Goal: Task Accomplishment & Management: Complete application form

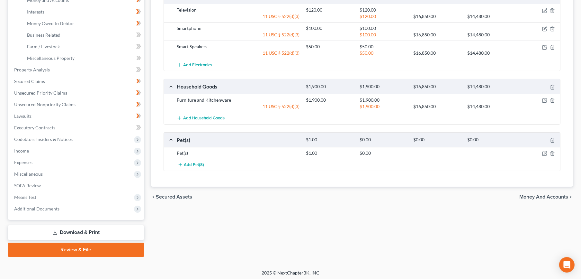
scroll to position [178, 0]
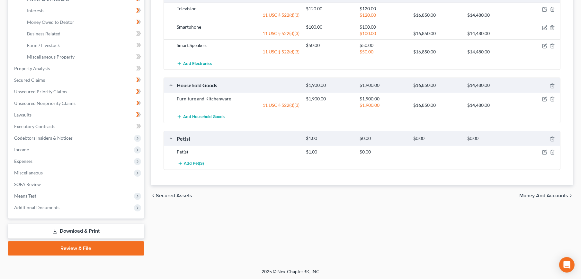
click at [40, 146] on span "Income" at bounding box center [76, 150] width 135 height 12
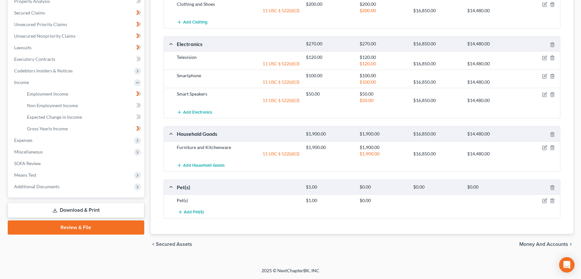
scroll to position [128, 0]
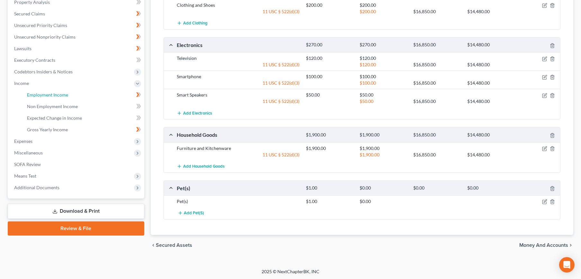
click at [51, 98] on link "Employment Income" at bounding box center [83, 95] width 122 height 12
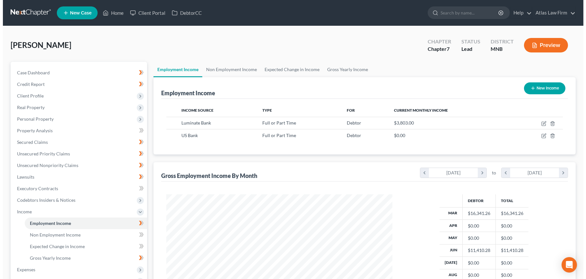
scroll to position [115, 239]
click at [542, 121] on icon "button" at bounding box center [541, 122] width 3 height 3
select select "0"
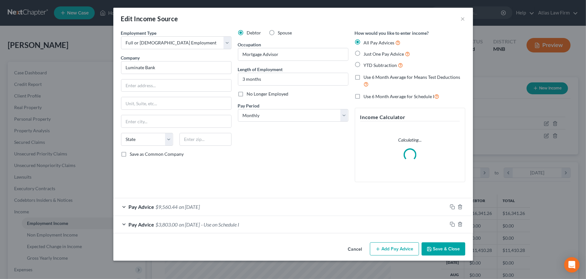
scroll to position [115, 241]
click at [247, 94] on label "No Longer Employed" at bounding box center [268, 94] width 42 height 6
click at [250, 94] on input "No Longer Employed" at bounding box center [252, 93] width 4 height 4
checkbox input "true"
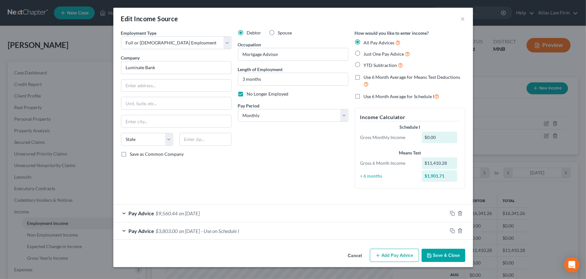
click at [173, 214] on span "$9,560.44" at bounding box center [167, 213] width 22 height 6
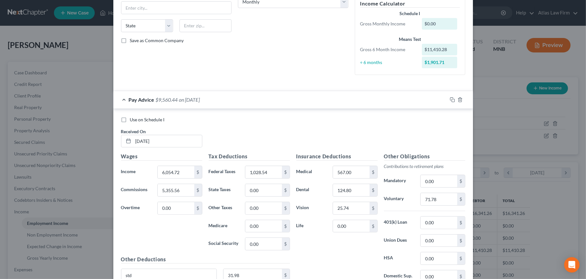
scroll to position [189, 0]
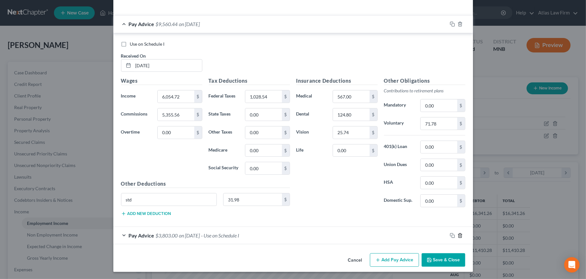
click at [459, 235] on icon "button" at bounding box center [460, 235] width 3 height 4
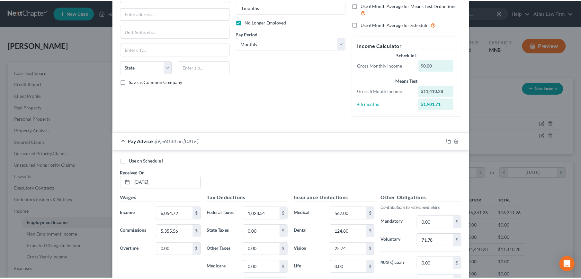
scroll to position [171, 0]
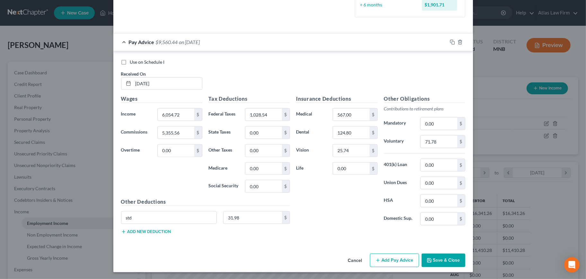
click at [434, 257] on button "Save & Close" at bounding box center [444, 259] width 44 height 13
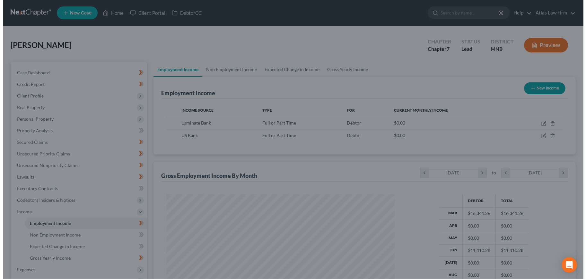
scroll to position [321123, 320999]
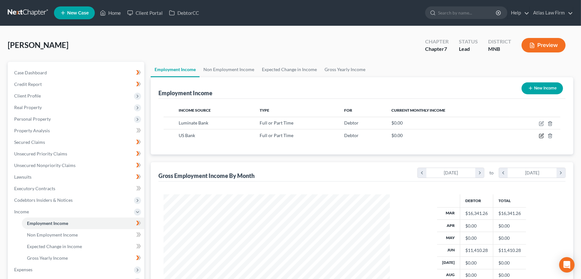
click at [541, 137] on icon "button" at bounding box center [541, 135] width 5 height 5
select select "0"
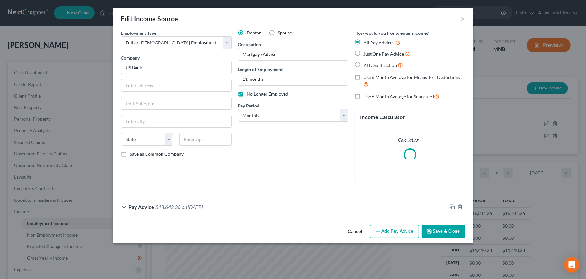
scroll to position [115, 241]
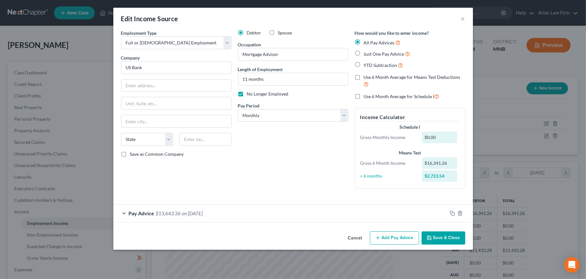
click at [198, 213] on span "on [DATE]" at bounding box center [192, 213] width 21 height 6
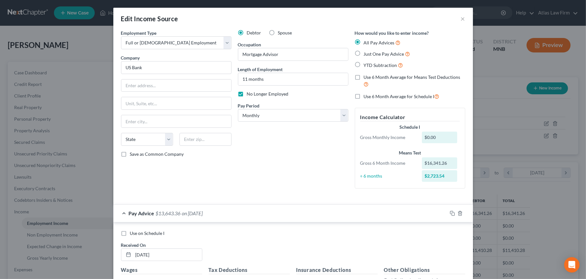
scroll to position [171, 0]
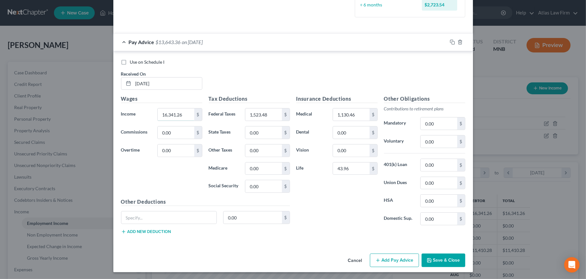
click at [183, 115] on input "16,341.26" at bounding box center [176, 114] width 36 height 12
click at [209, 70] on div "Use on Schedule I Received On * [DATE]" at bounding box center [293, 77] width 351 height 36
click at [189, 118] on input "16,341.26" at bounding box center [176, 114] width 36 height 12
type input "3,442.10"
click at [435, 261] on button "Save & Close" at bounding box center [444, 259] width 44 height 13
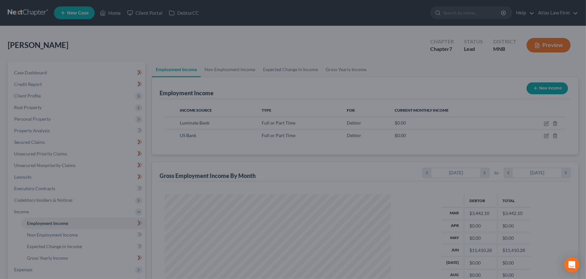
scroll to position [321123, 320999]
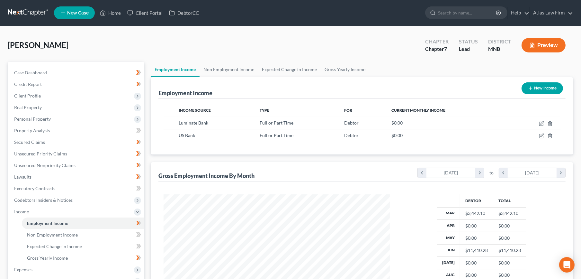
click at [545, 86] on button "New Income" at bounding box center [541, 88] width 41 height 12
select select "0"
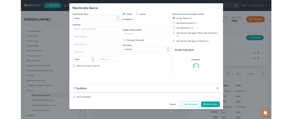
scroll to position [115, 241]
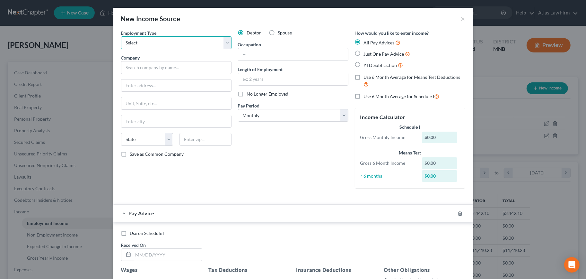
click at [148, 45] on select "Select Full or [DEMOGRAPHIC_DATA] Employment Self Employment" at bounding box center [176, 42] width 111 height 13
select select "0"
click at [121, 36] on select "Select Full or [DEMOGRAPHIC_DATA] Employment Self Employment" at bounding box center [176, 42] width 111 height 13
click at [154, 66] on input "text" at bounding box center [176, 67] width 111 height 13
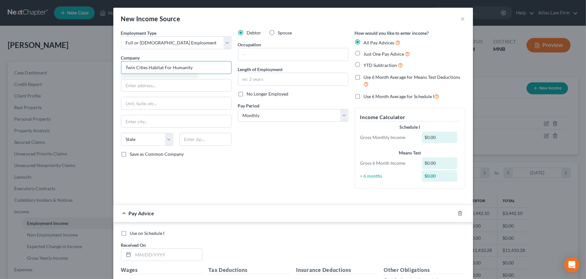
type input "Twin Cities Habitat For Humanity"
type input "St. [PERSON_NAME]"
select select "24"
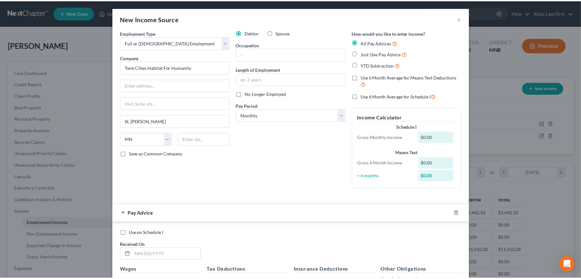
scroll to position [171, 0]
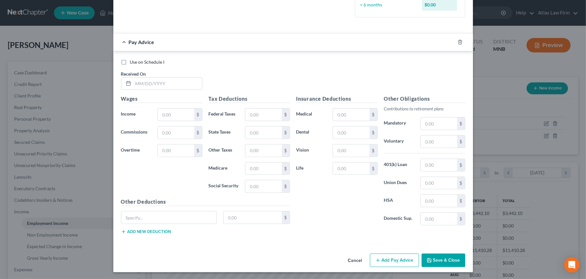
click at [354, 258] on button "Cancel" at bounding box center [355, 260] width 24 height 13
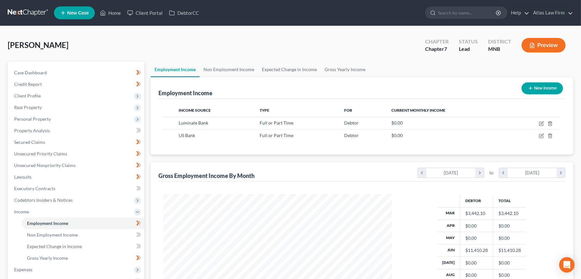
scroll to position [321123, 320999]
click at [41, 94] on span "Client Profile" at bounding box center [76, 96] width 135 height 12
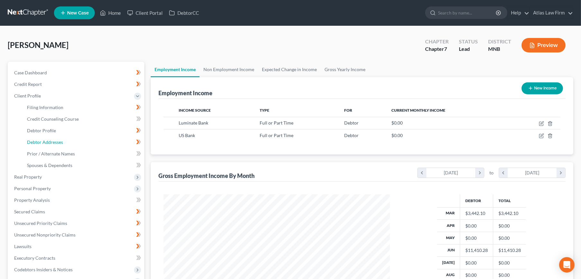
click at [44, 139] on span "Debtor Addresses" at bounding box center [45, 141] width 36 height 5
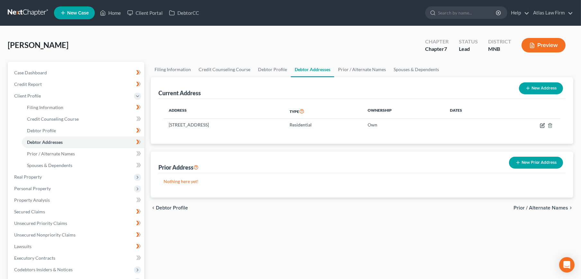
click at [543, 123] on icon "button" at bounding box center [542, 124] width 3 height 3
select select "24"
select select "0"
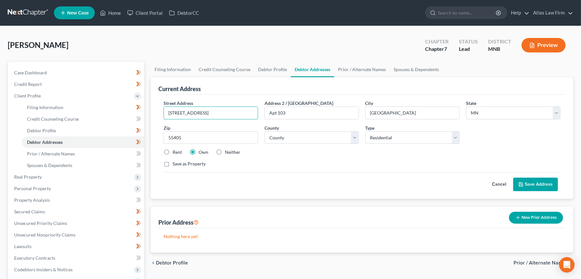
drag, startPoint x: 217, startPoint y: 113, endPoint x: 122, endPoint y: 115, distance: 94.5
click at [122, 115] on div "Petition Navigation Case Dashboard Payments Invoices Payments Payments Credit R…" at bounding box center [290, 224] width 572 height 325
type input "[STREET_ADDRESS][PERSON_NAME]"
drag, startPoint x: 295, startPoint y: 108, endPoint x: 242, endPoint y: 114, distance: 52.8
click at [242, 114] on div "Street Address * [STREET_ADDRESS][PERSON_NAME] * [GEOGRAPHIC_DATA] * State [US_…" at bounding box center [361, 136] width 403 height 73
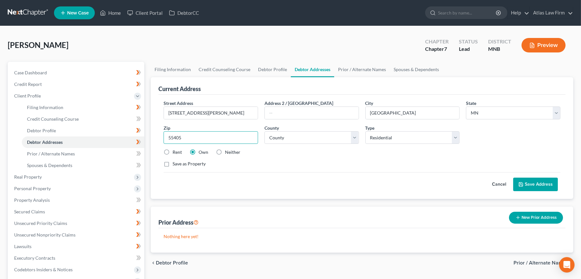
click at [204, 137] on input "55405" at bounding box center [211, 137] width 94 height 13
type input "55408"
select select "26"
click at [173, 153] on label "Rent" at bounding box center [177, 152] width 9 height 6
click at [175, 153] on input "Rent" at bounding box center [177, 151] width 4 height 4
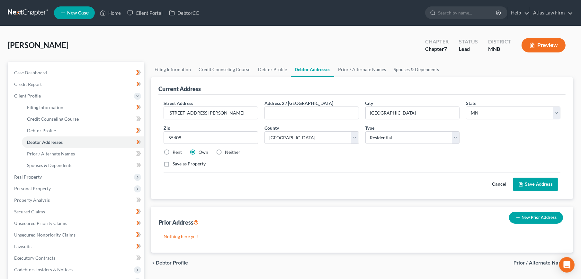
radio input "true"
click at [541, 183] on button "Save Address" at bounding box center [535, 183] width 45 height 13
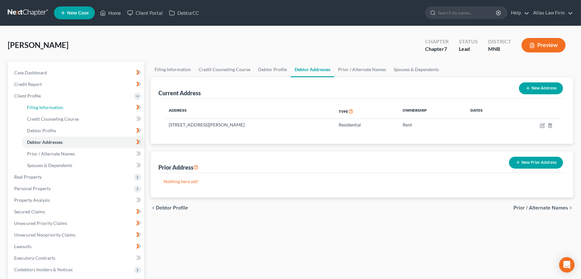
drag, startPoint x: 61, startPoint y: 106, endPoint x: 67, endPoint y: 107, distance: 5.9
click at [61, 106] on span "Filing Information" at bounding box center [45, 106] width 36 height 5
select select "1"
select select "0"
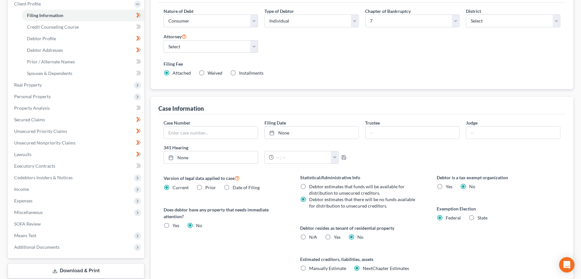
scroll to position [143, 0]
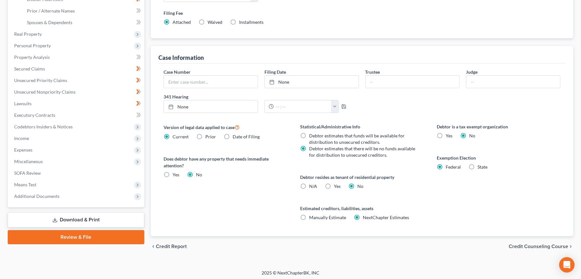
click at [334, 187] on label "Yes Yes" at bounding box center [337, 186] width 7 height 6
click at [336, 187] on input "Yes Yes" at bounding box center [338, 185] width 4 height 4
radio input "true"
radio input "false"
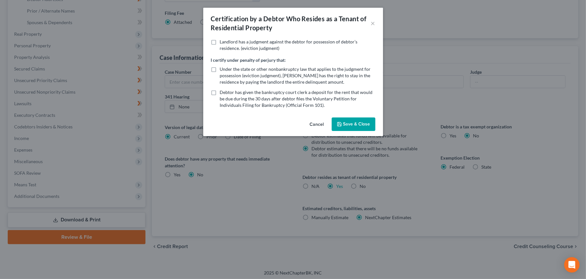
click at [341, 123] on icon "button" at bounding box center [339, 123] width 5 height 5
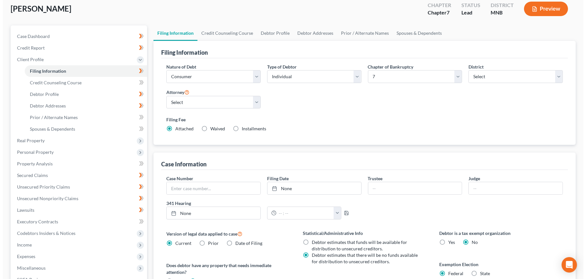
scroll to position [0, 0]
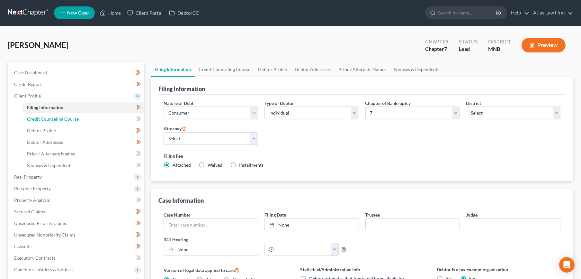
click at [60, 121] on link "Credit Counseling Course" at bounding box center [83, 119] width 122 height 12
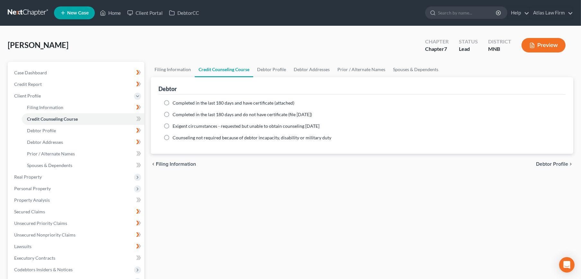
click at [189, 100] on span "Completed in the last 180 days and have certificate (attached)" at bounding box center [234, 102] width 122 height 5
click at [179, 100] on input "Completed in the last 180 days and have certificate (attached)" at bounding box center [177, 102] width 4 height 4
radio input "true"
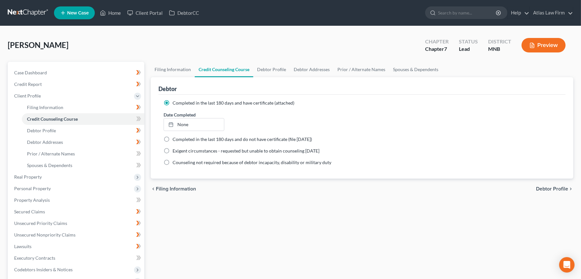
type input "[DATE]"
click at [185, 127] on link "None" at bounding box center [194, 124] width 60 height 12
click at [41, 186] on span "Personal Property" at bounding box center [32, 187] width 37 height 5
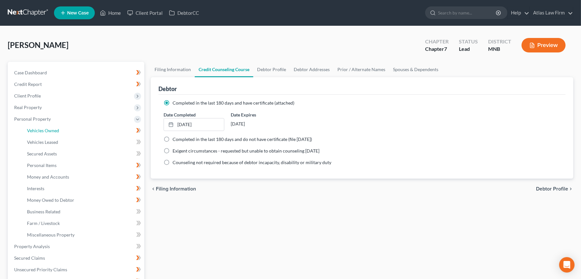
click at [47, 131] on span "Vehicles Owned" at bounding box center [43, 130] width 32 height 5
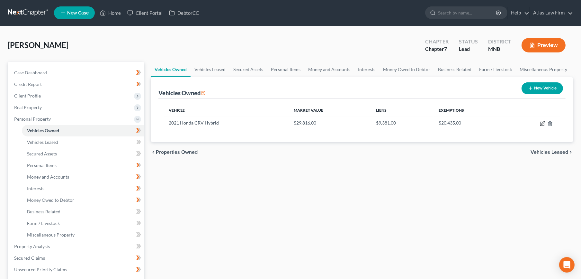
click at [542, 125] on icon "button" at bounding box center [542, 123] width 5 height 5
select select "0"
select select "5"
select select "1"
select select "0"
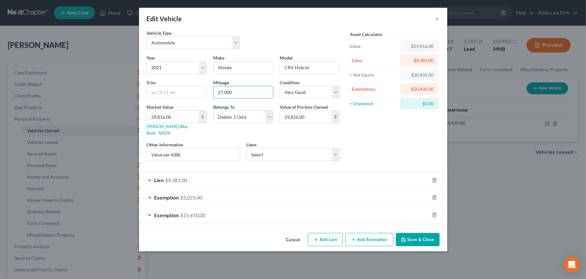
click at [223, 91] on input "27,000" at bounding box center [243, 92] width 59 height 12
type input "28,500"
click at [159, 125] on link "[PERSON_NAME] Blue Book" at bounding box center [167, 129] width 41 height 12
click at [187, 119] on input "29,816.00" at bounding box center [173, 117] width 52 height 12
click at [188, 118] on input "29,816.00" at bounding box center [173, 117] width 52 height 12
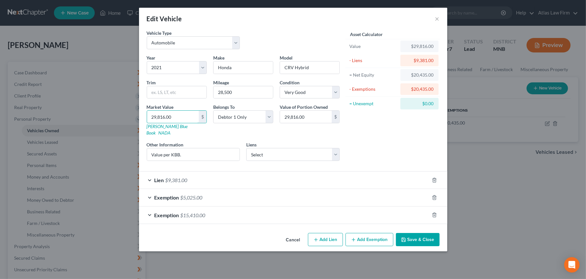
drag, startPoint x: 188, startPoint y: 118, endPoint x: 145, endPoint y: 122, distance: 43.8
click at [145, 122] on div "Market Value 29,816.00 $ [PERSON_NAME] Blue Book NADA" at bounding box center [177, 119] width 66 height 32
type input "3"
type input "3.00"
type input "39"
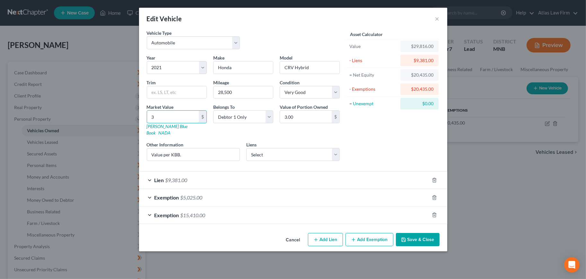
type input "39.00"
type input "3"
type input "3.00"
type input "2"
type input "2.00"
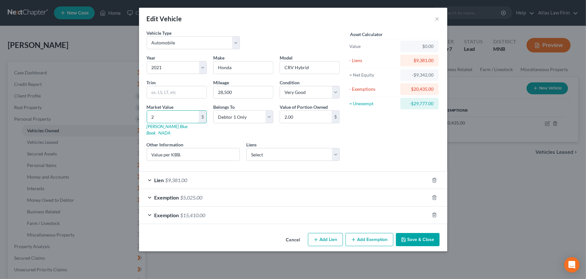
type input "29"
type input "29.00"
type input "293"
type input "293.00"
type input "2933"
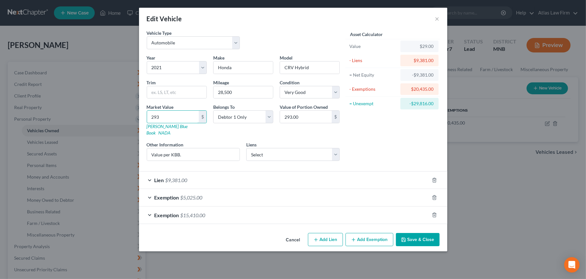
type input "2,933.00"
type input "2,9337"
type input "29,337.00"
type input "29,337"
click at [361, 133] on div "Asset Calculator Value $29,337.00 - Liens $9,381.00 = Net Equity -$6,448.00 - E…" at bounding box center [393, 98] width 100 height 136
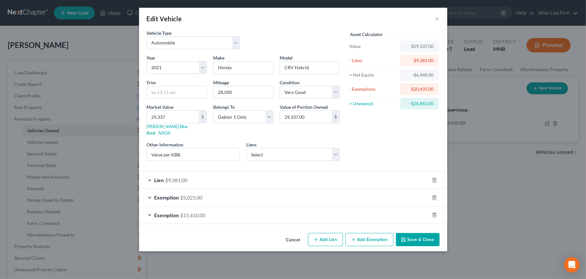
click at [219, 206] on div "Exemption $15,410.00" at bounding box center [284, 214] width 290 height 17
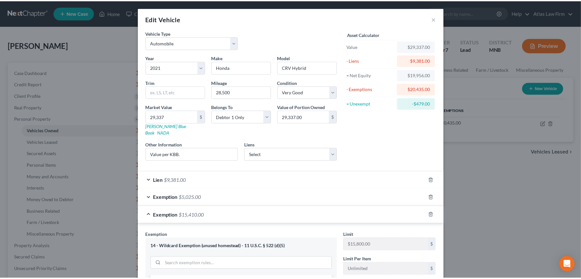
scroll to position [139, 0]
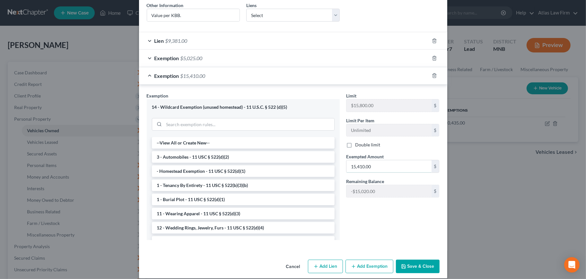
click at [377, 161] on input "15,410.00" at bounding box center [389, 166] width 85 height 12
type input "14,931"
click at [406, 259] on button "Save & Close" at bounding box center [418, 265] width 44 height 13
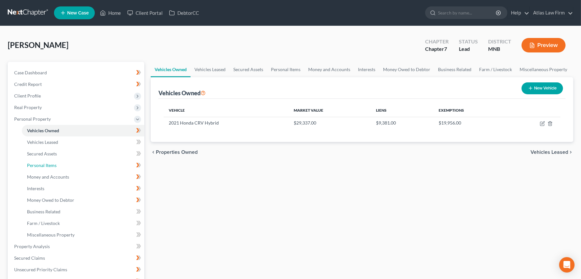
click at [49, 167] on link "Personal Items" at bounding box center [83, 165] width 122 height 12
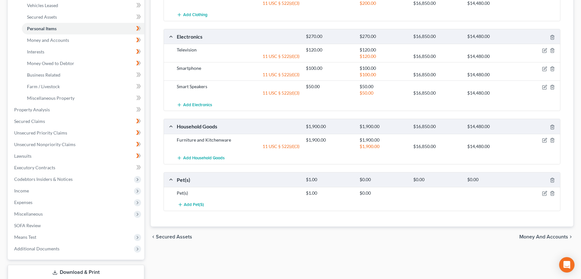
scroll to position [178, 0]
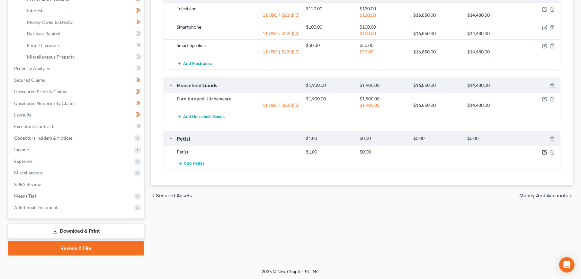
click at [545, 152] on icon "button" at bounding box center [544, 151] width 5 height 5
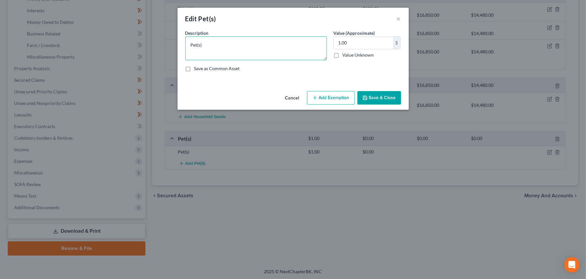
drag, startPoint x: 233, startPoint y: 47, endPoint x: 145, endPoint y: 45, distance: 87.7
click at [145, 45] on div "Edit Pet(s) × An exemption set must first be selected from the Filing Informati…" at bounding box center [293, 139] width 586 height 279
type textarea "d"
type textarea "Dog x 1"
click at [330, 95] on button "Add Exemption" at bounding box center [331, 97] width 48 height 13
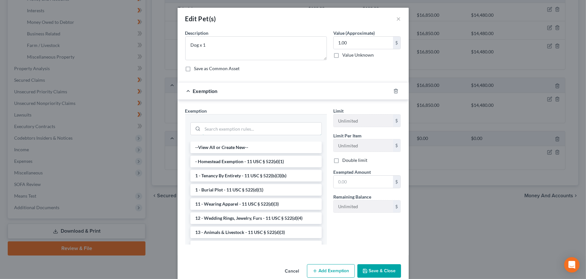
click at [249, 130] on input "search" at bounding box center [262, 128] width 119 height 12
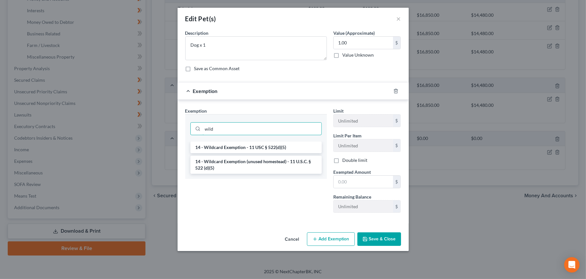
type input "wild"
click at [280, 142] on li "14 - Wildcard Exemption - 11 USC § 522(d)(5)" at bounding box center [255, 147] width 131 height 12
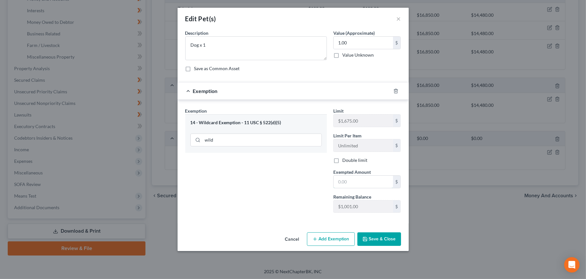
click at [387, 180] on input "text" at bounding box center [363, 181] width 59 height 12
type input "1"
click at [377, 238] on button "Save & Close" at bounding box center [380, 238] width 44 height 13
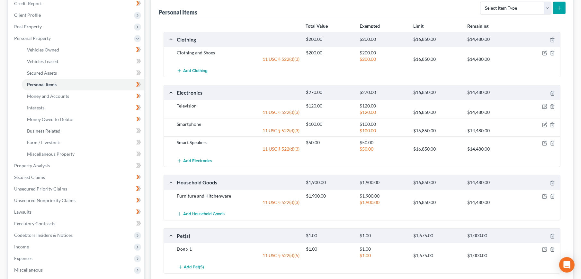
scroll to position [0, 0]
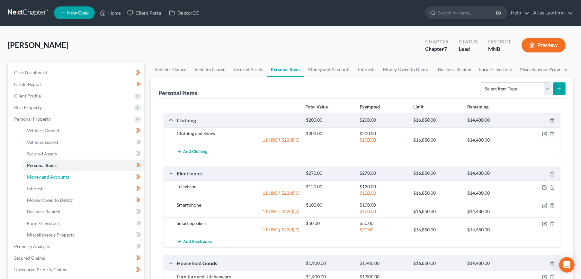
drag, startPoint x: 55, startPoint y: 173, endPoint x: 59, endPoint y: 173, distance: 4.2
click at [55, 174] on span "Money and Accounts" at bounding box center [48, 176] width 42 height 5
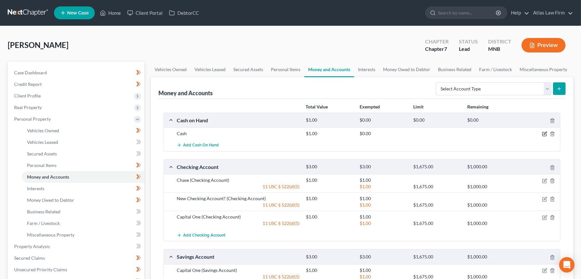
click at [543, 135] on icon "button" at bounding box center [544, 133] width 5 height 5
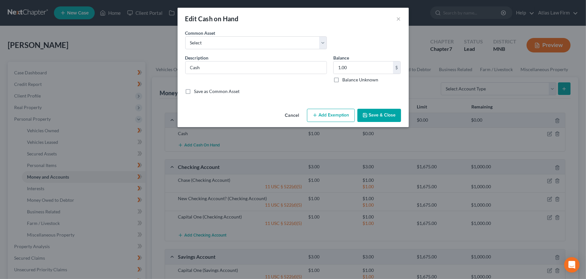
click at [361, 74] on div "1.00 $ Balance Unknown" at bounding box center [367, 72] width 68 height 22
click at [364, 72] on input "1.00" at bounding box center [363, 67] width 59 height 12
type input "0"
click at [386, 112] on button "Save & Close" at bounding box center [380, 115] width 44 height 13
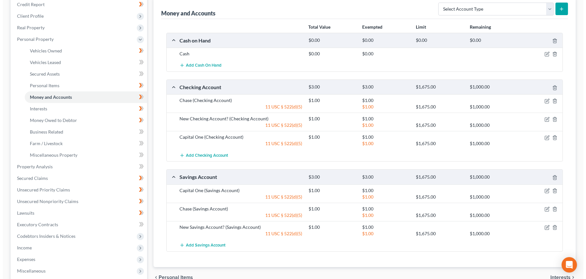
scroll to position [71, 0]
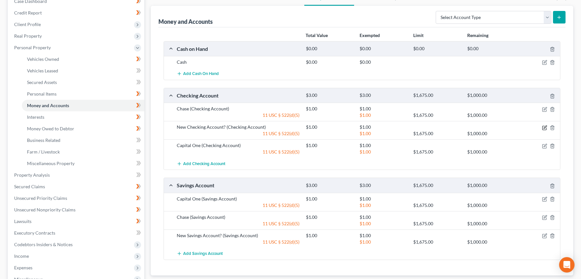
click at [543, 126] on icon "button" at bounding box center [544, 127] width 5 height 5
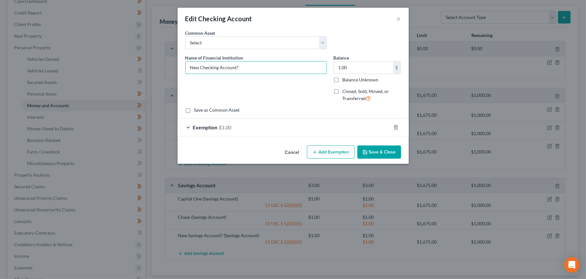
drag, startPoint x: 244, startPoint y: 64, endPoint x: 121, endPoint y: 59, distance: 123.1
click at [121, 59] on div "Edit Checking Account × An exemption set must first be selected from the Filing…" at bounding box center [293, 139] width 586 height 279
type input "US Bank"
paste input "743.23"
type input "743.23"
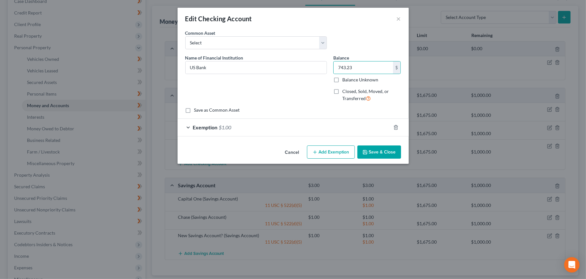
click at [236, 128] on div "Exemption $1.00" at bounding box center [284, 127] width 213 height 17
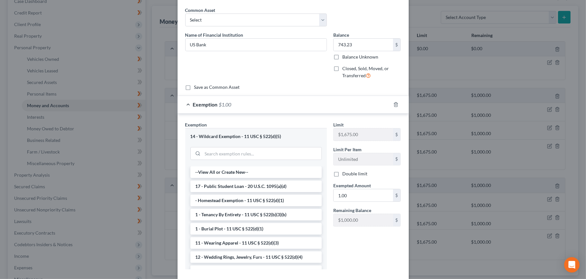
scroll to position [36, 0]
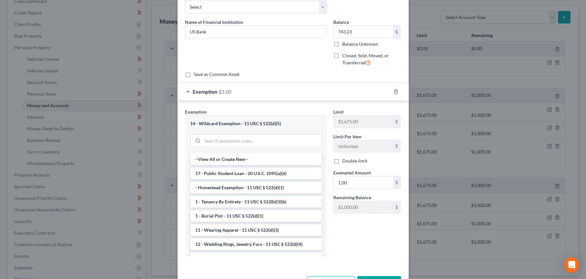
click at [356, 34] on input "743.23" at bounding box center [363, 32] width 59 height 12
drag, startPoint x: 368, startPoint y: 174, endPoint x: 360, endPoint y: 184, distance: 13.2
click at [357, 185] on div "Exempted Amount * 1.00 $" at bounding box center [367, 179] width 74 height 20
click at [363, 183] on input "1.00" at bounding box center [363, 182] width 59 height 12
paste input "743.23"
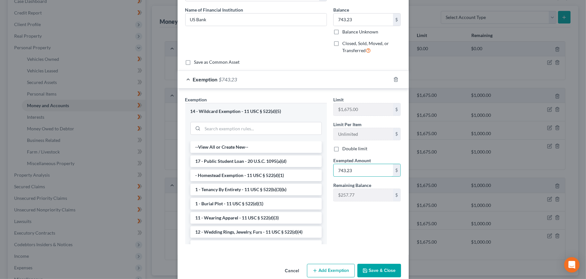
scroll to position [59, 0]
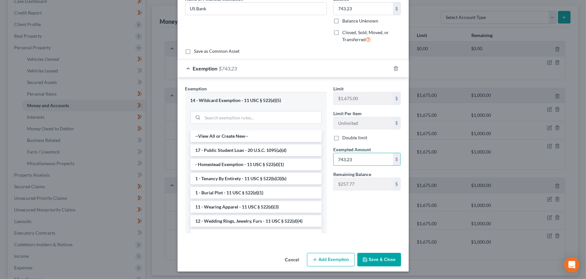
type input "743.23"
click at [367, 260] on button "Save & Close" at bounding box center [380, 258] width 44 height 13
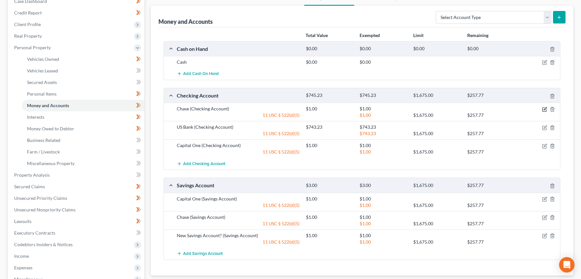
click at [544, 108] on icon "button" at bounding box center [544, 109] width 5 height 5
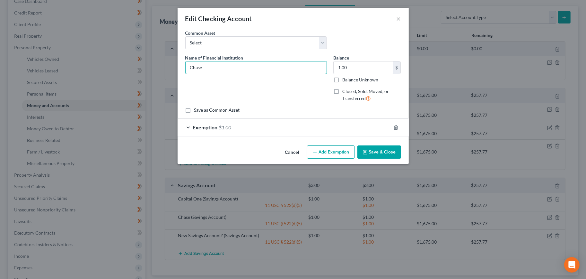
drag, startPoint x: 205, startPoint y: 66, endPoint x: 174, endPoint y: 71, distance: 31.8
click at [174, 71] on div "Edit Checking Account × An exemption set must first be selected from the Filing…" at bounding box center [293, 139] width 586 height 279
type input "Luminate Bank"
type input "25.06"
click at [285, 129] on div "Exemption $1.00" at bounding box center [284, 127] width 213 height 17
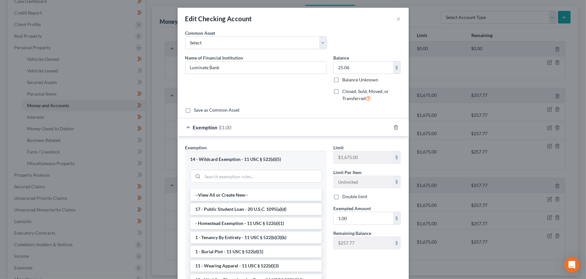
click at [363, 207] on span "Exempted Amount" at bounding box center [352, 207] width 38 height 5
click at [363, 214] on input "1.00" at bounding box center [363, 218] width 59 height 12
type input "25.06"
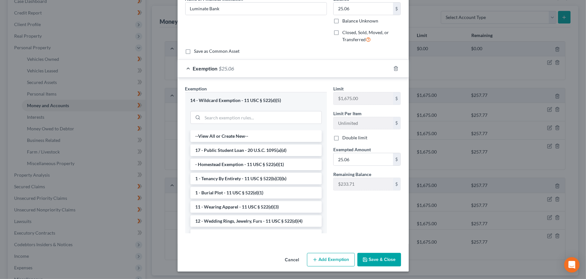
click at [368, 259] on button "Save & Close" at bounding box center [380, 258] width 44 height 13
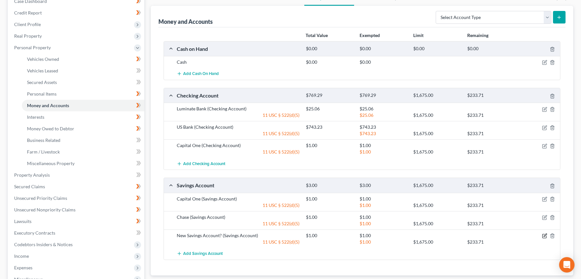
click at [544, 236] on icon "button" at bounding box center [544, 235] width 5 height 5
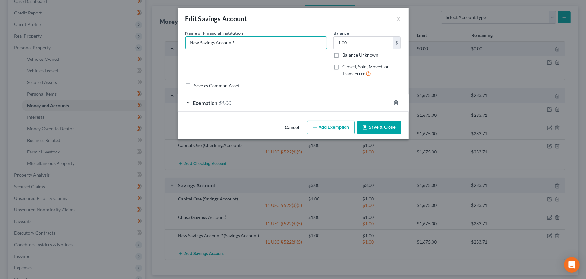
drag, startPoint x: 248, startPoint y: 41, endPoint x: 164, endPoint y: 44, distance: 84.8
click at [164, 44] on div "Edit Savings Account × An exemption set must first be selected from the Filing …" at bounding box center [293, 139] width 586 height 279
type input "Luminate Bank"
type input "21.63"
click at [314, 107] on div "Exemption $1.00" at bounding box center [284, 102] width 213 height 17
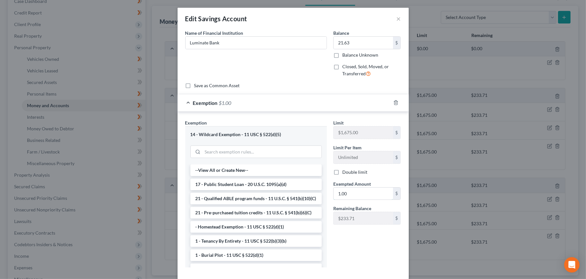
click at [355, 194] on input "1.00" at bounding box center [363, 193] width 59 height 12
type input "21.63"
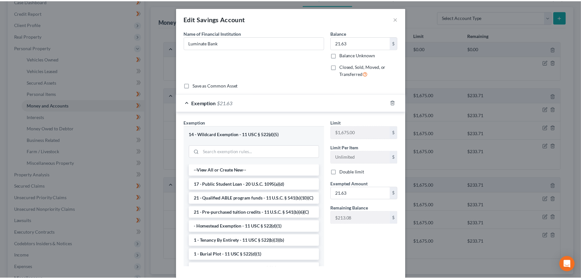
scroll to position [34, 0]
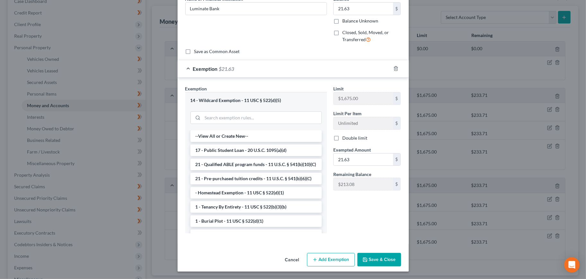
click at [368, 260] on button "Save & Close" at bounding box center [380, 258] width 44 height 13
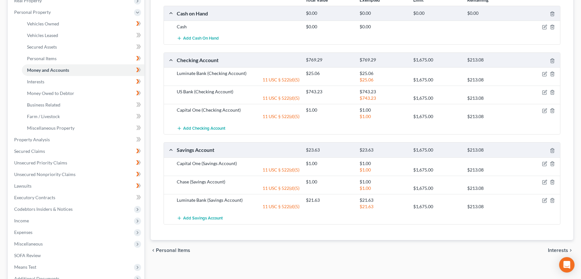
scroll to position [107, 0]
click at [543, 111] on icon "button" at bounding box center [544, 110] width 5 height 5
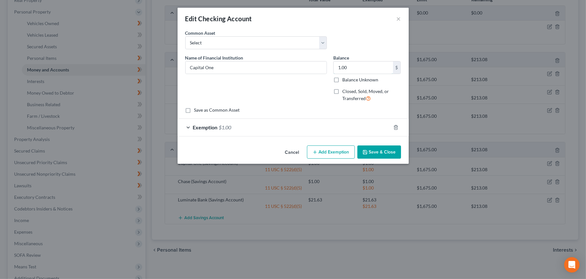
click at [345, 68] on input "1.00" at bounding box center [363, 67] width 59 height 12
drag, startPoint x: 396, startPoint y: 127, endPoint x: 373, endPoint y: 97, distance: 37.3
click at [396, 127] on icon "button" at bounding box center [396, 127] width 5 height 5
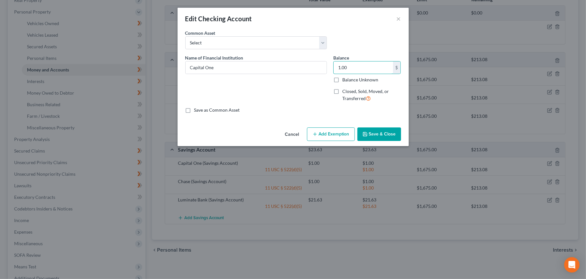
click at [361, 68] on input "1.00" at bounding box center [363, 67] width 59 height 12
type input "1.0"
click at [349, 79] on label "Balance Unknown" at bounding box center [360, 79] width 36 height 6
click at [349, 79] on input "Balance Unknown" at bounding box center [347, 78] width 4 height 4
checkbox input "true"
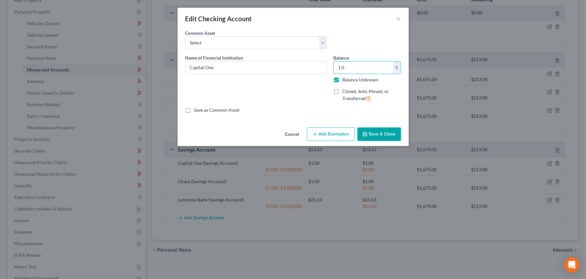
type input "0.00"
click at [350, 98] on span "Closed, Sold, Moved, or Transferred" at bounding box center [365, 94] width 47 height 13
click at [349, 92] on input "Closed, Sold, Moved, or Transferred" at bounding box center [347, 90] width 4 height 4
checkbox input "true"
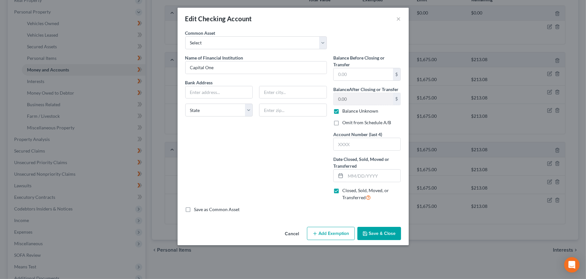
click at [350, 122] on label "Omit from Schedule A/B" at bounding box center [366, 122] width 49 height 6
click at [349, 122] on input "Omit from Schedule A/B" at bounding box center [347, 121] width 4 height 4
checkbox input "true"
click at [353, 175] on input "text" at bounding box center [373, 175] width 55 height 12
click at [291, 152] on div "Name of Financial Institution * Capital One Bank Address State [US_STATE][GEOGR…" at bounding box center [256, 130] width 148 height 152
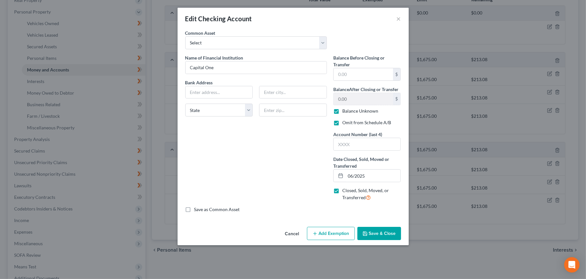
click at [371, 227] on button "Save & Close" at bounding box center [380, 232] width 44 height 13
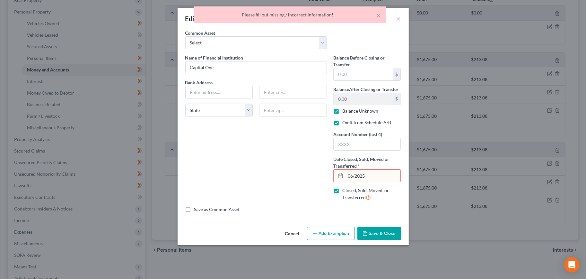
click at [365, 172] on input "06/2025" at bounding box center [373, 175] width 55 height 12
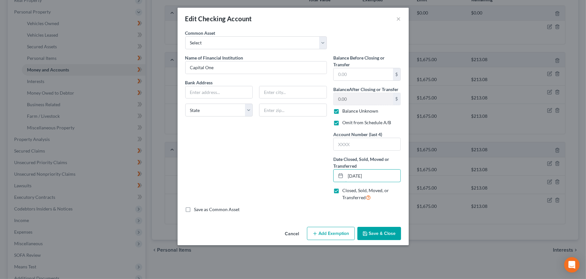
type input "[DATE]"
click at [388, 233] on button "Save & Close" at bounding box center [380, 232] width 44 height 13
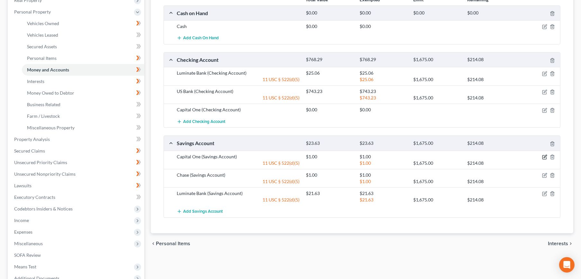
click at [545, 155] on icon "button" at bounding box center [544, 156] width 5 height 5
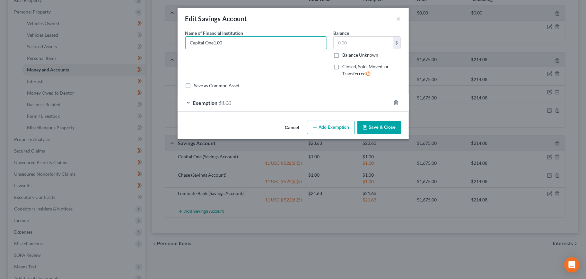
type input "Capital One"
click at [342, 54] on label "Balance Unknown" at bounding box center [360, 55] width 36 height 6
click at [345, 54] on input "Balance Unknown" at bounding box center [347, 54] width 4 height 4
checkbox input "true"
type input "0.00"
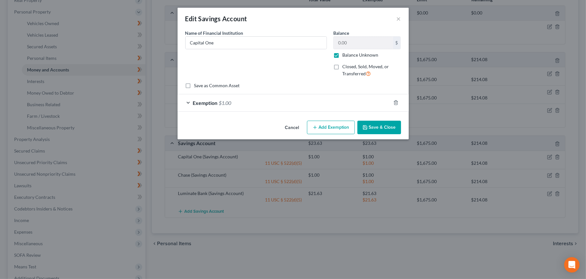
click at [342, 65] on label "Closed, Sold, Moved, or Transferred" at bounding box center [371, 70] width 59 height 14
click at [345, 65] on input "Closed, Sold, Moved, or Transferred" at bounding box center [347, 65] width 4 height 4
checkbox input "true"
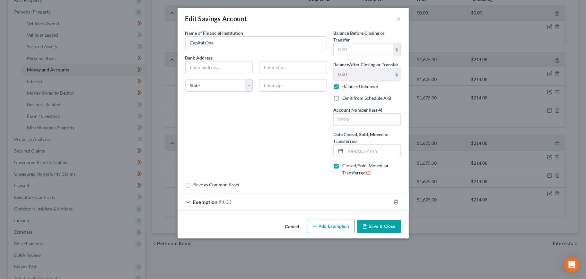
click at [342, 96] on label "Omit from Schedule A/B" at bounding box center [366, 98] width 49 height 6
click at [345, 96] on input "Omit from Schedule A/B" at bounding box center [347, 97] width 4 height 4
checkbox input "true"
click at [354, 149] on input "text" at bounding box center [373, 151] width 55 height 12
type input "[DATE]"
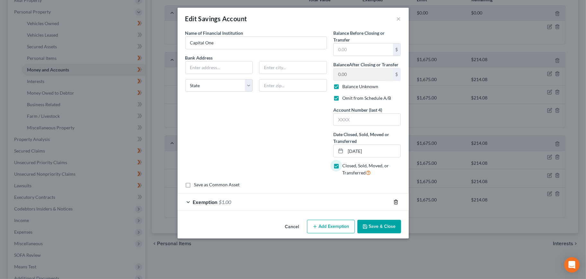
click at [395, 203] on icon "button" at bounding box center [396, 201] width 5 height 5
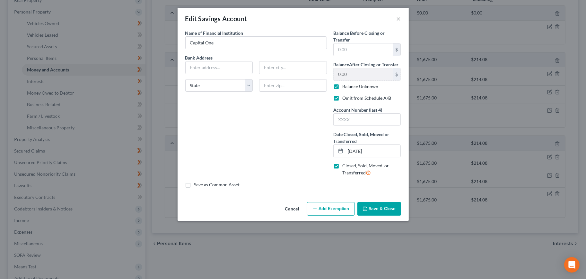
click at [382, 209] on button "Save & Close" at bounding box center [380, 208] width 44 height 13
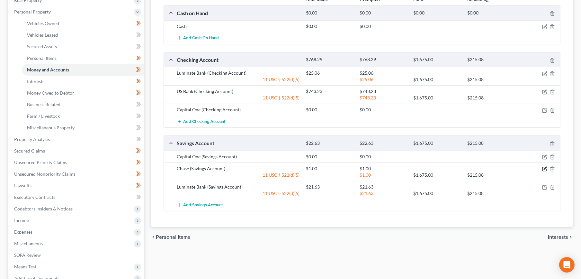
click at [542, 169] on icon "button" at bounding box center [544, 169] width 4 height 4
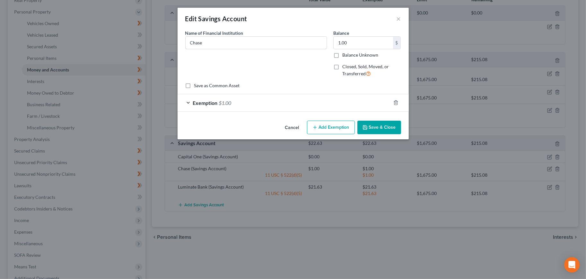
click at [242, 40] on input "Chase" at bounding box center [256, 43] width 141 height 12
type input "Chase checking & savings accounts"
type input "0"
click at [342, 52] on label "Balance Unknown" at bounding box center [360, 55] width 36 height 6
click at [345, 52] on input "Balance Unknown" at bounding box center [347, 54] width 4 height 4
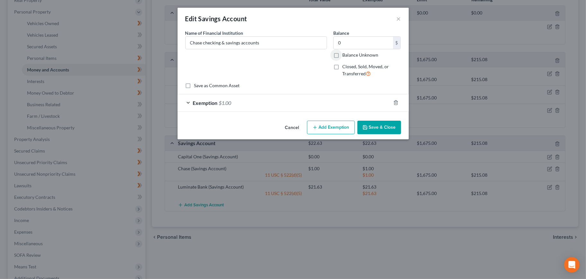
checkbox input "true"
type input "0.00"
click at [342, 66] on label "Closed, Sold, Moved, or Transferred" at bounding box center [371, 70] width 59 height 14
click at [345, 66] on input "Closed, Sold, Moved, or Transferred" at bounding box center [347, 65] width 4 height 4
checkbox input "true"
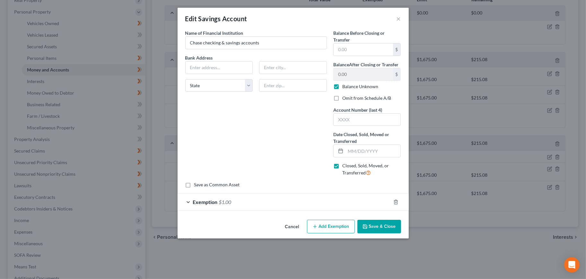
click at [342, 98] on label "Omit from Schedule A/B" at bounding box center [366, 98] width 49 height 6
click at [345, 98] on input "Omit from Schedule A/B" at bounding box center [347, 97] width 4 height 4
checkbox input "true"
click at [347, 148] on input "text" at bounding box center [373, 151] width 55 height 12
type input "[DATE]"
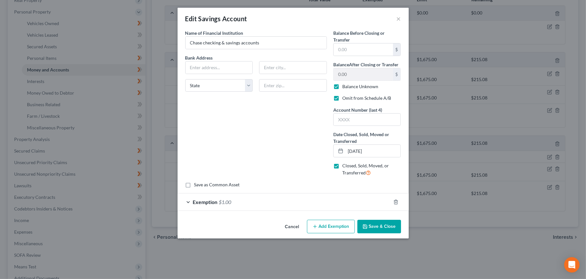
click at [400, 198] on div at bounding box center [400, 202] width 18 height 10
click at [397, 202] on icon "button" at bounding box center [396, 201] width 5 height 5
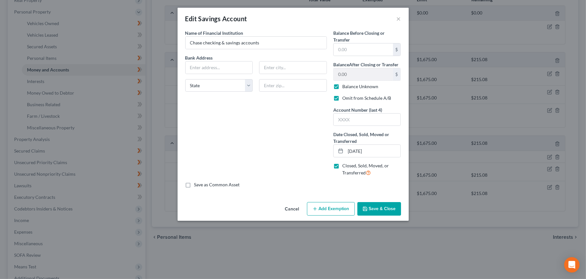
click at [380, 208] on button "Save & Close" at bounding box center [380, 208] width 44 height 13
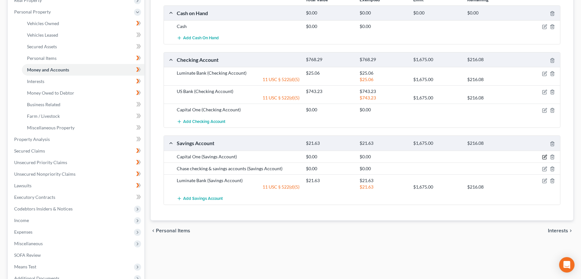
click at [544, 156] on icon "button" at bounding box center [544, 156] width 5 height 5
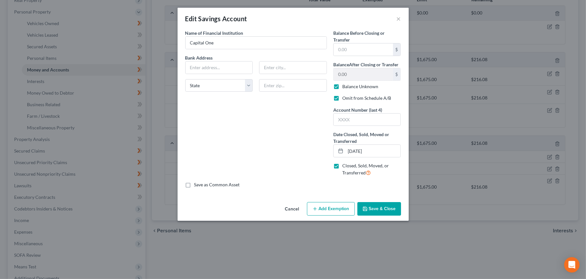
click at [292, 205] on button "Cancel" at bounding box center [292, 208] width 24 height 13
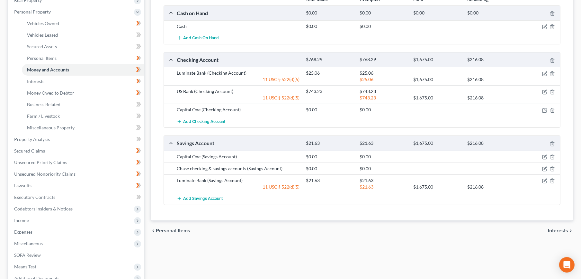
click at [541, 166] on div at bounding box center [539, 168] width 43 height 6
click at [543, 167] on icon "button" at bounding box center [544, 168] width 5 height 5
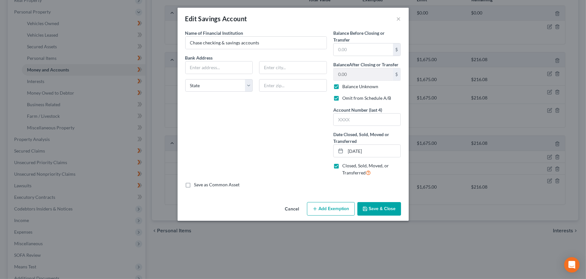
click at [290, 206] on button "Cancel" at bounding box center [292, 208] width 24 height 13
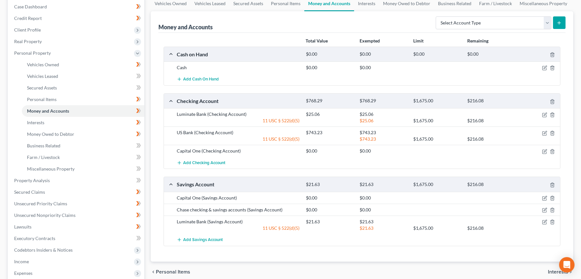
scroll to position [71, 0]
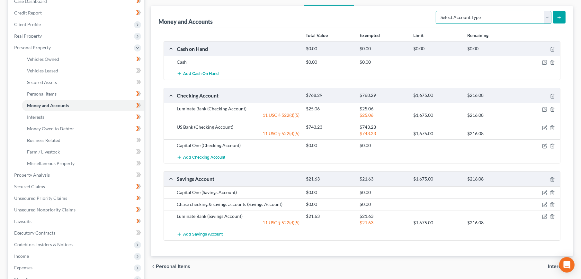
click at [525, 17] on select "Select Account Type Brokerage Cash on Hand Certificates of Deposit Checking Acc…" at bounding box center [494, 17] width 116 height 13
select select "security_deposits"
click at [437, 11] on select "Select Account Type Brokerage Cash on Hand Certificates of Deposit Checking Acc…" at bounding box center [494, 17] width 116 height 13
click at [558, 16] on icon "submit" at bounding box center [558, 17] width 5 height 5
click at [88, 96] on link "Personal Items" at bounding box center [83, 94] width 122 height 12
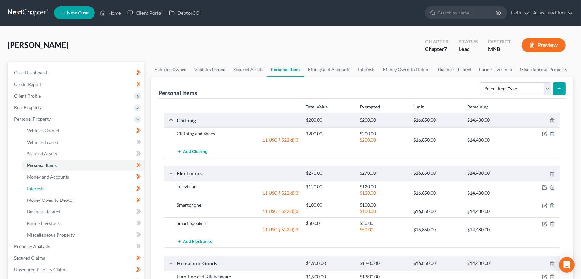
click at [70, 182] on link "Interests" at bounding box center [83, 188] width 122 height 12
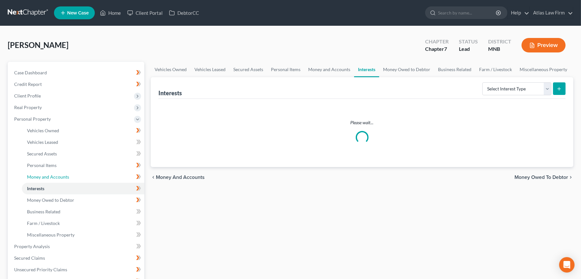
click at [73, 179] on link "Money and Accounts" at bounding box center [83, 177] width 122 height 12
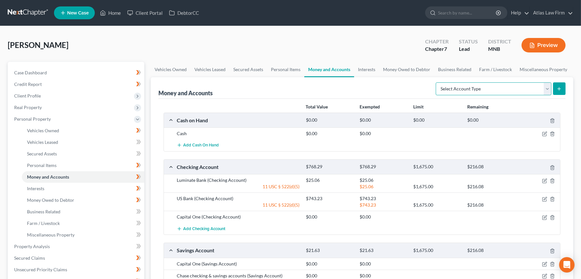
click at [496, 86] on select "Select Account Type Brokerage Cash on Hand Certificates of Deposit Checking Acc…" at bounding box center [494, 88] width 116 height 13
select select "security_deposits"
click at [437, 82] on select "Select Account Type Brokerage Cash on Hand Certificates of Deposit Checking Acc…" at bounding box center [494, 88] width 116 height 13
click at [564, 91] on button "submit" at bounding box center [559, 88] width 13 height 13
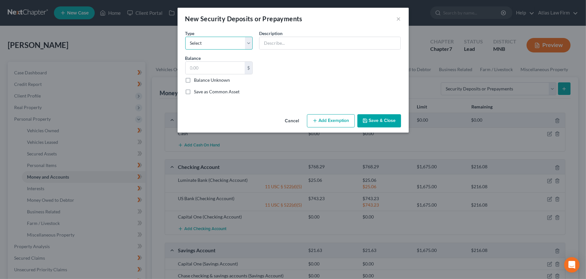
click at [223, 40] on select "Select Electric Gas Heating Oil Security Deposit On Rental Unit Prepaid Rent Te…" at bounding box center [219, 43] width 68 height 13
select select "3"
click at [185, 37] on select "Select Electric Gas Heating Oil Security Deposit On Rental Unit Prepaid Rent Te…" at bounding box center [219, 43] width 68 height 13
click at [293, 43] on input "text" at bounding box center [330, 43] width 141 height 12
type input "Security deposit"
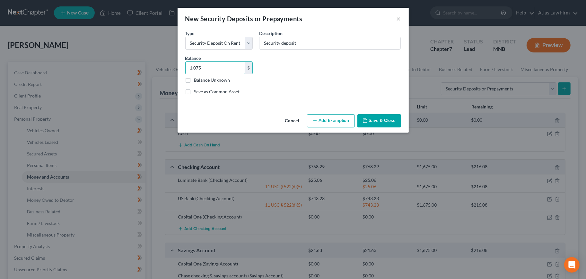
type input "1,075"
click at [346, 118] on button "Add Exemption" at bounding box center [331, 120] width 48 height 13
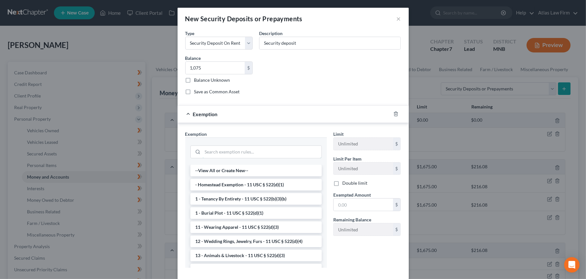
click at [234, 155] on input "search" at bounding box center [262, 152] width 119 height 12
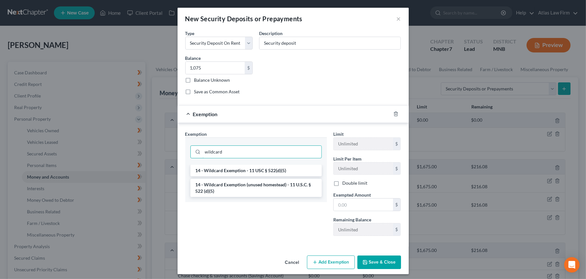
type input "wildcard"
click at [250, 188] on li "14 - Wildcard Exemption (unused homestead) - 11 U.S.C. § 522 (d)(5)" at bounding box center [255, 188] width 131 height 18
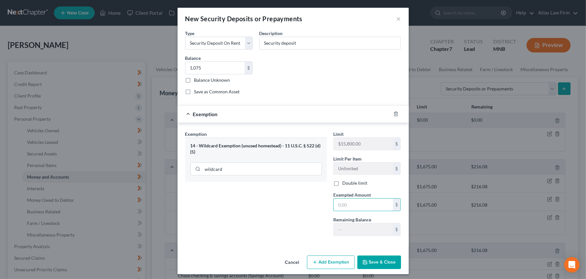
click at [342, 205] on input "text" at bounding box center [363, 204] width 59 height 12
type input "1,075"
click at [234, 165] on input "wildcard" at bounding box center [262, 169] width 119 height 12
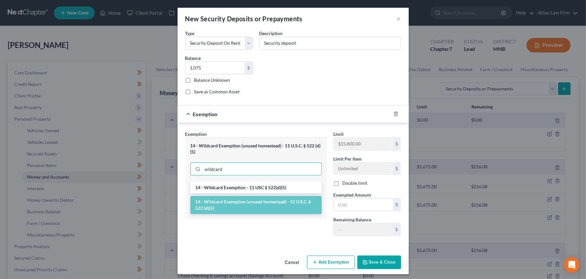
click at [231, 184] on li "14 - Wildcard Exemption - 11 USC § 522(d)(5)" at bounding box center [255, 187] width 131 height 12
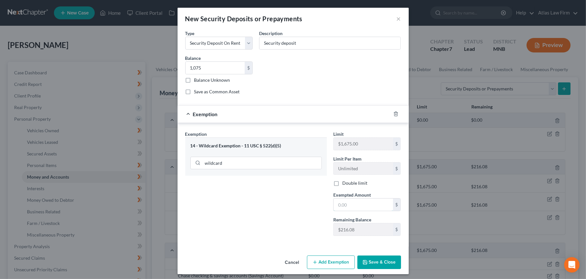
click at [352, 201] on input "text" at bounding box center [363, 204] width 59 height 12
type input "1,075"
click at [385, 260] on button "Save & Close" at bounding box center [380, 261] width 44 height 13
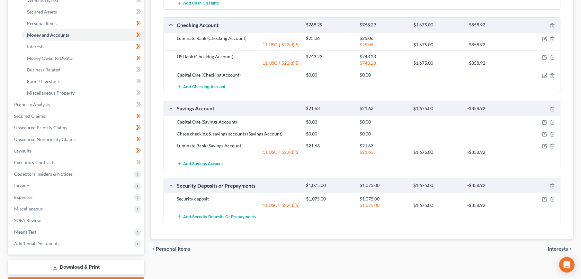
scroll to position [142, 0]
click at [63, 46] on link "Interests" at bounding box center [83, 46] width 122 height 12
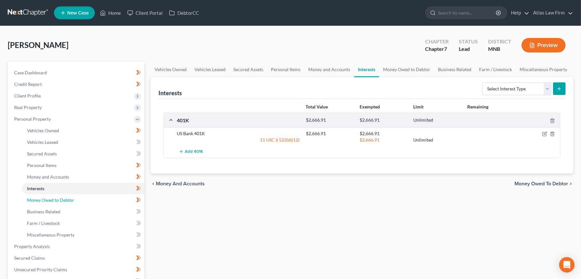
click at [77, 202] on link "Money Owed to Debtor" at bounding box center [83, 200] width 122 height 12
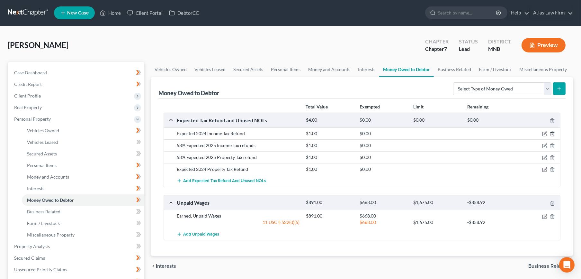
click at [554, 134] on icon "button" at bounding box center [552, 133] width 5 height 5
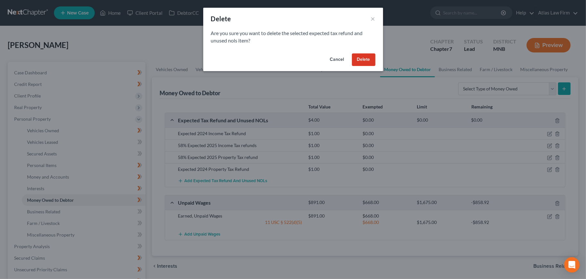
click at [360, 58] on button "Delete" at bounding box center [363, 59] width 23 height 13
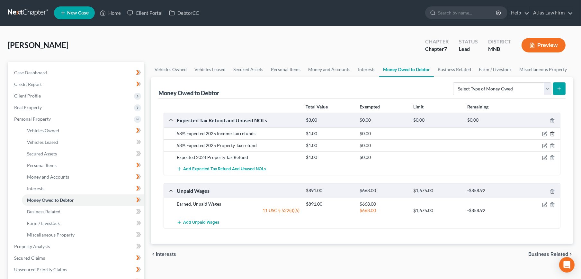
click at [551, 135] on icon "button" at bounding box center [552, 133] width 5 height 5
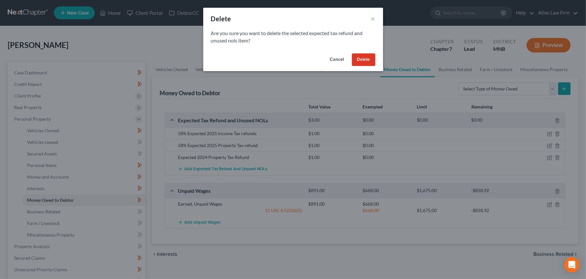
click at [363, 59] on button "Delete" at bounding box center [363, 59] width 23 height 13
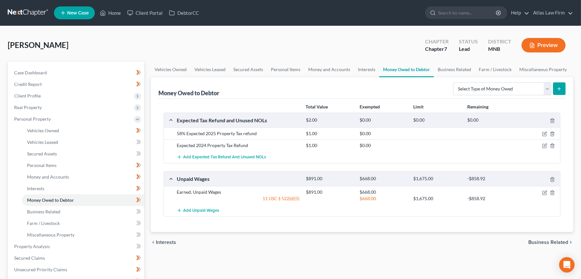
click at [550, 131] on div at bounding box center [539, 133] width 43 height 6
click at [550, 133] on icon "button" at bounding box center [552, 133] width 5 height 5
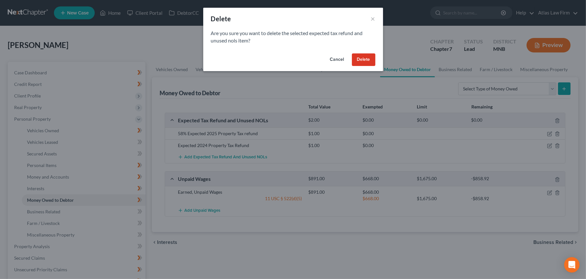
click at [365, 63] on button "Delete" at bounding box center [363, 59] width 23 height 13
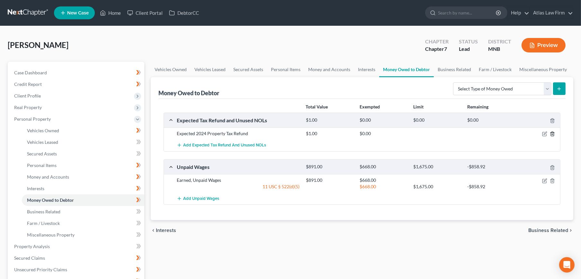
click at [552, 133] on icon "button" at bounding box center [552, 133] width 5 height 5
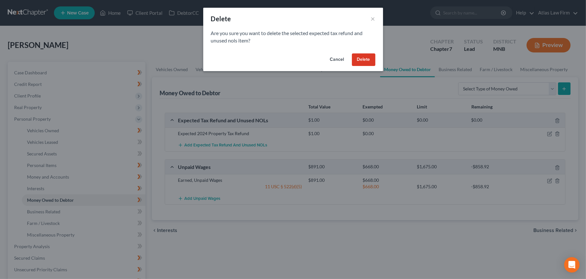
drag, startPoint x: 333, startPoint y: 57, endPoint x: 233, endPoint y: 114, distance: 114.7
click at [333, 58] on button "Cancel" at bounding box center [337, 59] width 24 height 13
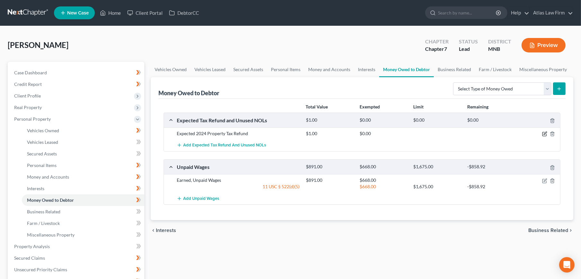
click at [543, 135] on icon "button" at bounding box center [544, 133] width 5 height 5
select select "1"
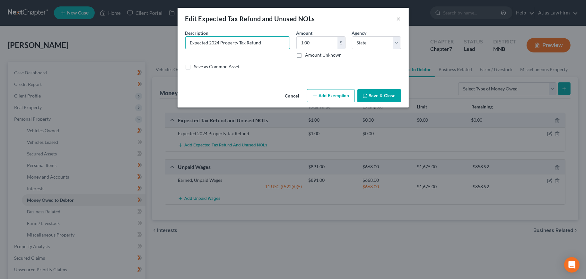
click at [233, 48] on input "Expected 2024 Property Tax Refund" at bounding box center [238, 43] width 104 height 12
paste input "Debtor does not expect any tax refunds for 2024 or 2025 due to tax liabilities"
drag, startPoint x: 213, startPoint y: 41, endPoint x: 146, endPoint y: 39, distance: 66.8
click at [146, 39] on div "Edit Expected Tax Refund and Unused NOLs × An exemption set must first be selec…" at bounding box center [293, 139] width 586 height 279
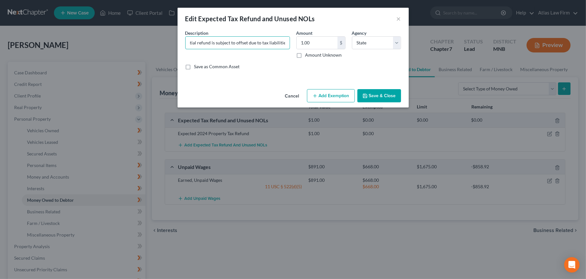
type input "Debtor does not expect any tax refunds for 2024 or 2025 . Any potential refund …"
click at [385, 38] on select "Select Federal State Local" at bounding box center [376, 42] width 49 height 13
select select "0"
click at [352, 36] on select "Select Federal State Local" at bounding box center [376, 42] width 49 height 13
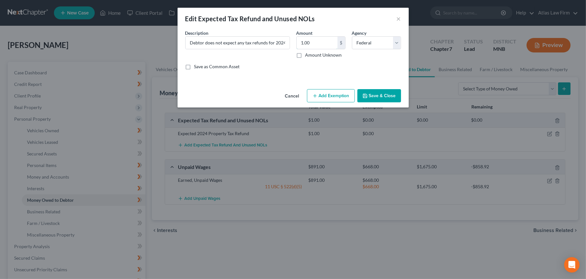
click at [316, 43] on input "1.00" at bounding box center [317, 43] width 41 height 12
drag, startPoint x: 319, startPoint y: 44, endPoint x: 302, endPoint y: 46, distance: 17.2
click at [302, 46] on input "1.00" at bounding box center [317, 43] width 41 height 12
click at [305, 56] on label "Amount Unknown" at bounding box center [323, 55] width 37 height 6
click at [308, 56] on input "Amount Unknown" at bounding box center [310, 54] width 4 height 4
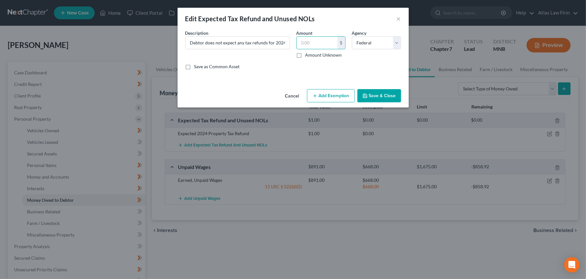
checkbox input "true"
type input "0.00"
click at [371, 96] on button "Save & Close" at bounding box center [380, 95] width 44 height 13
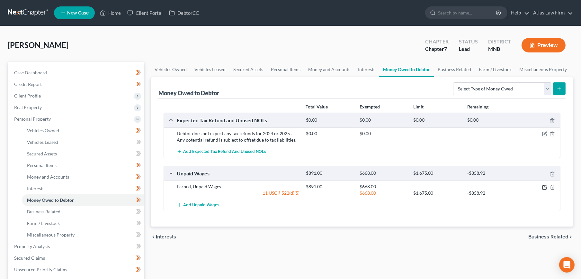
click at [544, 188] on icon "button" at bounding box center [544, 186] width 5 height 5
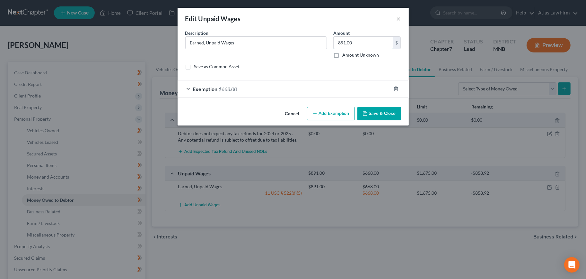
click at [363, 46] on input "891.00" at bounding box center [363, 43] width 59 height 12
type input "2,115.39"
click at [291, 88] on div "Exemption $668.00" at bounding box center [284, 88] width 213 height 17
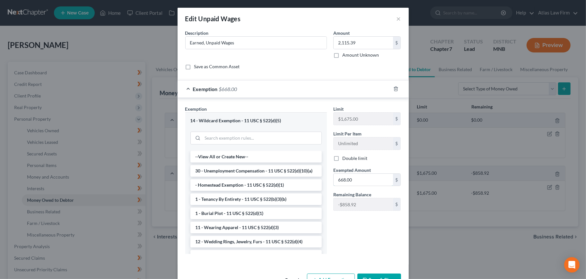
click at [354, 179] on input "668.00" at bounding box center [363, 179] width 59 height 12
type input "2,115.39"
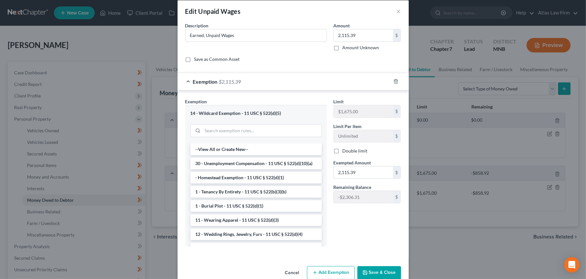
click at [375, 273] on button "Save & Close" at bounding box center [380, 272] width 44 height 13
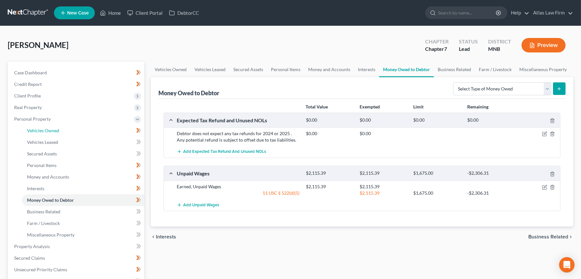
click at [61, 131] on link "Vehicles Owned" at bounding box center [83, 131] width 122 height 12
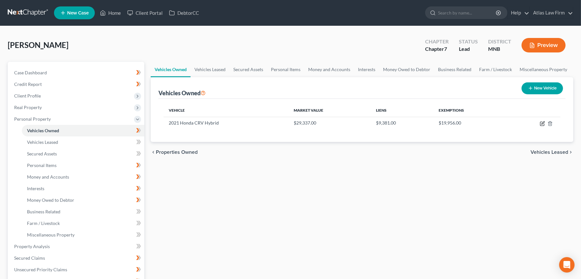
click at [541, 123] on icon "button" at bounding box center [542, 123] width 5 height 5
select select "0"
select select "5"
select select "1"
select select "0"
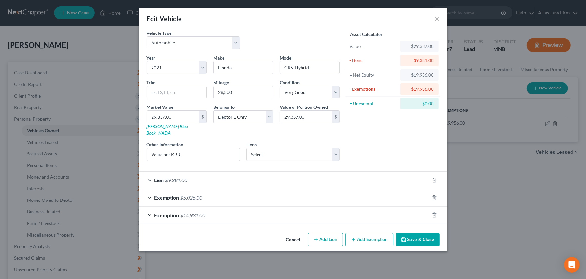
click at [228, 190] on div "Exemption $5,025.00" at bounding box center [284, 197] width 290 height 17
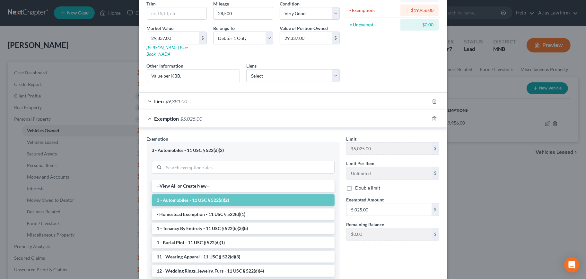
scroll to position [68, 0]
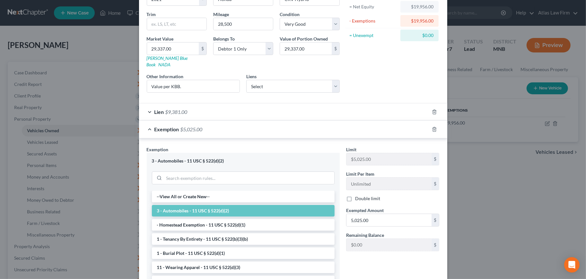
click at [227, 125] on div "Exemption $5,025.00" at bounding box center [284, 128] width 290 height 17
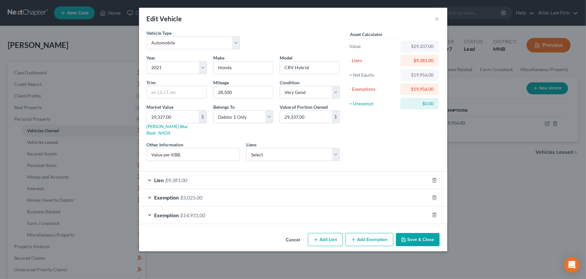
scroll to position [0, 0]
click at [264, 206] on div "Exemption $14,931.00" at bounding box center [284, 214] width 290 height 17
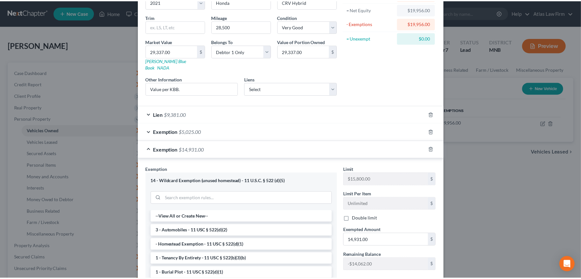
scroll to position [139, 0]
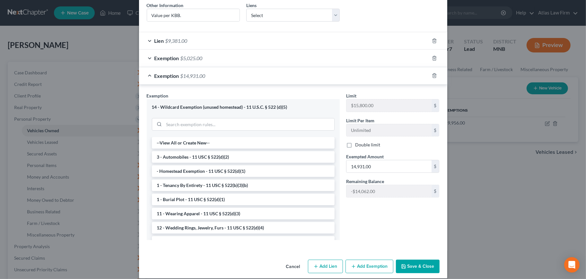
click at [288, 260] on button "Cancel" at bounding box center [293, 266] width 24 height 13
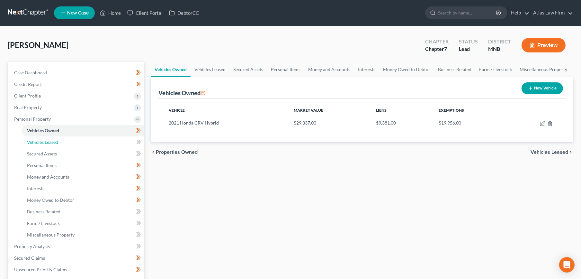
click at [32, 142] on span "Vehicles Leased" at bounding box center [42, 141] width 31 height 5
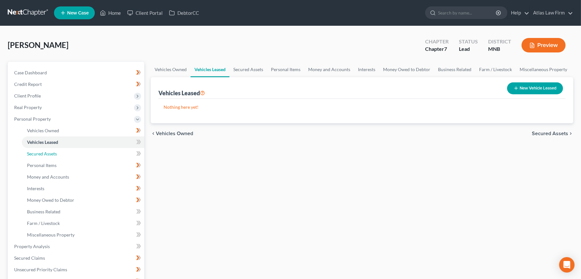
click at [38, 149] on link "Secured Assets" at bounding box center [83, 154] width 122 height 12
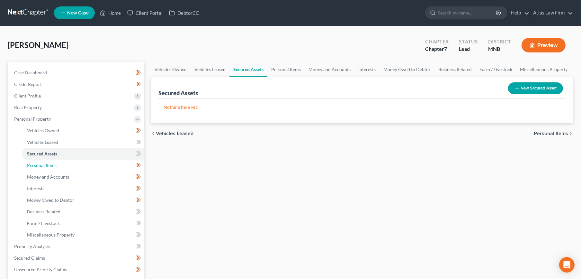
click at [41, 162] on span "Personal Items" at bounding box center [42, 164] width 30 height 5
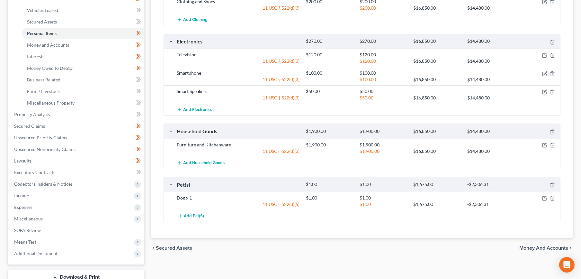
scroll to position [143, 0]
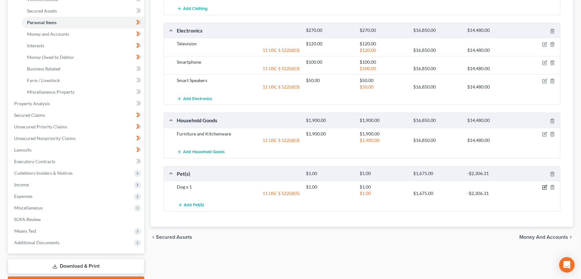
click at [543, 186] on icon "button" at bounding box center [544, 186] width 5 height 5
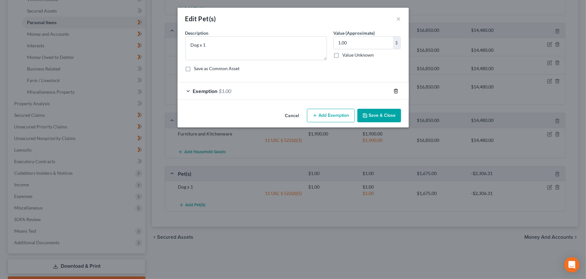
click at [394, 89] on icon "button" at bounding box center [396, 90] width 5 height 5
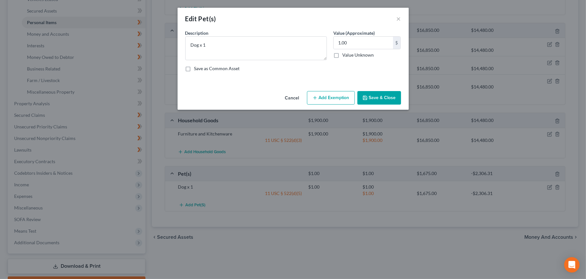
click at [382, 96] on button "Save & Close" at bounding box center [380, 97] width 44 height 13
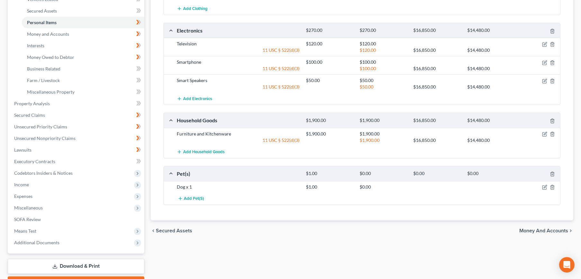
scroll to position [0, 0]
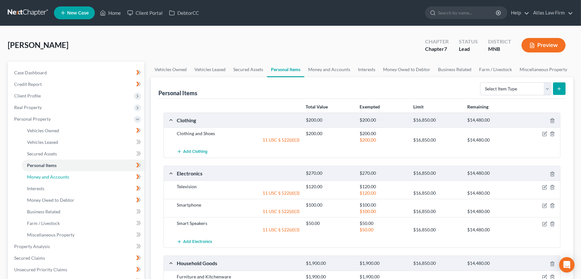
click at [50, 180] on link "Money and Accounts" at bounding box center [83, 177] width 122 height 12
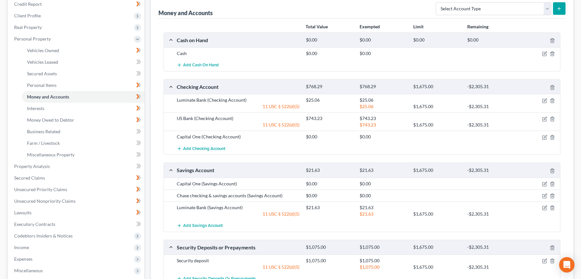
scroll to position [71, 0]
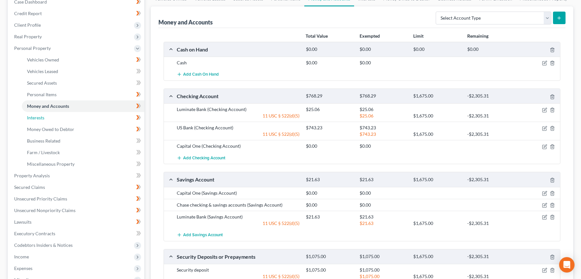
click at [73, 114] on link "Interests" at bounding box center [83, 118] width 122 height 12
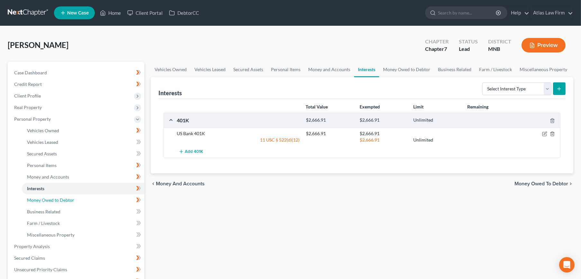
click at [48, 202] on span "Money Owed to Debtor" at bounding box center [50, 199] width 47 height 5
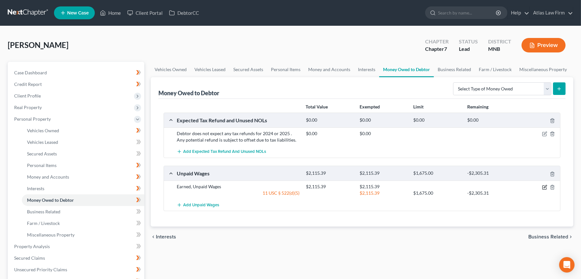
click at [545, 187] on icon "button" at bounding box center [544, 186] width 5 height 5
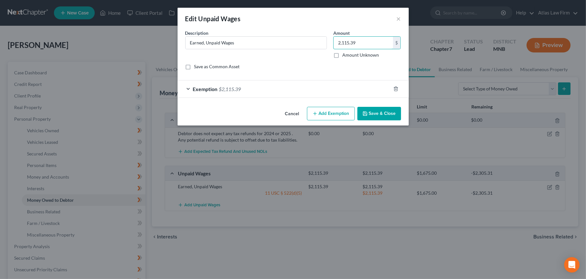
click at [367, 44] on input "2,115.39" at bounding box center [363, 43] width 59 height 12
type input "1,346.16"
click at [259, 90] on div "Exemption $2,115.39" at bounding box center [284, 88] width 213 height 17
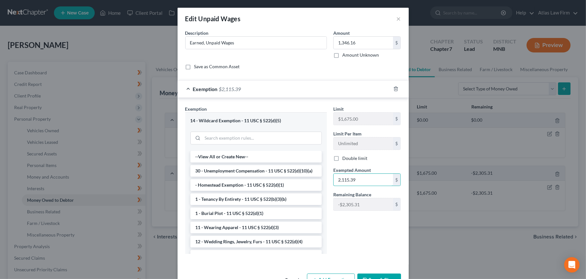
click at [356, 180] on input "2,115.39" at bounding box center [363, 179] width 59 height 12
type input "679.08"
click at [341, 225] on div "Limit $1,675.00 $ Limit Per Item Unlimited $ Double limit Exempted Amount * 679…" at bounding box center [367, 181] width 74 height 153
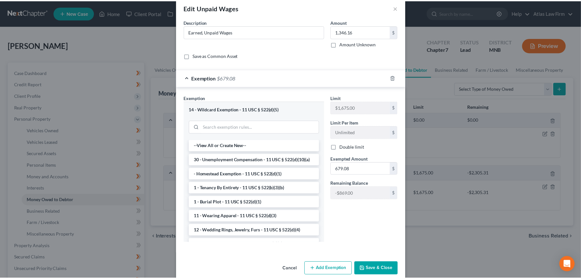
scroll to position [20, 0]
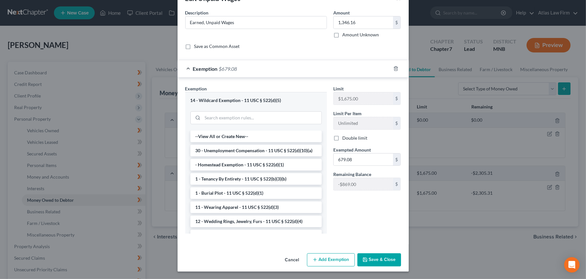
click at [379, 255] on button "Save & Close" at bounding box center [380, 259] width 44 height 13
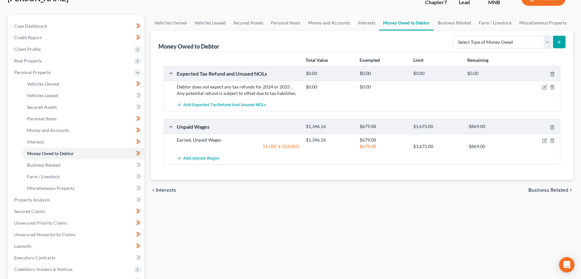
scroll to position [107, 0]
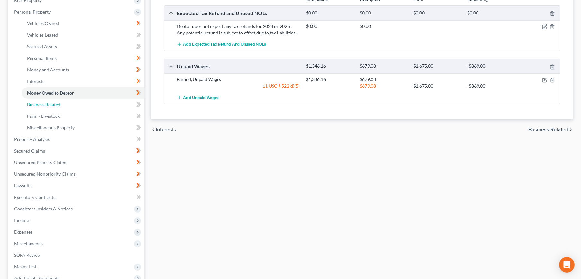
click at [96, 105] on link "Business Related" at bounding box center [83, 105] width 122 height 12
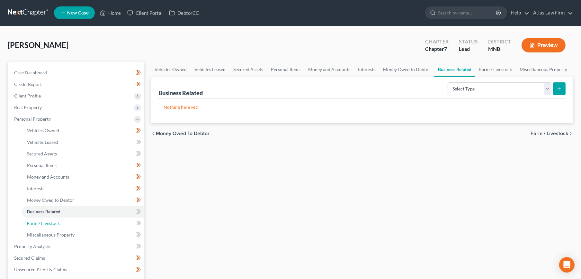
click at [104, 223] on link "Farm / Livestock" at bounding box center [83, 223] width 122 height 12
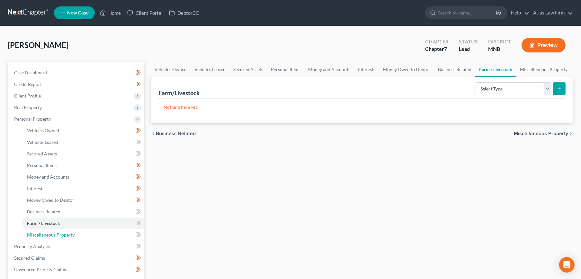
click at [103, 233] on link "Miscellaneous Property" at bounding box center [83, 235] width 122 height 12
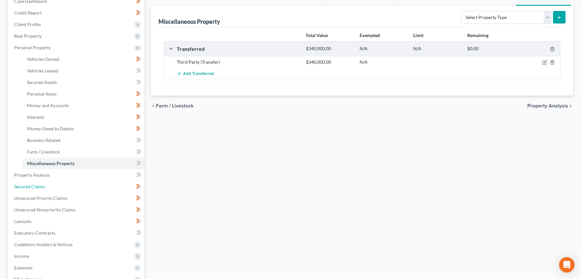
click at [32, 184] on span "Secured Claims" at bounding box center [29, 185] width 31 height 5
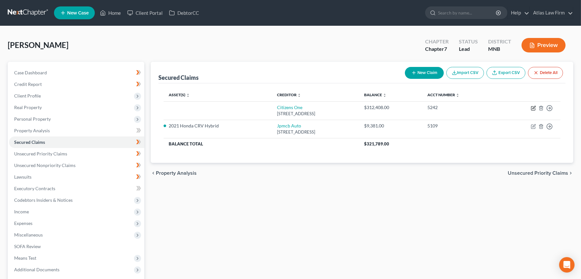
click at [532, 106] on icon "button" at bounding box center [533, 107] width 5 height 5
select select "48"
select select "2"
select select "0"
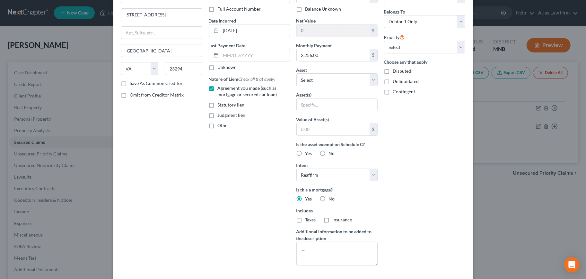
scroll to position [96, 0]
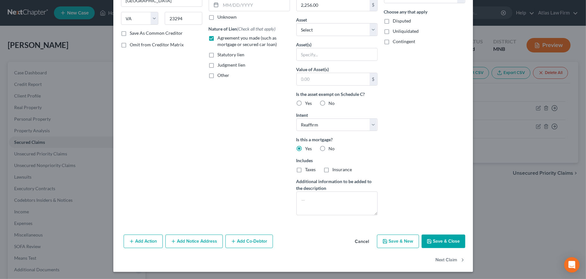
click at [133, 241] on button "Add Action" at bounding box center [143, 240] width 39 height 13
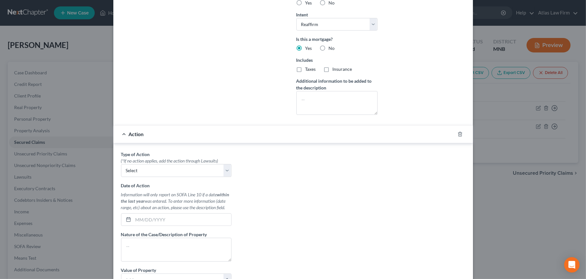
scroll to position [288, 0]
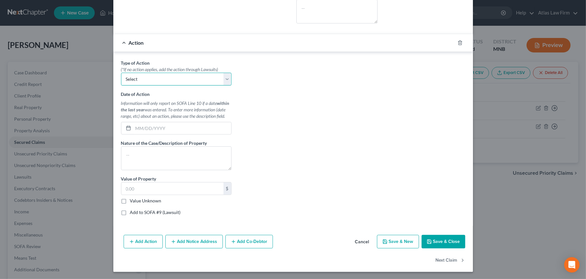
click at [171, 78] on select "Select Repossession Garnishment Foreclosure Personal Injury Attached, Seized, O…" at bounding box center [176, 79] width 111 height 13
drag, startPoint x: 342, startPoint y: 103, endPoint x: 346, endPoint y: 107, distance: 5.9
click at [342, 103] on div "Type of Action * (*If no action applies, add the action through Lawsuits) Selec…" at bounding box center [293, 139] width 351 height 161
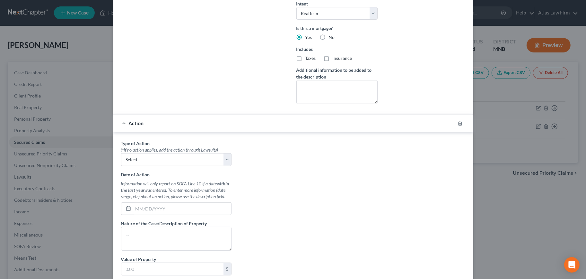
scroll to position [109, 0]
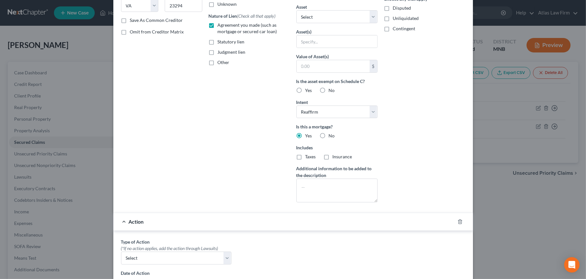
click at [456, 223] on div at bounding box center [464, 221] width 18 height 10
click at [459, 220] on icon "button" at bounding box center [460, 221] width 3 height 4
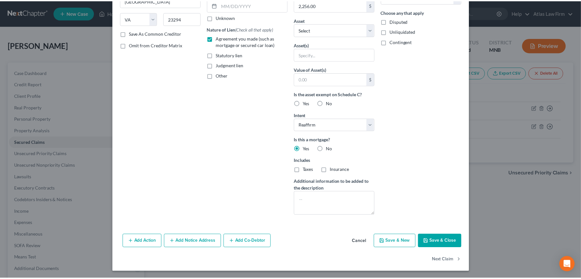
scroll to position [0, 0]
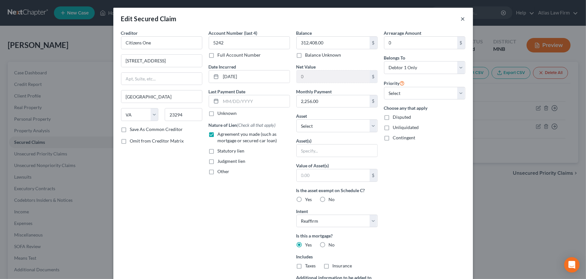
click at [461, 21] on button "×" at bounding box center [463, 19] width 4 height 8
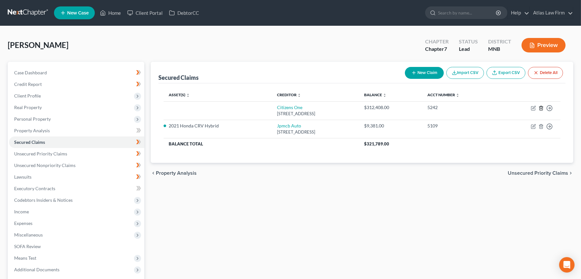
click at [540, 108] on icon "button" at bounding box center [540, 107] width 5 height 5
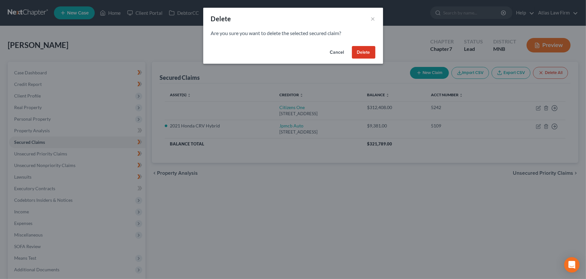
click at [361, 53] on button "Delete" at bounding box center [363, 52] width 23 height 13
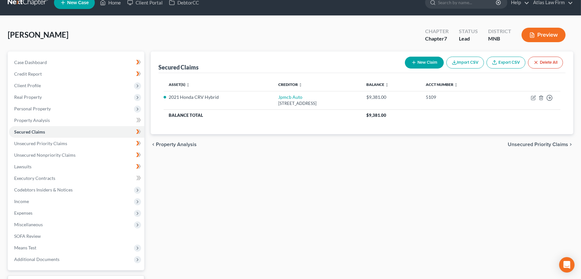
scroll to position [62, 0]
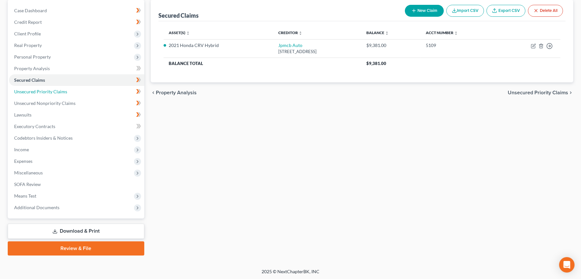
drag, startPoint x: 67, startPoint y: 88, endPoint x: 135, endPoint y: 115, distance: 72.5
click at [67, 88] on link "Unsecured Priority Claims" at bounding box center [76, 92] width 135 height 12
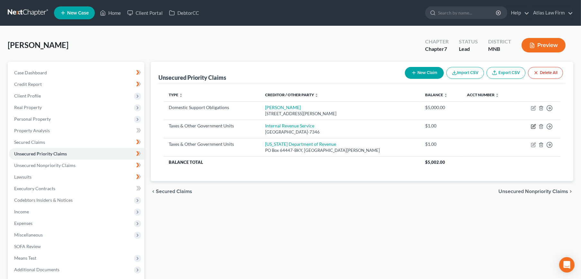
click at [532, 126] on icon "button" at bounding box center [533, 126] width 5 height 5
select select "0"
select select "39"
select select "0"
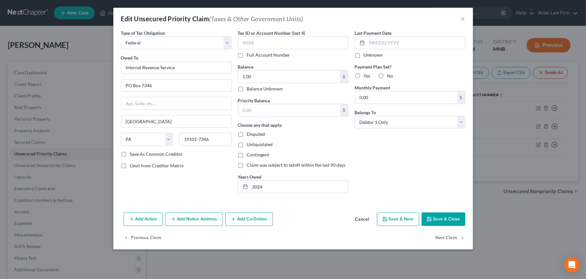
click at [247, 88] on label "Balance Unknown" at bounding box center [265, 88] width 36 height 6
click at [250, 88] on input "Balance Unknown" at bounding box center [252, 87] width 4 height 4
checkbox input "true"
type input "0.00"
click at [438, 215] on button "Save & Close" at bounding box center [444, 218] width 44 height 13
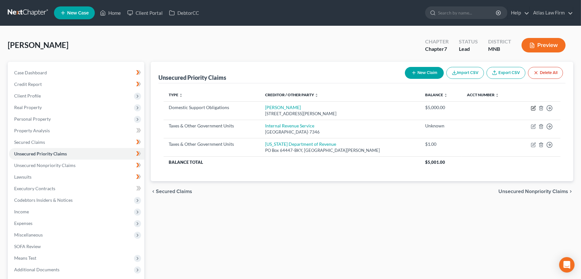
click at [534, 107] on icon "button" at bounding box center [533, 107] width 5 height 5
select select "18"
select select "0"
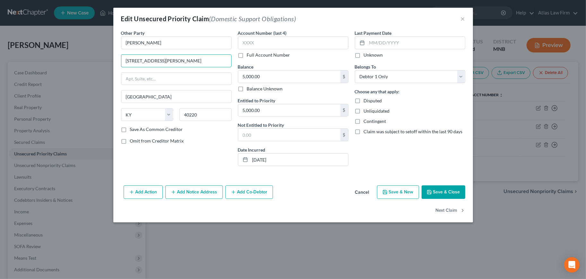
drag, startPoint x: 174, startPoint y: 58, endPoint x: 120, endPoint y: 53, distance: 54.5
click at [120, 53] on div "Other Party * [PERSON_NAME] [GEOGRAPHIC_DATA][PERSON_NAME] [GEOGRAPHIC_DATA] [U…" at bounding box center [176, 100] width 117 height 141
click at [365, 190] on button "Cancel" at bounding box center [362, 192] width 24 height 13
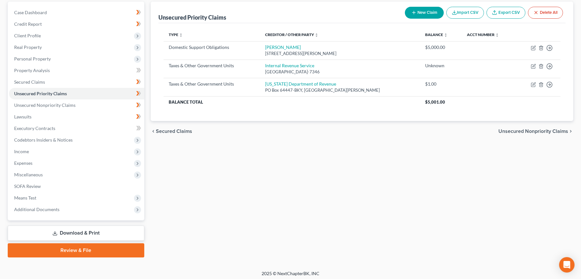
scroll to position [62, 0]
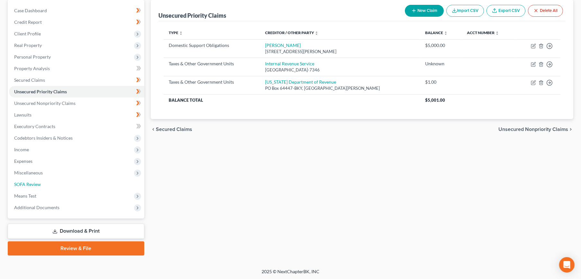
click at [55, 181] on link "SOFA Review" at bounding box center [76, 184] width 135 height 12
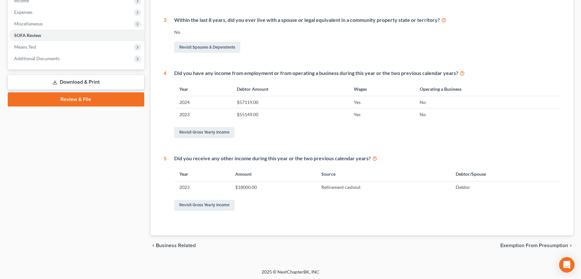
scroll to position [211, 0]
click at [528, 243] on span "Exemption from Presumption" at bounding box center [534, 244] width 68 height 5
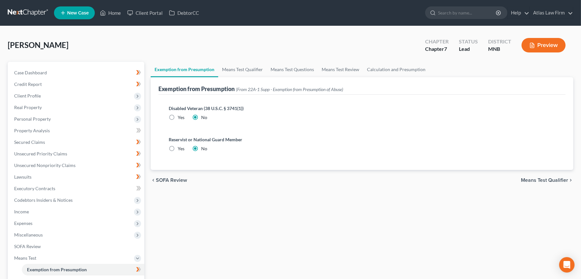
scroll to position [120, 0]
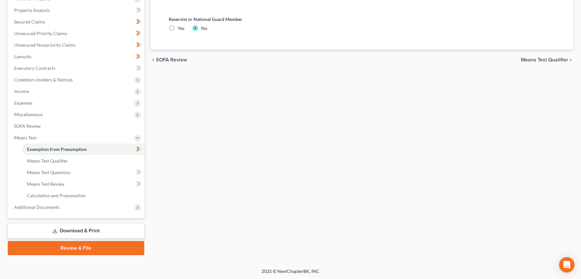
drag, startPoint x: 167, startPoint y: 58, endPoint x: 206, endPoint y: 106, distance: 61.0
click at [167, 58] on span "SOFA Review" at bounding box center [171, 59] width 31 height 5
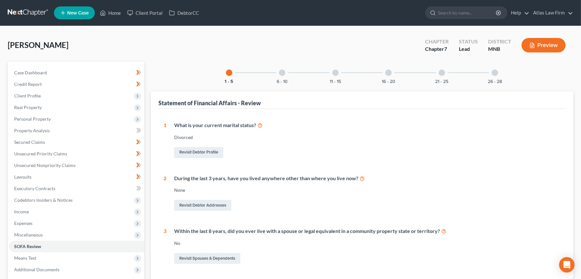
click at [278, 73] on div "6 - 10" at bounding box center [282, 73] width 22 height 22
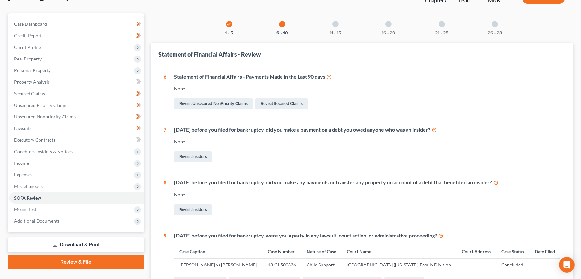
scroll to position [36, 0]
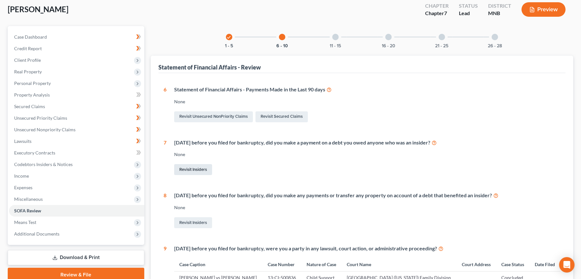
click at [193, 167] on link "Revisit Insiders" at bounding box center [193, 169] width 38 height 11
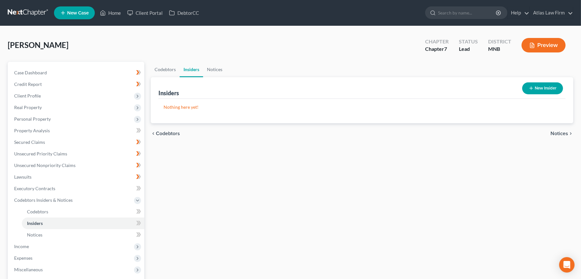
click at [536, 86] on button "New Insider" at bounding box center [542, 88] width 41 height 12
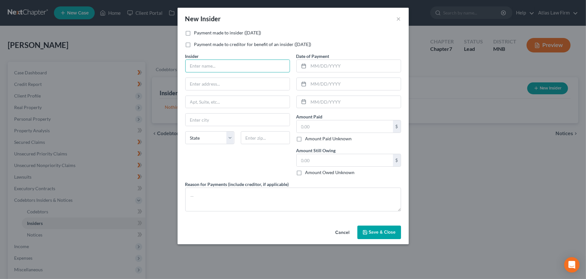
click at [242, 63] on input "text" at bounding box center [238, 66] width 104 height 12
type input "[PERSON_NAME]"
paste input "[STREET_ADDRESS][PERSON_NAME]"
type input "[STREET_ADDRESS][PERSON_NAME]"
click at [243, 31] on label "Payment made to insider ([DATE])" at bounding box center [227, 33] width 67 height 6
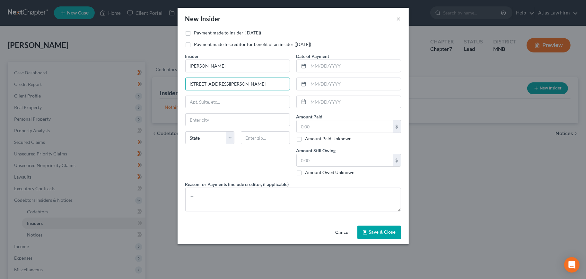
click at [201, 31] on input "Payment made to insider ([DATE])" at bounding box center [199, 32] width 4 height 4
checkbox input "true"
click at [320, 62] on input "text" at bounding box center [355, 66] width 92 height 12
click at [323, 65] on input "[DATE]" at bounding box center [355, 66] width 92 height 12
type input "[DATE]"
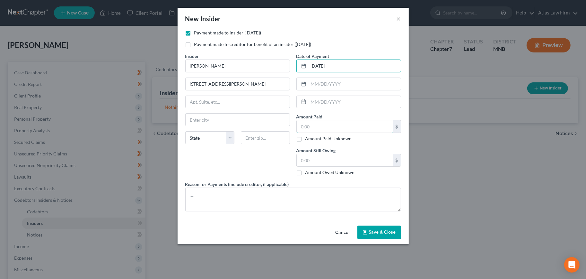
click at [346, 128] on input "text" at bounding box center [345, 126] width 96 height 12
type input "5,000"
click at [349, 163] on input "text" at bounding box center [345, 160] width 96 height 12
type input "0"
click at [249, 196] on textarea at bounding box center [293, 199] width 216 height 24
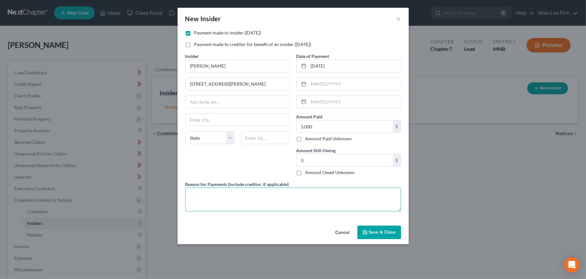
click at [257, 201] on textarea at bounding box center [293, 199] width 216 height 24
type textarea "Payment in satisfaction of remaining monthly child support payments due under c…"
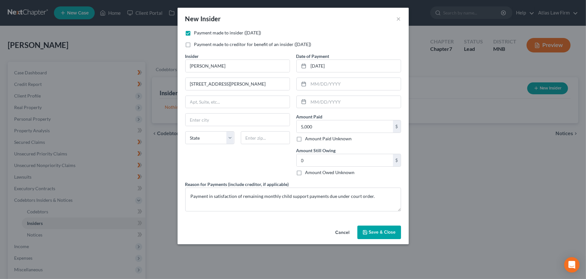
click at [365, 227] on button "Save & Close" at bounding box center [380, 231] width 44 height 13
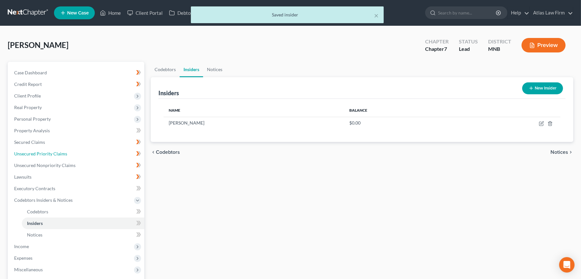
click at [53, 152] on span "Unsecured Priority Claims" at bounding box center [40, 153] width 53 height 5
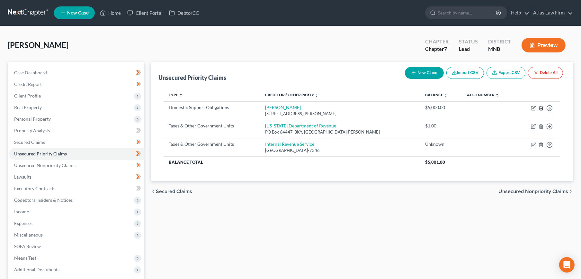
click at [541, 109] on icon "button" at bounding box center [540, 107] width 5 height 5
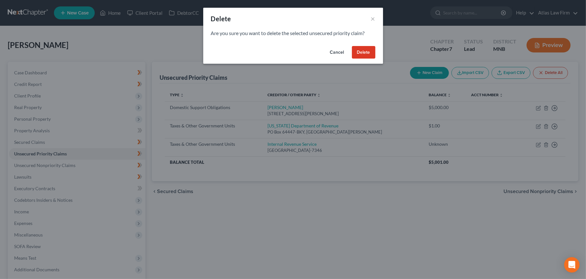
click at [364, 51] on button "Delete" at bounding box center [363, 52] width 23 height 13
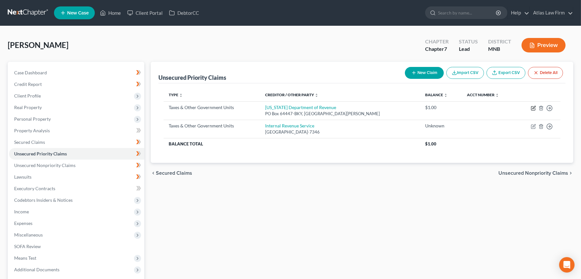
click at [533, 108] on icon "button" at bounding box center [533, 107] width 5 height 5
select select "2"
select select "24"
select select "0"
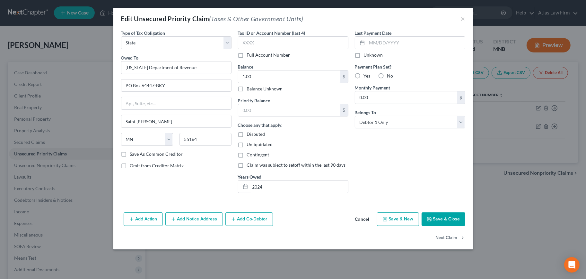
click at [247, 89] on label "Balance Unknown" at bounding box center [265, 88] width 36 height 6
click at [250, 89] on input "Balance Unknown" at bounding box center [252, 87] width 4 height 4
checkbox input "true"
type input "0.00"
click at [457, 214] on button "Save & Close" at bounding box center [444, 218] width 44 height 13
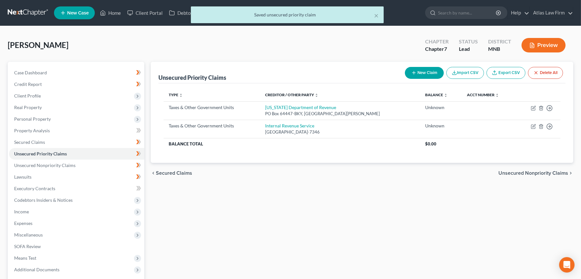
click at [64, 119] on span "Personal Property" at bounding box center [76, 119] width 135 height 12
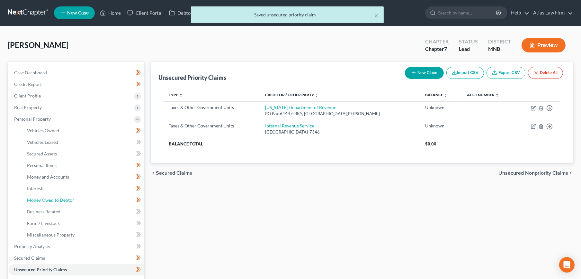
click at [83, 201] on link "Money Owed to Debtor" at bounding box center [83, 200] width 122 height 12
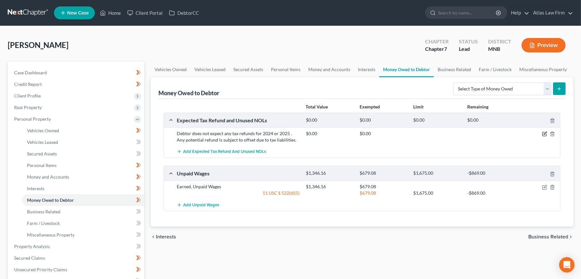
click at [545, 133] on icon "button" at bounding box center [545, 133] width 3 height 3
select select "0"
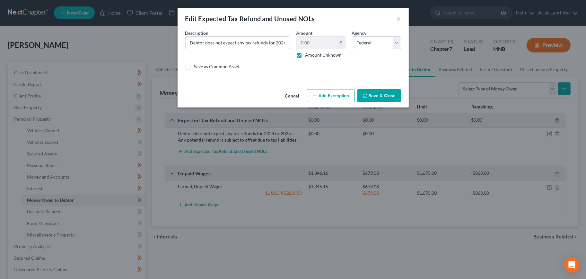
click at [226, 45] on input "Debtor does not expect any tax refunds for 2024 or 2025 . Any potential refund …" at bounding box center [238, 43] width 104 height 12
click at [369, 93] on button "Save & Close" at bounding box center [380, 95] width 44 height 13
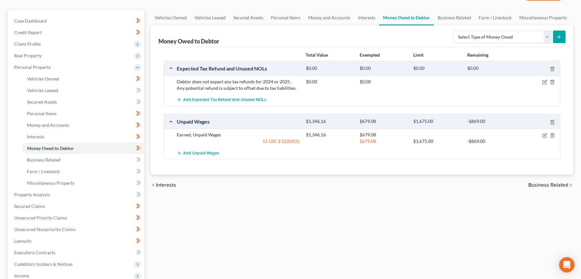
scroll to position [143, 0]
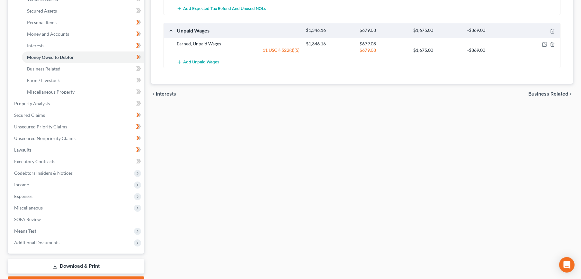
click at [49, 181] on span "Income" at bounding box center [76, 185] width 135 height 12
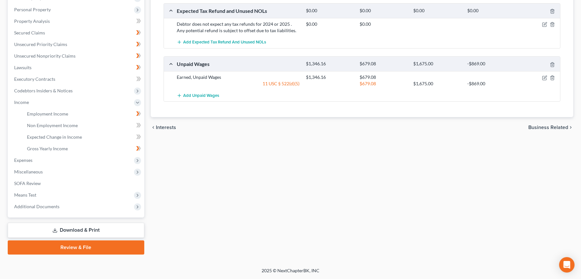
scroll to position [109, 0]
click at [65, 112] on span "Employment Income" at bounding box center [47, 113] width 41 height 5
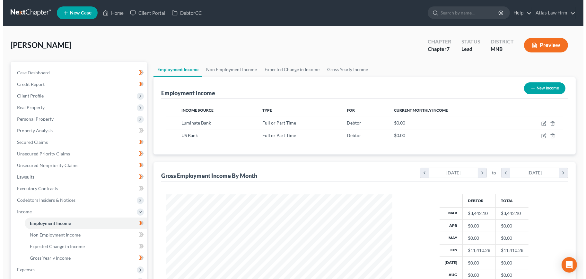
scroll to position [115, 239]
click at [544, 89] on button "New Income" at bounding box center [541, 88] width 41 height 12
select select "0"
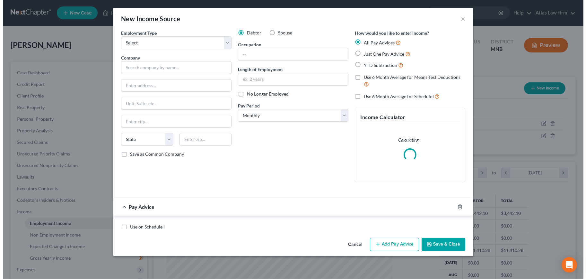
scroll to position [115, 241]
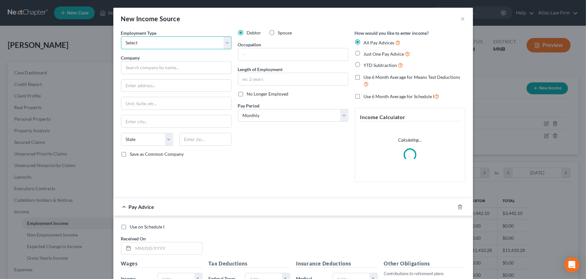
click at [152, 40] on select "Select Full or [DEMOGRAPHIC_DATA] Employment Self Employment" at bounding box center [176, 42] width 111 height 13
select select "0"
click at [121, 36] on select "Select Full or [DEMOGRAPHIC_DATA] Employment Self Employment" at bounding box center [176, 42] width 111 height 13
click at [155, 70] on input "text" at bounding box center [176, 67] width 111 height 13
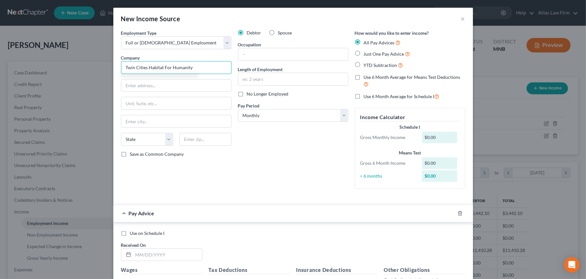
type input "Twin Cities Habitat For Humanity"
type input "St. [PERSON_NAME]"
select select "24"
click at [268, 51] on input "text" at bounding box center [293, 54] width 110 height 12
type input "Home Ownership Program Manager"
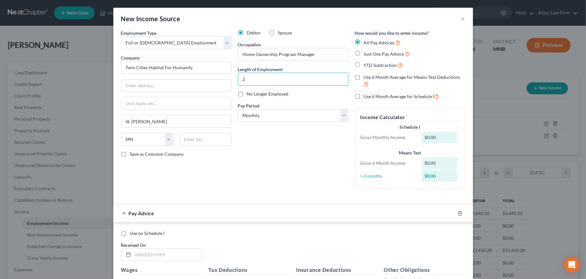
type input "2"
type input "3"
type input "2 months"
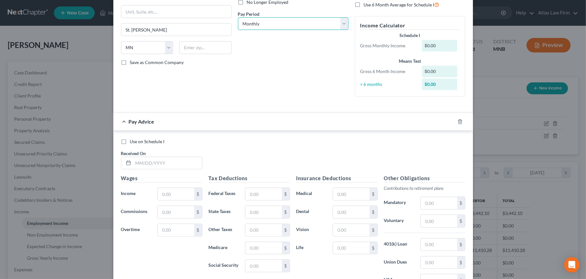
scroll to position [143, 0]
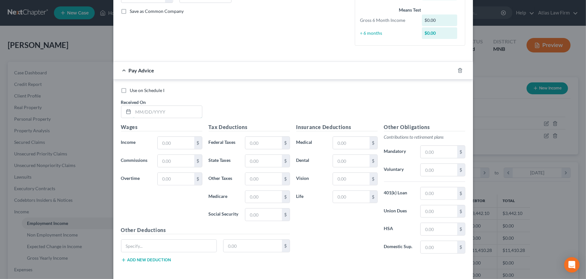
click at [173, 115] on input "text" at bounding box center [167, 112] width 69 height 12
click at [169, 111] on input "08/" at bounding box center [167, 112] width 69 height 12
type input "[DATE]"
click at [170, 140] on input "text" at bounding box center [176, 143] width 36 height 12
type input "8,076.93"
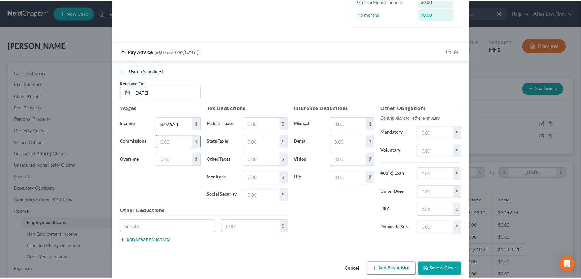
scroll to position [171, 0]
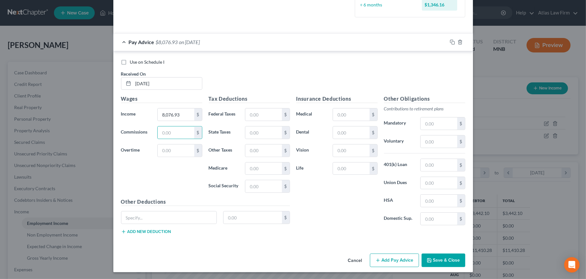
click at [434, 256] on button "Save & Close" at bounding box center [444, 259] width 44 height 13
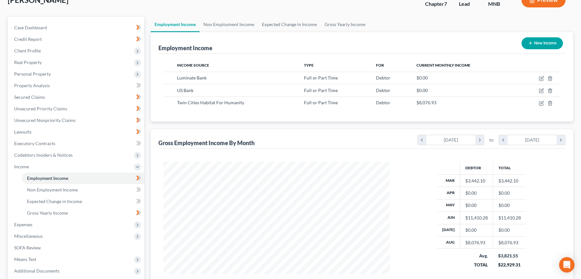
scroll to position [109, 0]
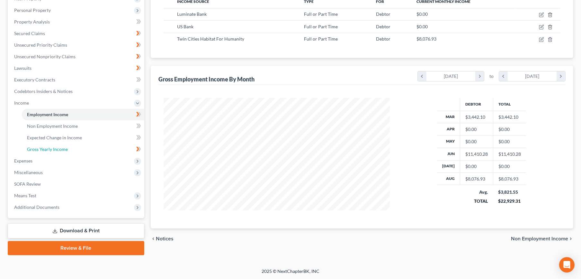
click at [38, 146] on span "Gross Yearly Income" at bounding box center [47, 148] width 41 height 5
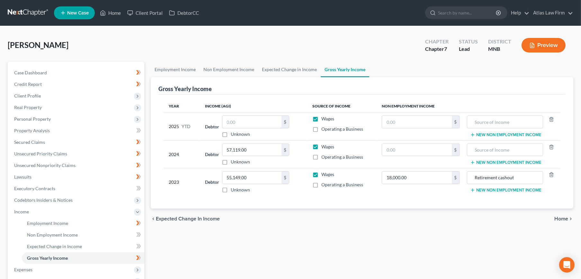
click at [262, 122] on input "text" at bounding box center [251, 122] width 59 height 12
type input "35,079"
click at [255, 91] on div "Gross Yearly Income" at bounding box center [361, 85] width 407 height 17
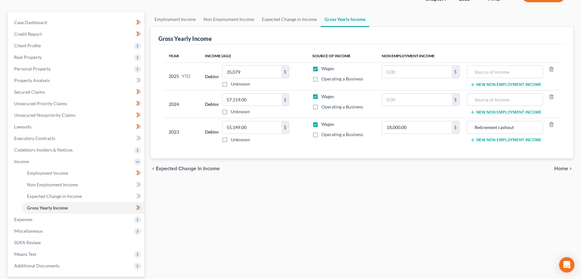
scroll to position [107, 0]
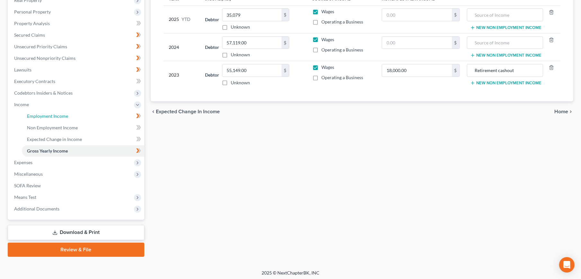
click at [36, 117] on span "Employment Income" at bounding box center [47, 115] width 41 height 5
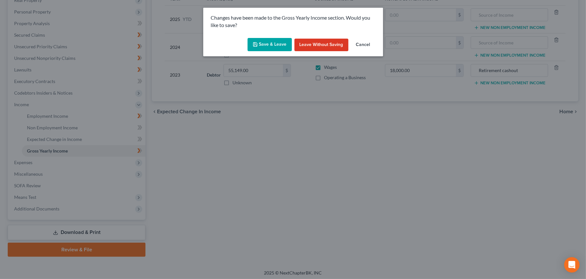
click at [272, 47] on button "Save & Leave" at bounding box center [270, 44] width 44 height 13
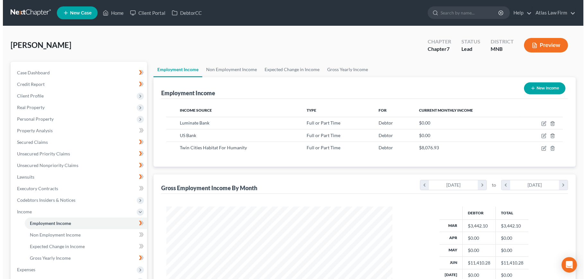
scroll to position [115, 239]
click at [540, 123] on icon "button" at bounding box center [541, 123] width 5 height 5
select select "0"
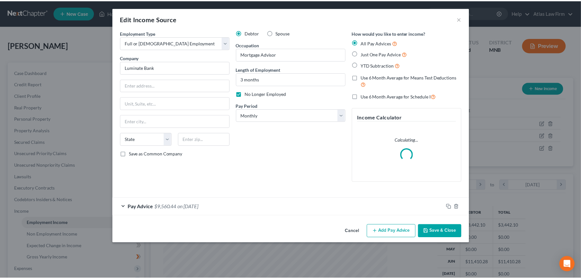
scroll to position [115, 241]
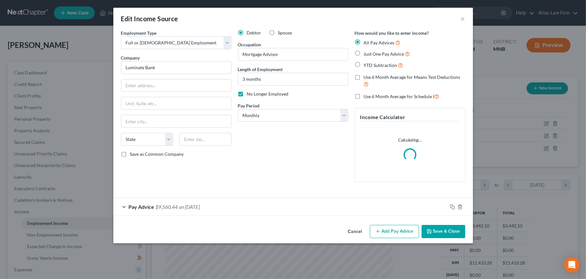
click at [351, 229] on button "Cancel" at bounding box center [355, 231] width 24 height 13
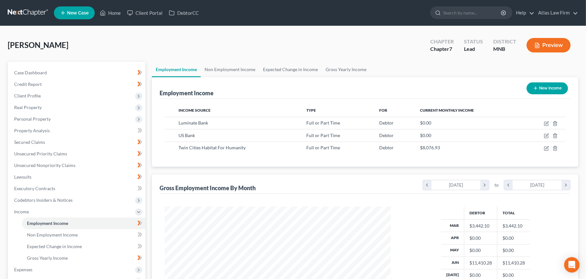
scroll to position [321123, 320999]
click at [541, 148] on icon "button" at bounding box center [541, 147] width 3 height 3
select select "0"
select select "24"
select select "0"
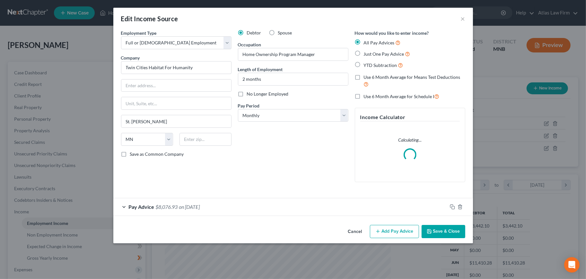
scroll to position [115, 241]
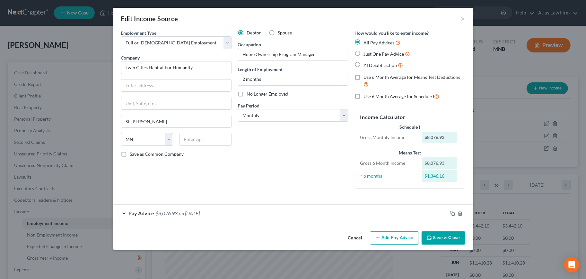
click at [400, 241] on button "Add Pay Advice" at bounding box center [394, 237] width 49 height 13
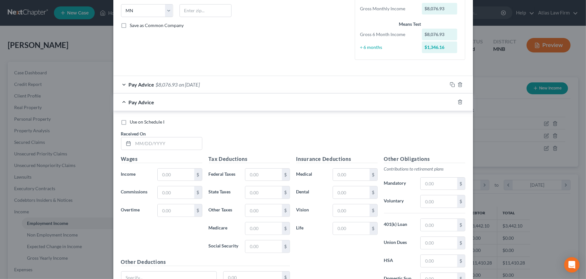
scroll to position [178, 0]
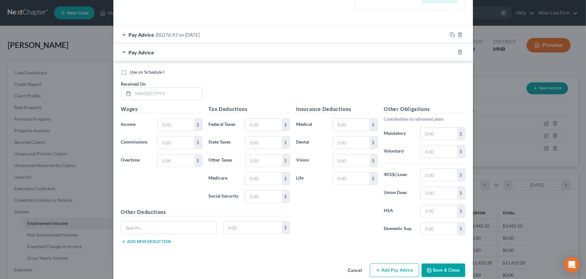
click at [169, 95] on input "text" at bounding box center [167, 93] width 69 height 12
click at [130, 74] on label "Use on Schedule I" at bounding box center [147, 72] width 35 height 6
click at [133, 73] on input "Use on Schedule I" at bounding box center [135, 71] width 4 height 4
checkbox input "true"
click at [140, 89] on input "text" at bounding box center [167, 93] width 69 height 12
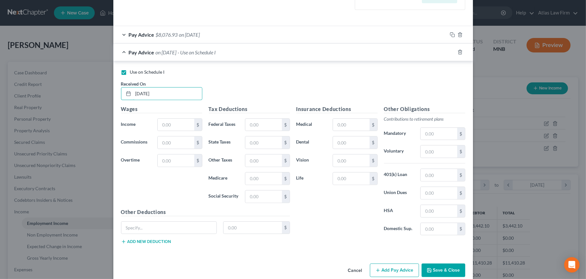
click at [174, 91] on input "[DATE]" at bounding box center [167, 93] width 69 height 12
type input "[DATE]"
click at [252, 95] on div "Use on Schedule I Received On * [DATE]" at bounding box center [293, 87] width 351 height 36
click at [185, 124] on input "text" at bounding box center [176, 125] width 36 height 12
type input "5,788"
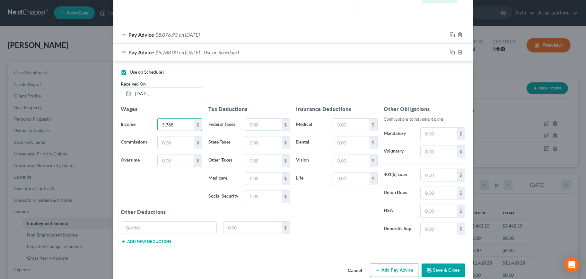
click at [266, 125] on input "text" at bounding box center [263, 125] width 36 height 12
type input "1,083"
click at [349, 125] on input "text" at bounding box center [351, 125] width 36 height 12
type input "200"
click at [434, 173] on input "text" at bounding box center [439, 175] width 36 height 12
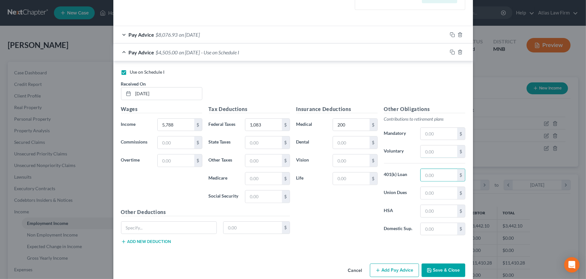
click at [432, 146] on input "text" at bounding box center [439, 151] width 36 height 12
type input "174"
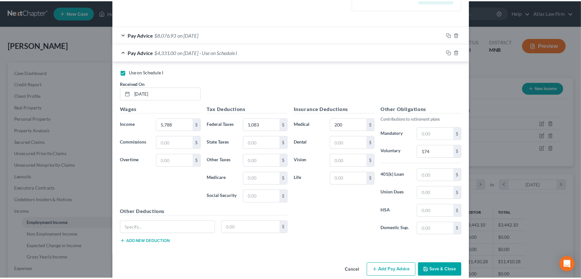
scroll to position [189, 0]
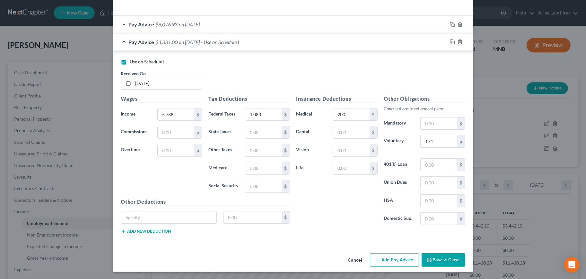
click at [439, 259] on button "Save & Close" at bounding box center [444, 259] width 44 height 13
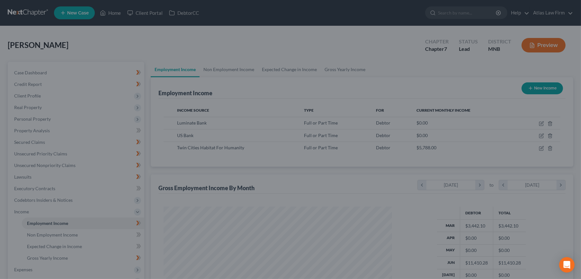
scroll to position [321123, 320999]
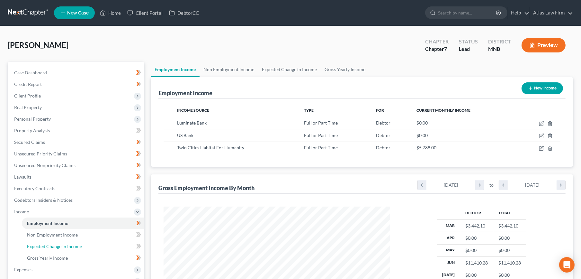
click at [56, 243] on span "Expected Change in Income" at bounding box center [54, 245] width 55 height 5
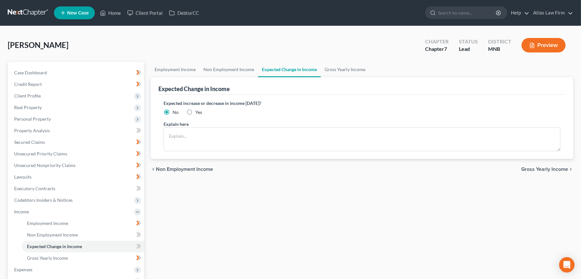
click at [202, 111] on div "Expected increase or decrease in income [DATE]? No Yes" at bounding box center [362, 108] width 397 height 16
click at [195, 112] on label "Yes" at bounding box center [198, 112] width 7 height 6
click at [198, 112] on input "Yes" at bounding box center [200, 111] width 4 height 4
radio input "true"
click at [186, 136] on textarea at bounding box center [362, 139] width 397 height 24
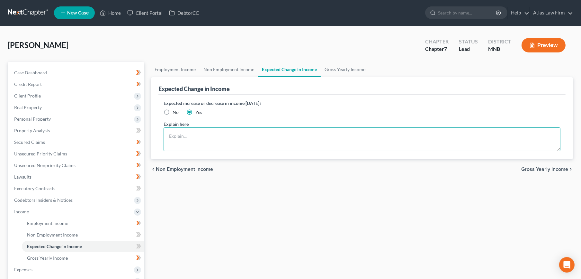
paste textarea "Debtor recently began and new job, med and retirement contribution estimated. […"
click at [238, 137] on textarea "Debtor recently began and new job, med and retirement contribution estimated. […" at bounding box center [362, 139] width 397 height 24
click at [248, 135] on textarea "Debtor recently began and new job: med and retirement contribution estimated. […" at bounding box center [362, 139] width 397 height 24
drag, startPoint x: 408, startPoint y: 133, endPoint x: 411, endPoint y: 135, distance: 3.5
click at [408, 133] on textarea "Debtor recently began and new job: medical insurance and retirement contributio…" at bounding box center [362, 139] width 397 height 24
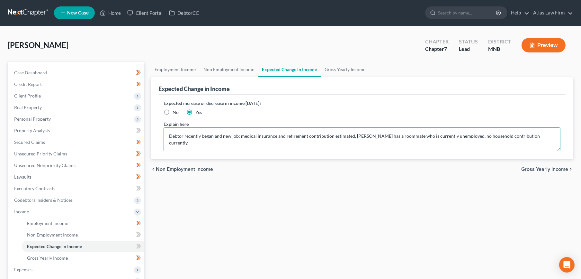
type textarea "Debtor recently began and new job: medical insurance and retirement contributio…"
click at [546, 170] on span "Gross Yearly Income" at bounding box center [544, 168] width 47 height 5
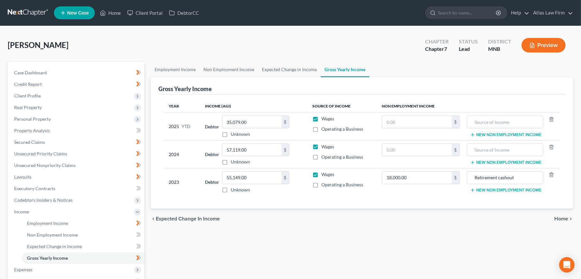
click at [46, 96] on span "Client Profile" at bounding box center [76, 96] width 135 height 12
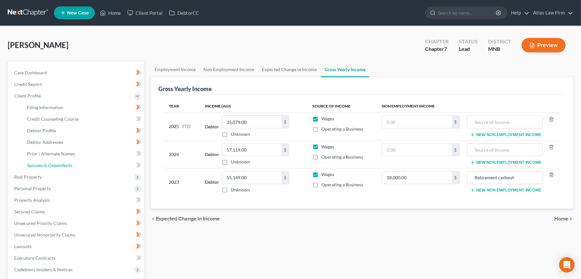
click at [53, 162] on span "Spouses & Dependents" at bounding box center [49, 164] width 45 height 5
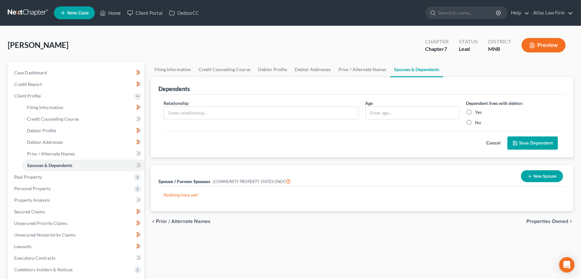
drag, startPoint x: 296, startPoint y: 112, endPoint x: 296, endPoint y: 109, distance: 3.5
click at [296, 109] on input "text" at bounding box center [261, 113] width 195 height 12
type input "Child"
type input "17"
click at [475, 124] on label "No" at bounding box center [478, 122] width 6 height 6
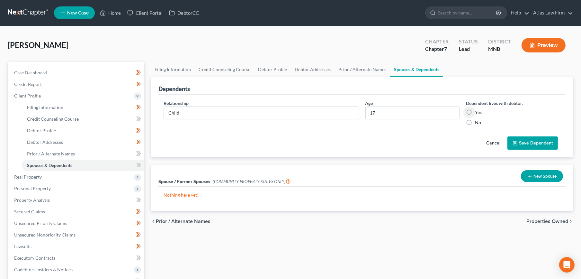
click at [477, 123] on input "No" at bounding box center [479, 121] width 4 height 4
radio input "true"
click at [529, 144] on button "Save Dependent" at bounding box center [532, 142] width 50 height 13
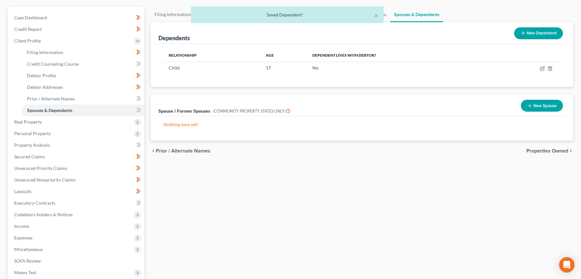
scroll to position [107, 0]
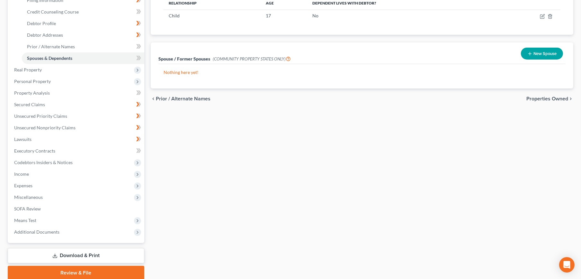
click at [46, 182] on span "Expenses" at bounding box center [76, 186] width 135 height 12
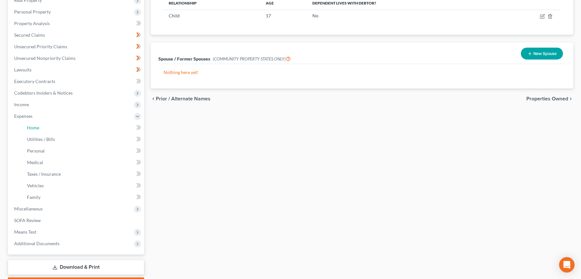
click at [41, 128] on link "Home" at bounding box center [83, 128] width 122 height 12
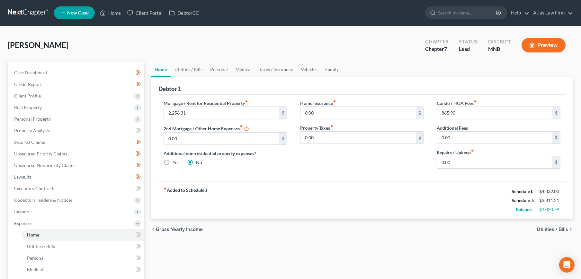
click at [203, 115] on input "2,256.31" at bounding box center [221, 113] width 115 height 12
type input "2,080"
click at [462, 114] on input "865.90" at bounding box center [494, 113] width 115 height 12
type input "0"
click at [457, 139] on input "0.00" at bounding box center [494, 137] width 115 height 12
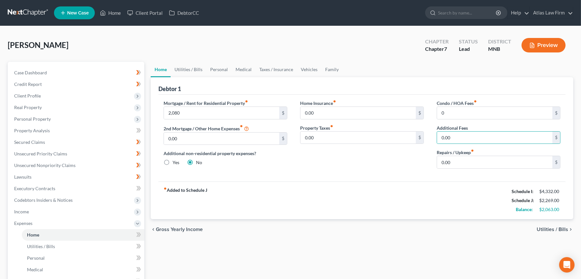
click at [560, 228] on span "Utilities / Bills" at bounding box center [551, 228] width 31 height 5
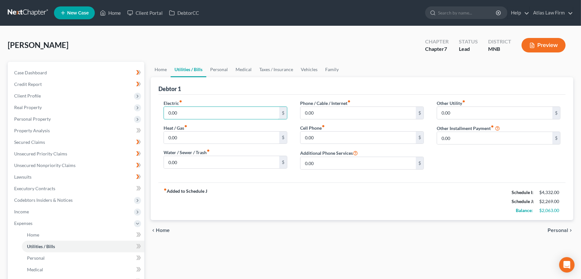
click at [174, 111] on input "0.00" at bounding box center [221, 113] width 115 height 12
type input "270"
click at [224, 72] on link "Personal" at bounding box center [218, 69] width 25 height 15
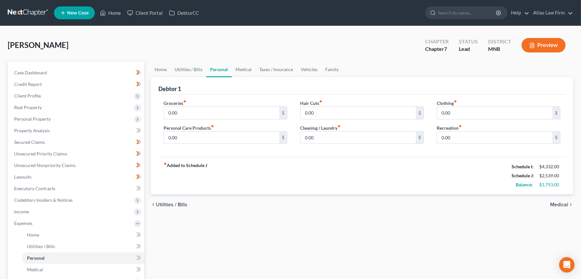
click at [477, 112] on input "0.00" at bounding box center [494, 113] width 115 height 12
type input "150"
type input "100"
click at [180, 139] on input "0.00" at bounding box center [221, 137] width 115 height 12
type input "85"
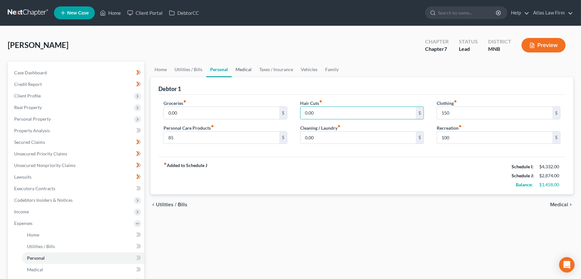
click at [248, 72] on link "Medical" at bounding box center [244, 69] width 24 height 15
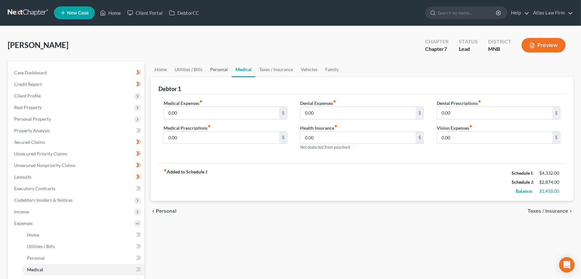
click at [217, 67] on link "Personal" at bounding box center [218, 69] width 25 height 15
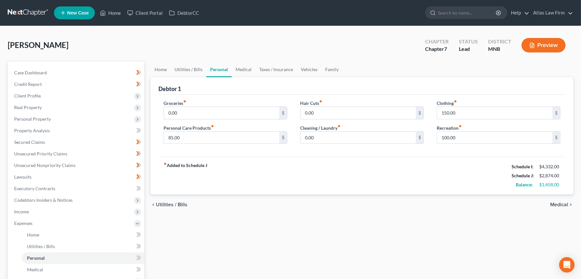
click at [196, 112] on input "0.00" at bounding box center [221, 113] width 115 height 12
type input "785"
type input "85"
click at [239, 69] on link "Medical" at bounding box center [244, 69] width 24 height 15
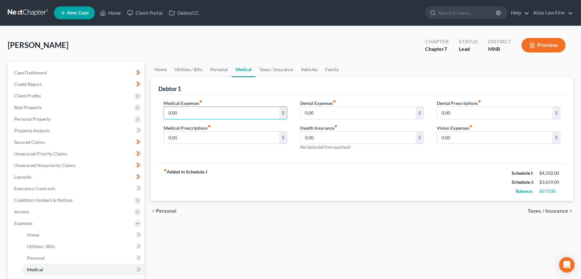
click at [220, 107] on input "0.00" at bounding box center [221, 113] width 115 height 12
type input "350"
click at [305, 67] on link "Vehicles" at bounding box center [309, 69] width 24 height 15
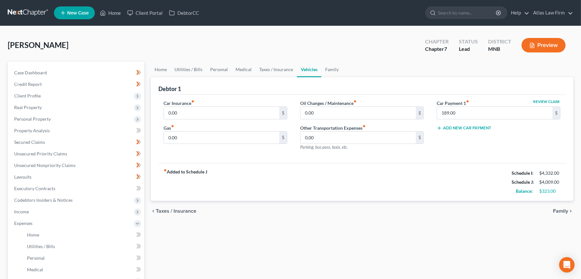
click at [197, 130] on div "Gas fiber_manual_record 0.00 $" at bounding box center [226, 134] width 124 height 20
click at [198, 147] on div "Car Insurance fiber_manual_record 0.00 $ Gas fiber_manual_record 0.00 $" at bounding box center [225, 128] width 137 height 56
click at [199, 139] on input "0.00" at bounding box center [221, 137] width 115 height 12
type input "185"
click at [187, 112] on input "0.00" at bounding box center [221, 113] width 115 height 12
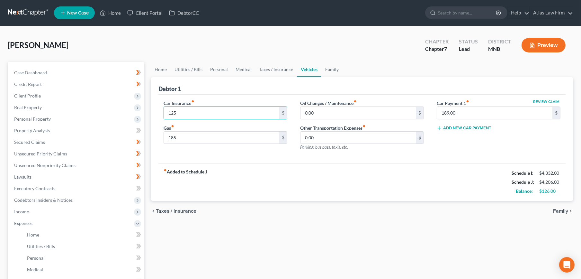
type input "125"
click at [327, 70] on link "Family" at bounding box center [331, 69] width 21 height 15
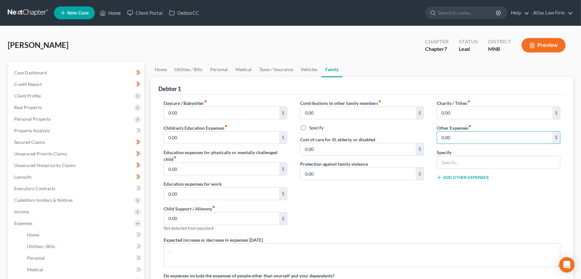
click at [462, 137] on input "0.00" at bounding box center [494, 137] width 115 height 12
type input "100"
type input "Pet care"
click at [481, 177] on button "Add Other Expenses" at bounding box center [463, 177] width 52 height 5
click at [477, 185] on input "0.00" at bounding box center [494, 187] width 115 height 12
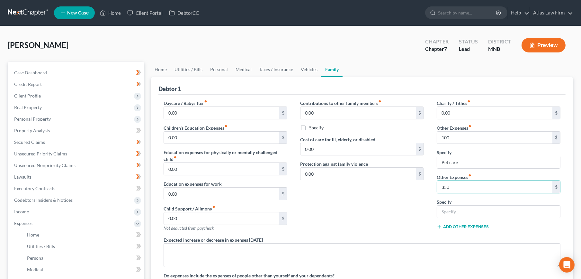
type input "350"
drag, startPoint x: 456, startPoint y: 212, endPoint x: 495, endPoint y: 223, distance: 39.8
click at [456, 212] on input "60% of child activities clothing and medical expnse" at bounding box center [498, 211] width 123 height 12
drag, startPoint x: 544, startPoint y: 212, endPoint x: 394, endPoint y: 210, distance: 150.3
click at [394, 210] on div "Daycare / Babysitter fiber_manual_record 0.00 $ Children's Education Expenses f…" at bounding box center [362, 196] width 410 height 193
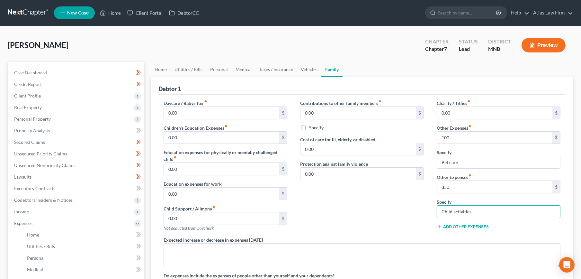
type input "Child activities"
click at [384, 207] on div "Contributions to other family members fiber_manual_record 0.00 $ Specify Cost o…" at bounding box center [362, 168] width 137 height 137
click at [305, 68] on link "Vehicles" at bounding box center [309, 69] width 24 height 15
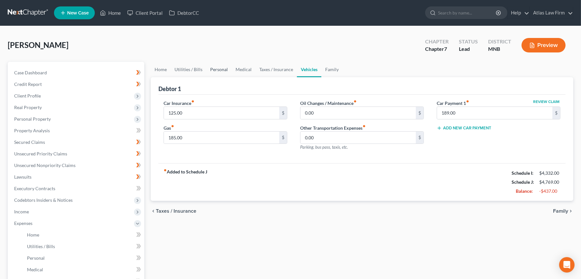
click at [216, 72] on link "Personal" at bounding box center [218, 69] width 25 height 15
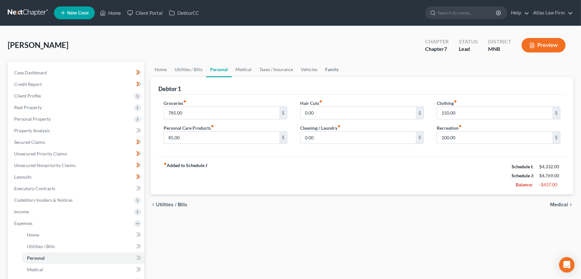
click at [327, 70] on link "Family" at bounding box center [331, 69] width 21 height 15
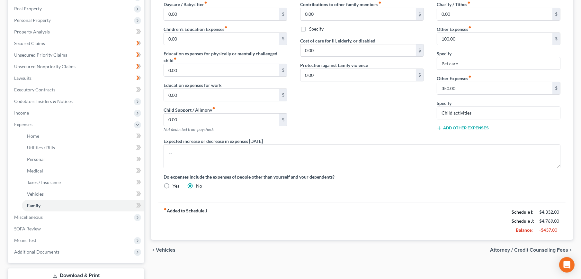
scroll to position [143, 0]
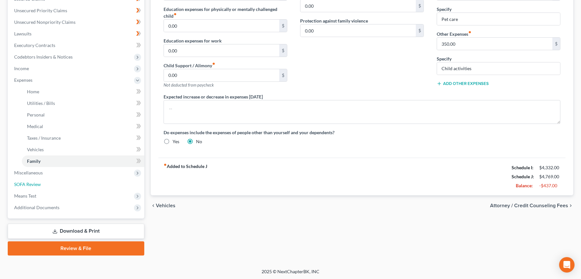
click at [47, 185] on link "SOFA Review" at bounding box center [76, 184] width 135 height 12
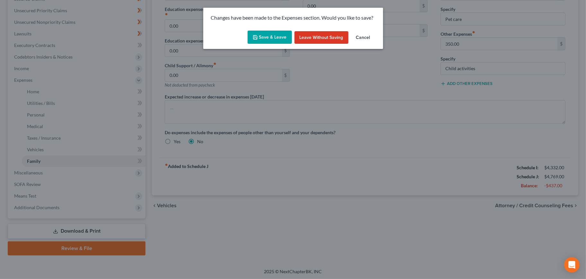
click at [261, 33] on button "Save & Leave" at bounding box center [270, 37] width 44 height 13
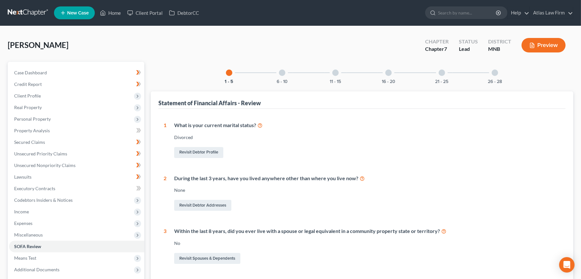
click at [32, 94] on span "Client Profile" at bounding box center [27, 95] width 27 height 5
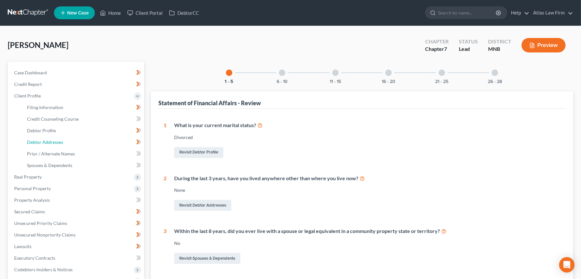
click at [48, 140] on span "Debtor Addresses" at bounding box center [45, 141] width 36 height 5
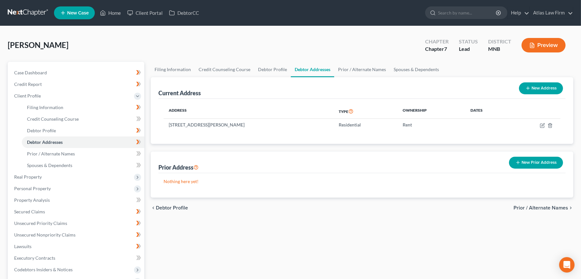
click at [545, 163] on button "New Prior Address" at bounding box center [536, 162] width 54 height 12
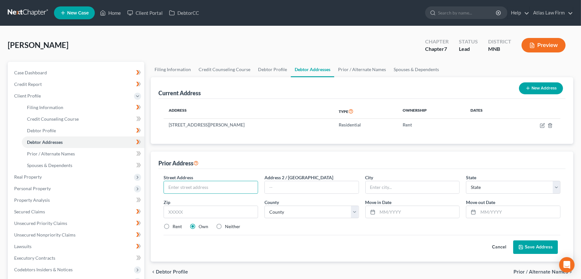
click at [219, 184] on input "text" at bounding box center [211, 187] width 94 height 12
type input "[STREET_ADDRESS]"
type input "Apt 103"
type input "55405"
type input "[GEOGRAPHIC_DATA]"
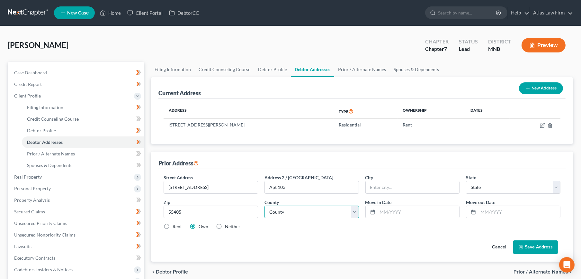
select select "24"
select select "26"
drag, startPoint x: 404, startPoint y: 212, endPoint x: 407, endPoint y: 204, distance: 8.6
click at [404, 212] on input "text" at bounding box center [418, 212] width 82 height 12
type input "11/2021"
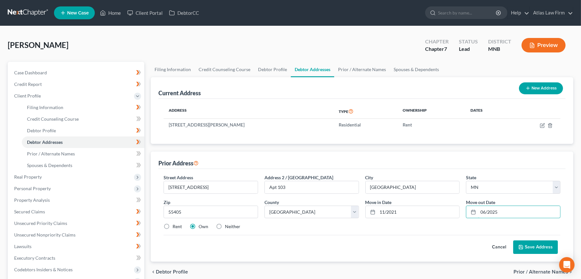
type input "06/2025"
click at [523, 244] on icon at bounding box center [520, 246] width 5 height 5
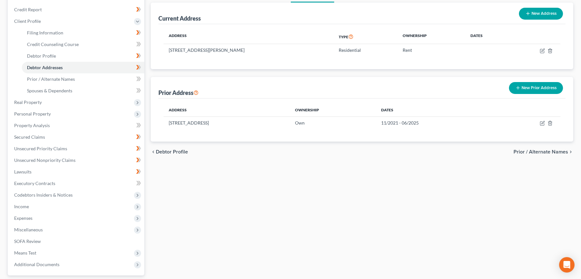
scroll to position [132, 0]
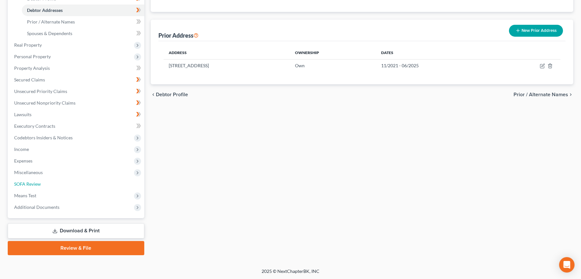
click at [60, 186] on link "SOFA Review" at bounding box center [76, 184] width 135 height 12
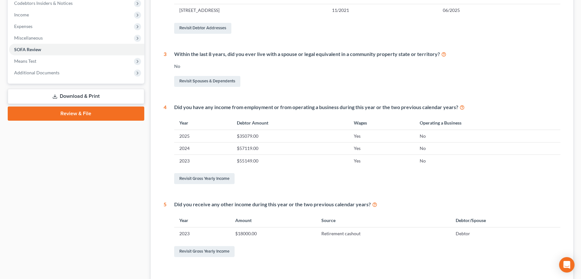
scroll to position [214, 0]
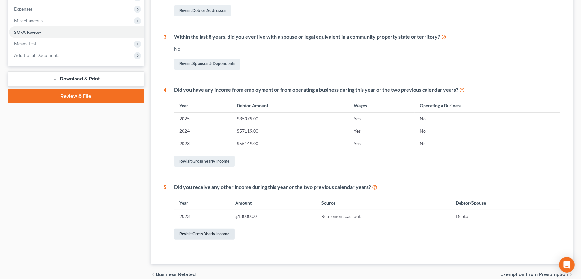
click at [226, 234] on link "Revisit Gross Yearly Income" at bounding box center [204, 233] width 60 height 11
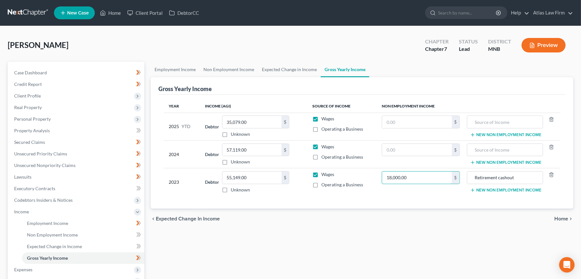
click at [436, 173] on input "18,000.00" at bounding box center [417, 177] width 70 height 12
click at [558, 220] on span "Home" at bounding box center [561, 218] width 14 height 5
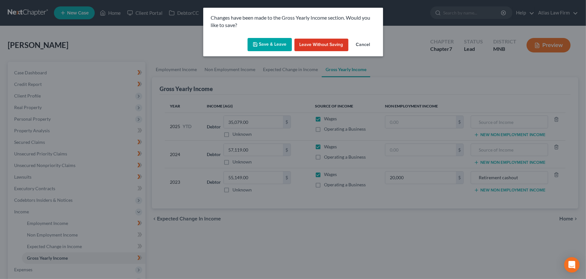
click at [269, 47] on button "Save & Leave" at bounding box center [270, 44] width 44 height 13
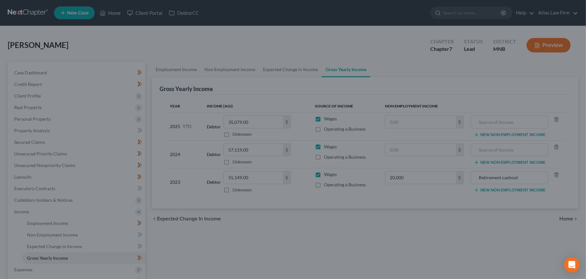
type input "20,000.00"
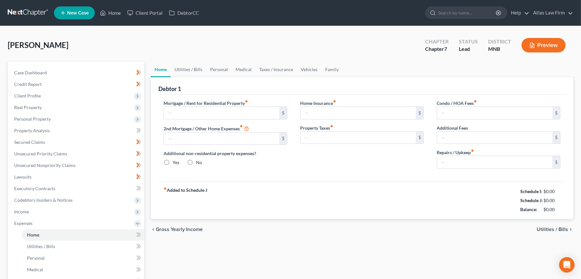
type input "2,080.00"
type input "0.00"
radio input "true"
type input "0.00"
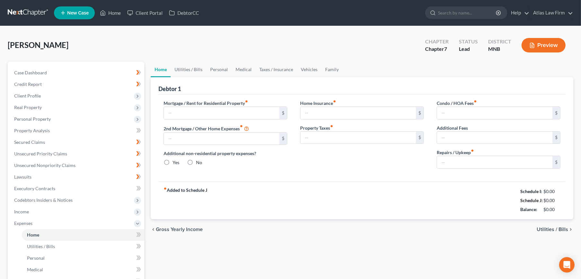
type input "0.00"
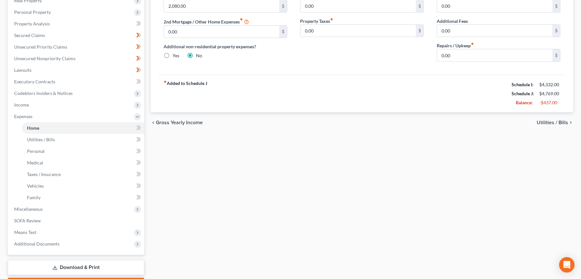
scroll to position [107, 0]
click at [75, 218] on link "SOFA Review" at bounding box center [76, 220] width 135 height 12
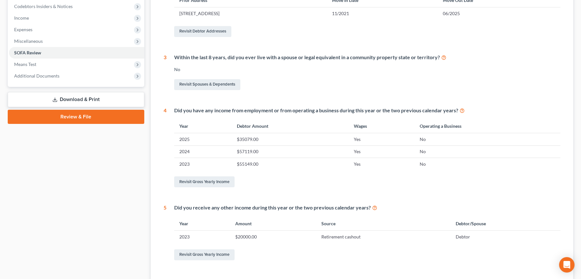
scroll to position [243, 0]
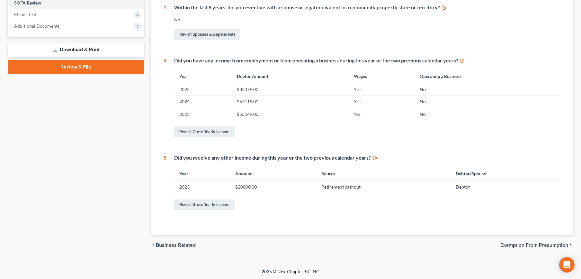
click at [529, 245] on span "Exemption from Presumption" at bounding box center [534, 244] width 68 height 5
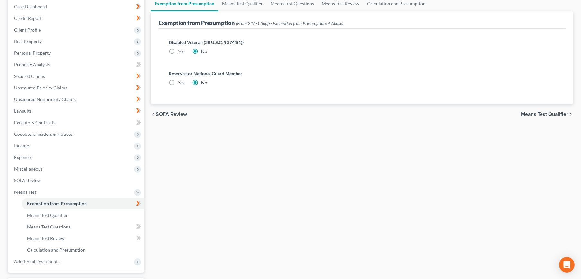
scroll to position [120, 0]
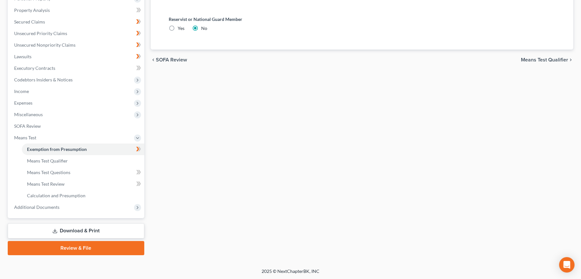
click at [172, 59] on span "SOFA Review" at bounding box center [171, 59] width 31 height 5
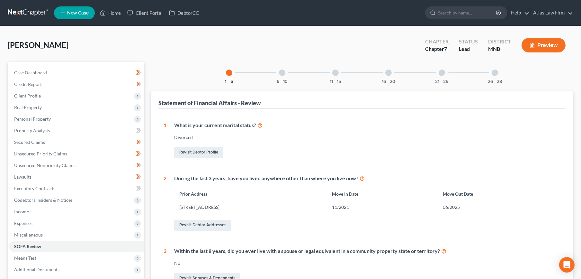
click at [280, 78] on div "6 - 10" at bounding box center [282, 73] width 22 height 22
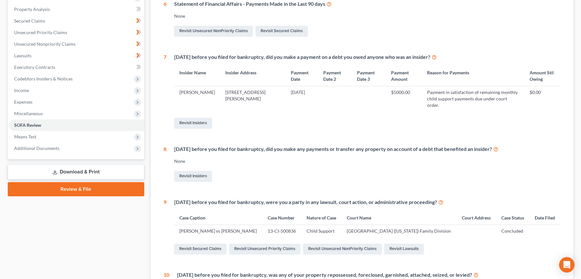
scroll to position [143, 0]
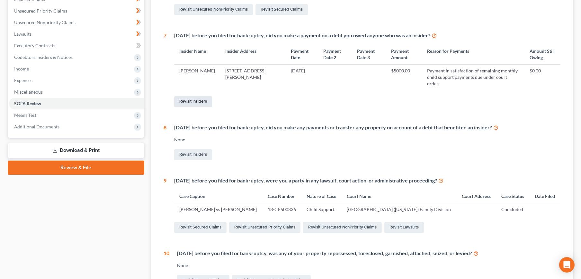
click at [182, 96] on link "Revisit Insiders" at bounding box center [193, 101] width 38 height 11
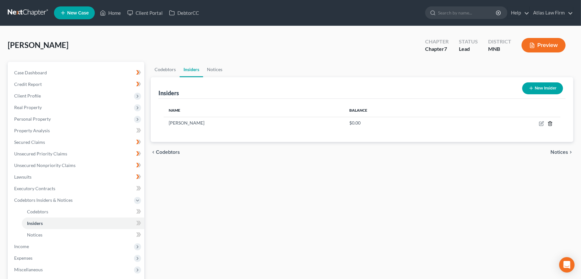
click at [549, 124] on icon "button" at bounding box center [549, 123] width 5 height 5
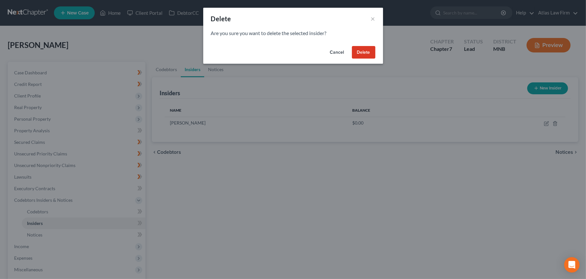
click at [372, 50] on button "Delete" at bounding box center [363, 52] width 23 height 13
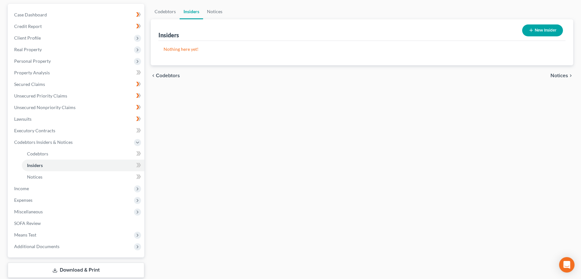
scroll to position [97, 0]
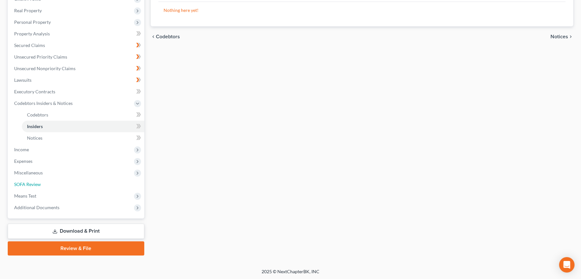
click at [59, 180] on link "SOFA Review" at bounding box center [76, 184] width 135 height 12
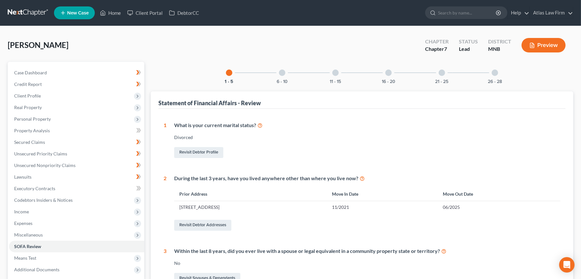
click at [389, 71] on div at bounding box center [388, 72] width 6 height 6
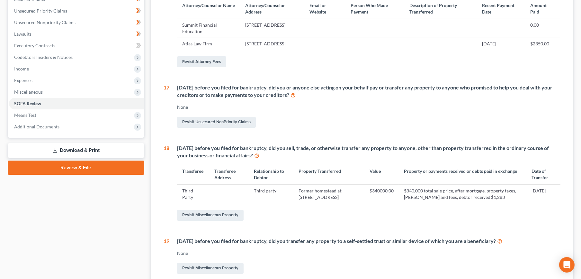
scroll to position [71, 0]
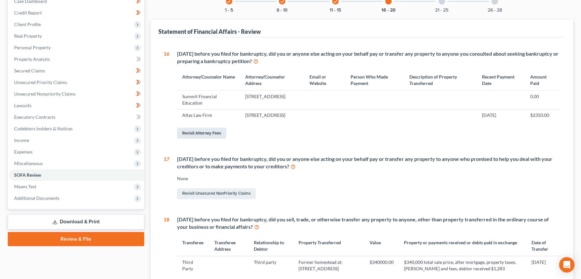
click at [202, 137] on link "Revisit Attorney Fees" at bounding box center [201, 133] width 49 height 11
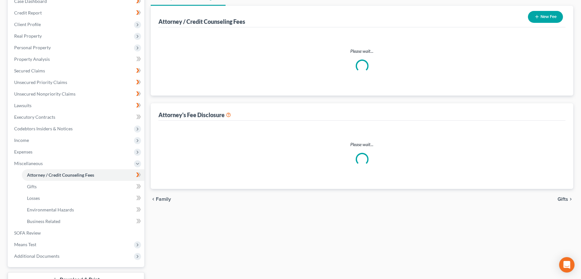
scroll to position [62, 0]
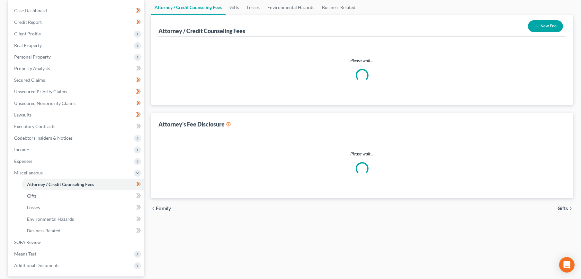
select select "0"
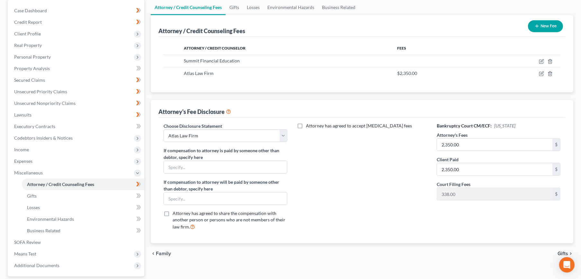
scroll to position [0, 0]
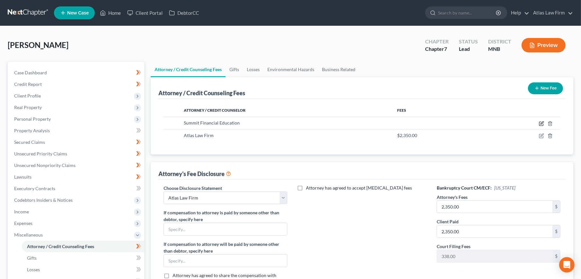
click at [541, 123] on icon "button" at bounding box center [541, 123] width 5 height 5
select select "3"
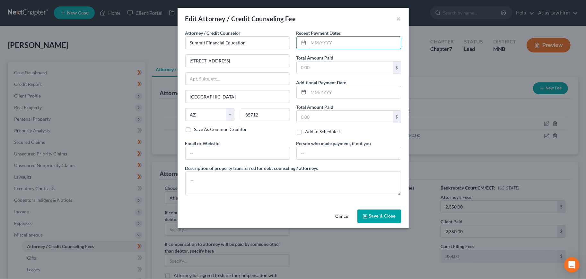
click at [326, 38] on input "text" at bounding box center [355, 43] width 92 height 12
type input "06/2025"
click at [381, 215] on span "Save & Close" at bounding box center [382, 215] width 27 height 5
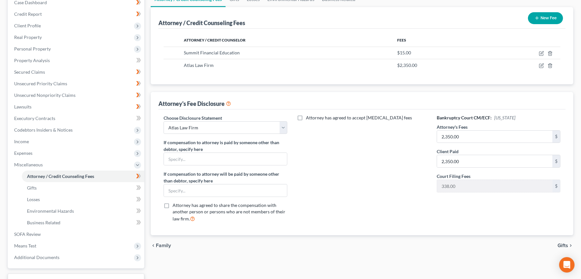
scroll to position [71, 0]
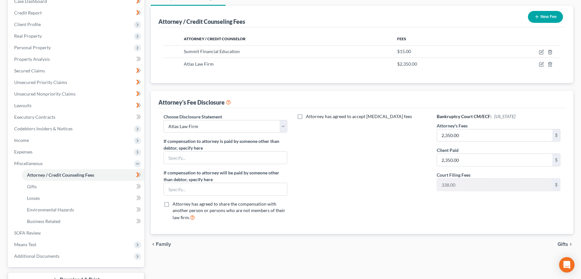
click at [465, 136] on input "2,350.00" at bounding box center [494, 135] width 115 height 12
click at [471, 133] on input "1,997" at bounding box center [494, 135] width 115 height 12
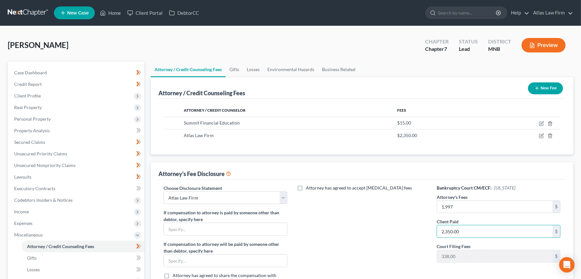
scroll to position [120, 0]
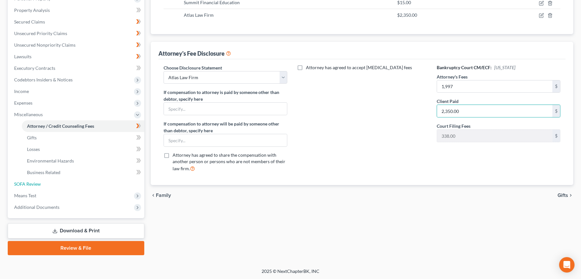
drag, startPoint x: 60, startPoint y: 182, endPoint x: 322, endPoint y: 154, distance: 262.6
click at [61, 182] on link "SOFA Review" at bounding box center [76, 184] width 135 height 12
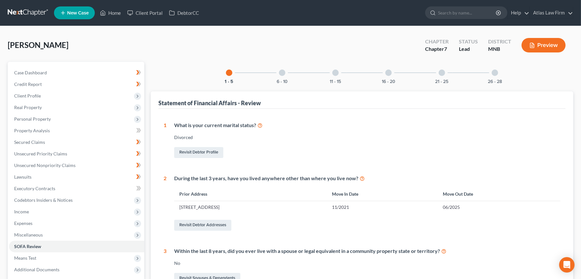
click at [494, 77] on div "26 - 28" at bounding box center [495, 73] width 22 height 22
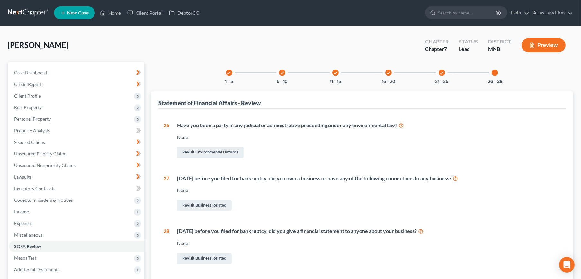
click at [440, 71] on icon "check" at bounding box center [441, 73] width 4 height 4
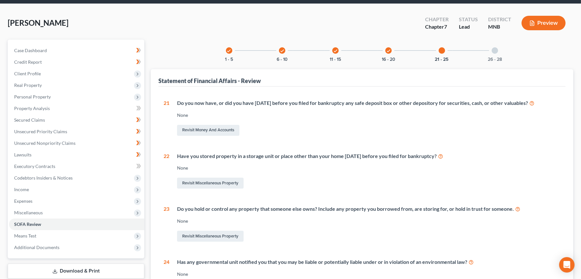
scroll to position [17, 0]
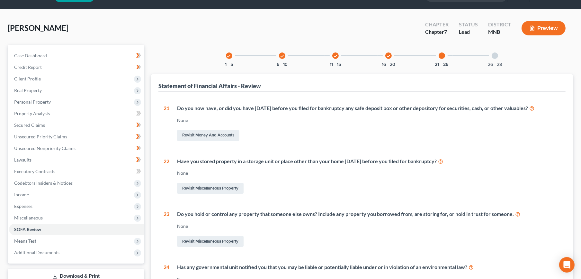
click at [388, 54] on icon "check" at bounding box center [388, 56] width 4 height 4
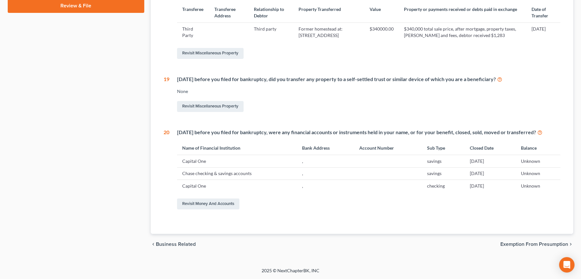
scroll to position [316, 0]
click at [197, 204] on link "Revisit Money and Accounts" at bounding box center [208, 203] width 62 height 11
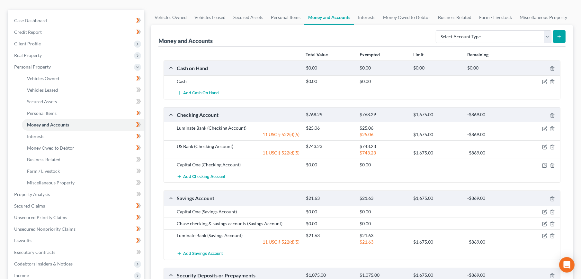
scroll to position [143, 0]
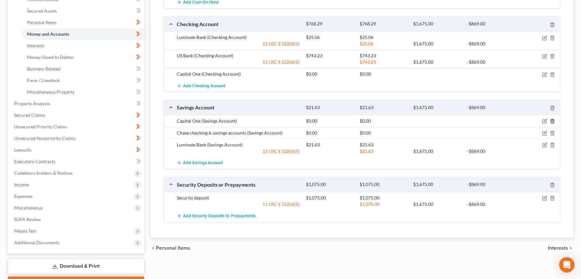
click at [553, 119] on icon "button" at bounding box center [552, 121] width 5 height 5
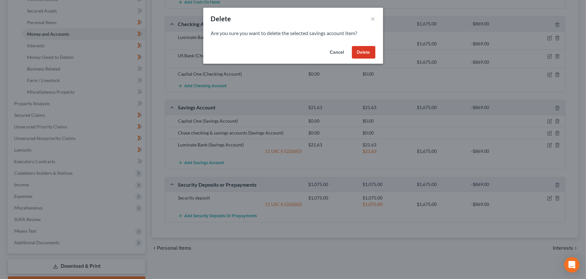
click at [360, 50] on button "Delete" at bounding box center [363, 52] width 23 height 13
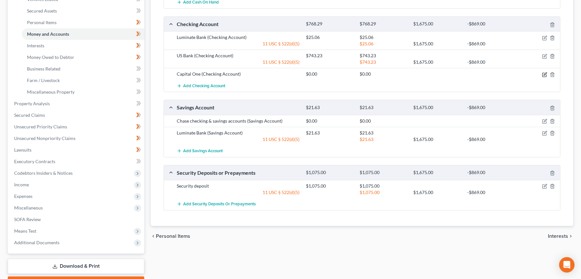
click at [544, 73] on icon "button" at bounding box center [544, 75] width 4 height 4
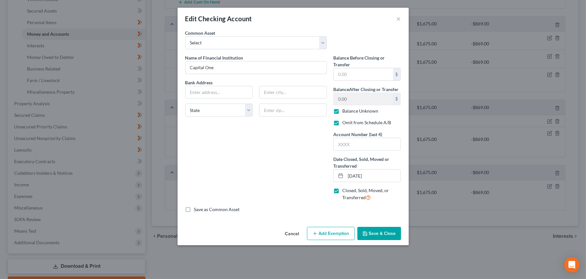
click at [221, 68] on input "Capital One" at bounding box center [256, 67] width 141 height 12
click at [388, 237] on button "Save & Close" at bounding box center [380, 232] width 44 height 13
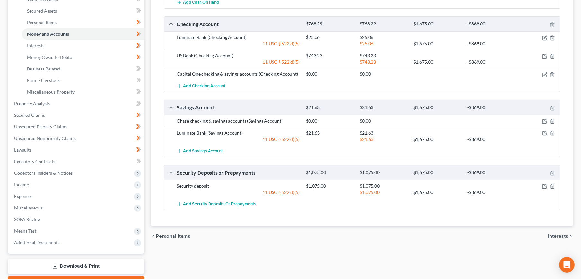
scroll to position [0, 0]
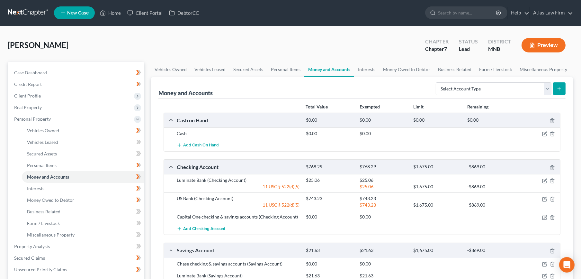
click at [61, 93] on span "Client Profile" at bounding box center [76, 96] width 135 height 12
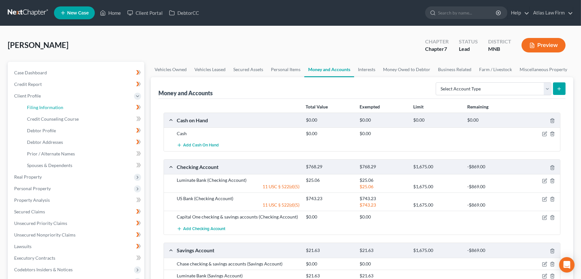
click at [63, 107] on link "Filing Information" at bounding box center [83, 108] width 122 height 12
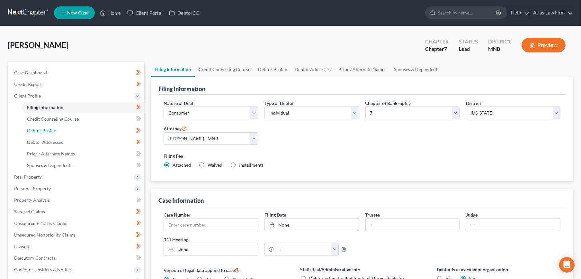
click at [64, 128] on link "Debtor Profile" at bounding box center [83, 131] width 122 height 12
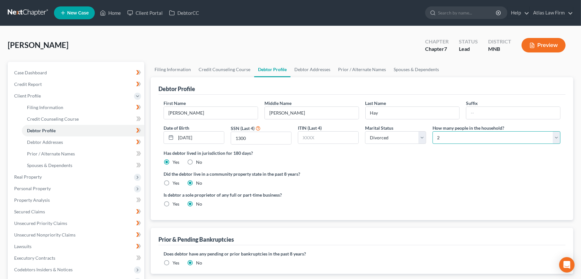
click at [444, 139] on select "Select 1 2 3 4 5 6 7 8 9 10 11 12 13 14 15 16 17 18 19 20" at bounding box center [496, 137] width 128 height 13
click at [432, 131] on select "Select 1 2 3 4 5 6 7 8 9 10 11 12 13 14 15 16 17 18 19 20" at bounding box center [496, 137] width 128 height 13
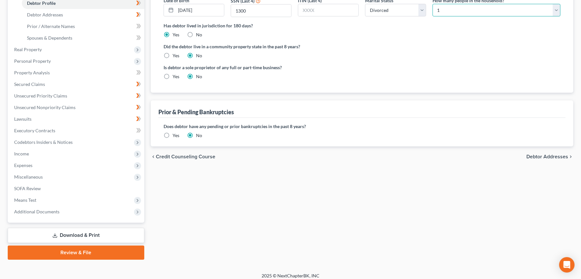
scroll to position [132, 0]
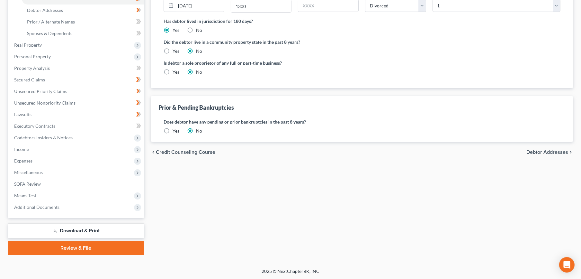
click at [536, 153] on span "Debtor Addresses" at bounding box center [547, 151] width 42 height 5
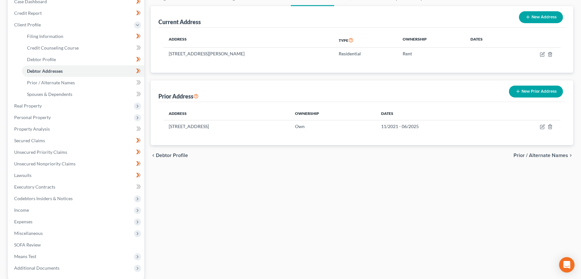
scroll to position [132, 0]
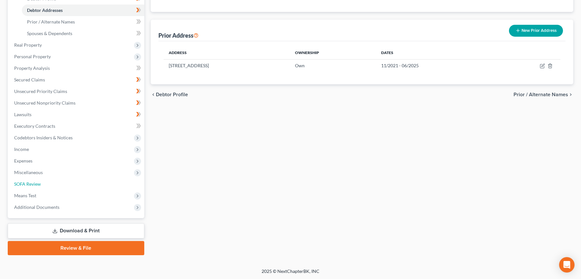
drag, startPoint x: 57, startPoint y: 184, endPoint x: 400, endPoint y: 128, distance: 347.7
click at [57, 184] on link "SOFA Review" at bounding box center [76, 184] width 135 height 12
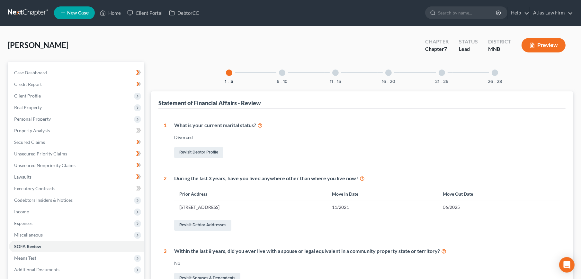
click at [389, 69] on div at bounding box center [388, 72] width 6 height 6
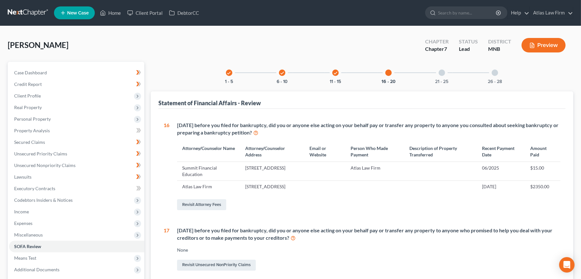
scroll to position [214, 0]
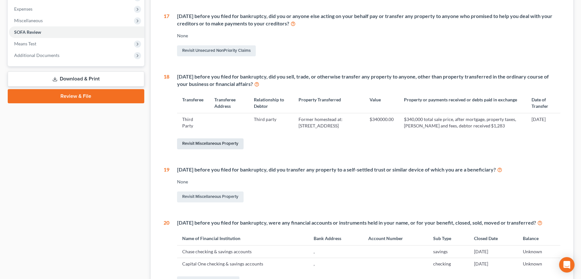
click at [203, 149] on link "Revisit Miscellaneous Property" at bounding box center [210, 143] width 66 height 11
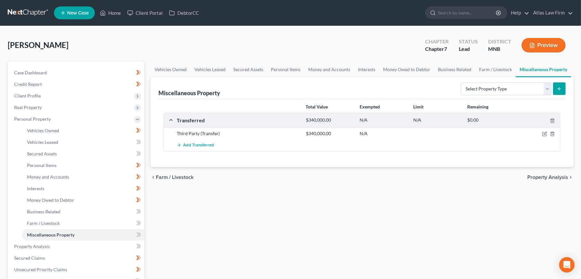
click at [533, 43] on icon "button" at bounding box center [532, 45] width 6 height 6
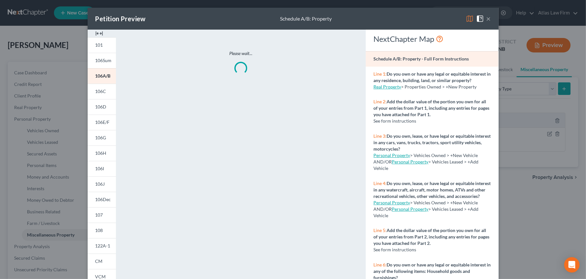
click at [466, 18] on img at bounding box center [470, 19] width 8 height 8
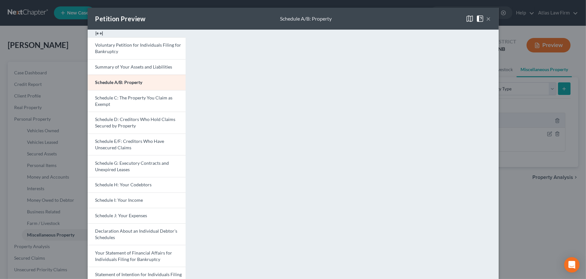
click at [487, 21] on button "×" at bounding box center [489, 19] width 4 height 8
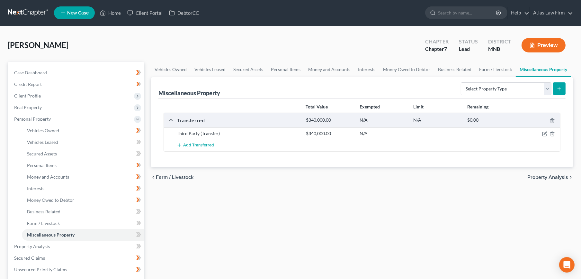
click at [539, 45] on button "Preview" at bounding box center [543, 45] width 44 height 14
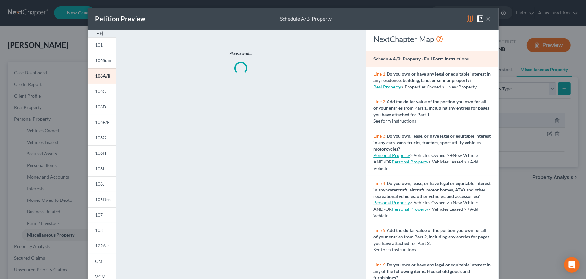
drag, startPoint x: 467, startPoint y: 15, endPoint x: 360, endPoint y: 47, distance: 111.5
click at [467, 15] on img at bounding box center [470, 19] width 8 height 8
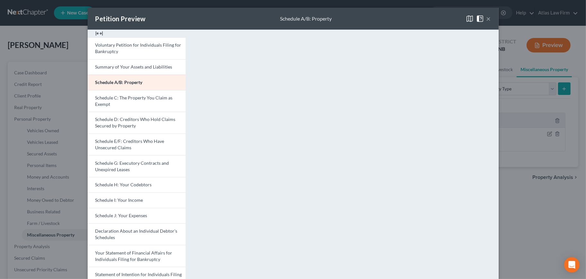
click at [487, 20] on button "×" at bounding box center [489, 19] width 4 height 8
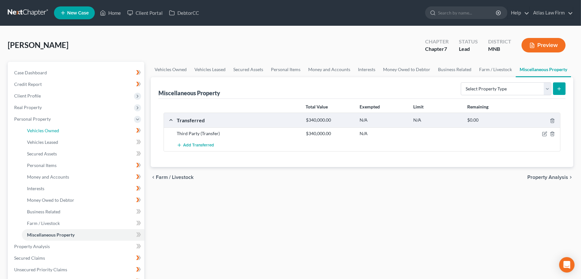
click at [59, 128] on link "Vehicles Owned" at bounding box center [83, 131] width 122 height 12
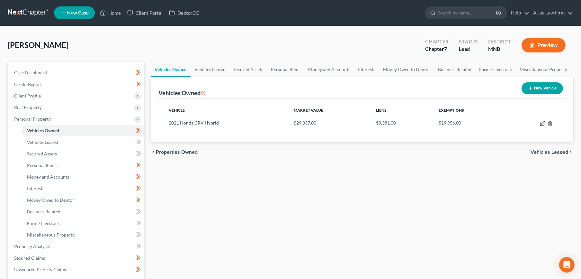
drag, startPoint x: 542, startPoint y: 122, endPoint x: 354, endPoint y: 133, distance: 188.5
click at [542, 122] on icon "button" at bounding box center [542, 122] width 3 height 3
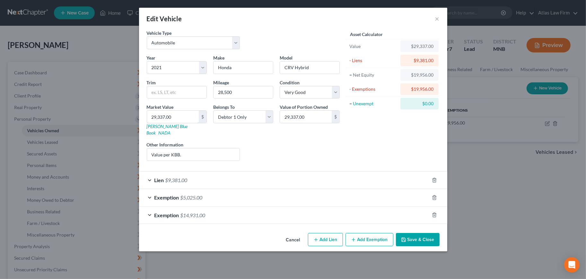
click at [170, 120] on input "29,337.00" at bounding box center [173, 117] width 52 height 12
click at [241, 206] on div "Exemption $14,931.00" at bounding box center [284, 214] width 290 height 17
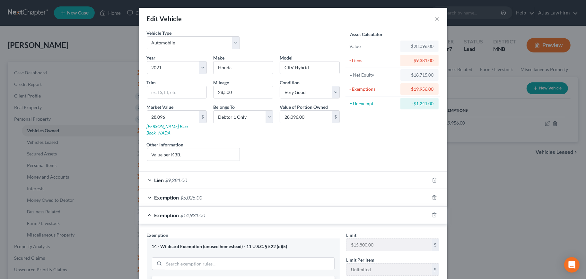
scroll to position [107, 0]
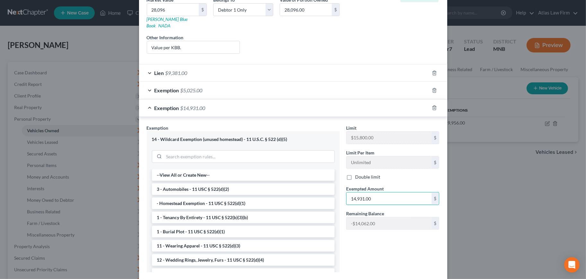
click at [386, 194] on input "14,931.00" at bounding box center [389, 198] width 85 height 12
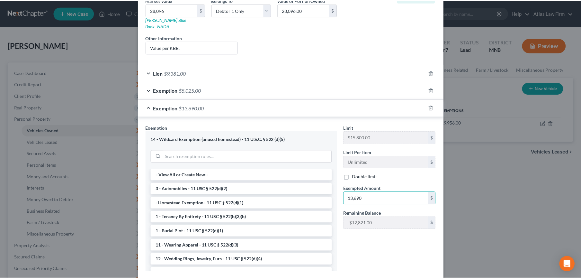
scroll to position [139, 0]
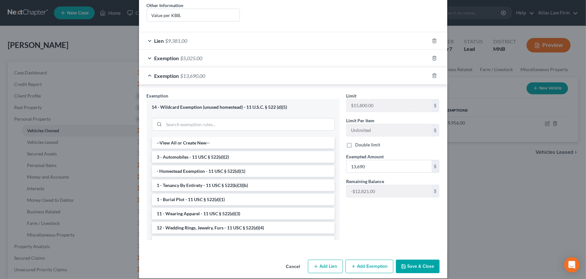
click at [418, 260] on button "Save & Close" at bounding box center [418, 265] width 44 height 13
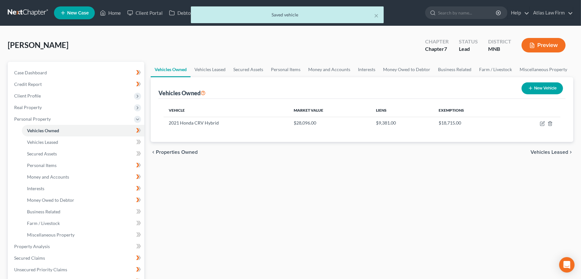
click at [548, 44] on button "Preview" at bounding box center [543, 45] width 44 height 14
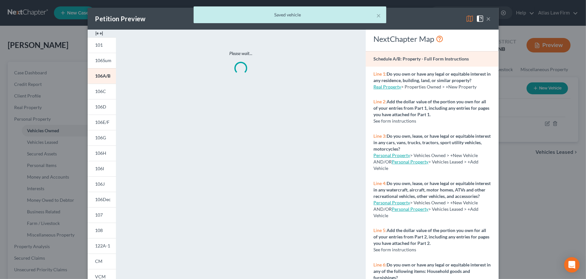
click at [466, 18] on div "× Saved vehicle" at bounding box center [290, 16] width 586 height 20
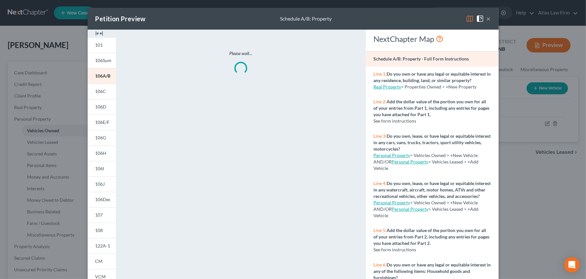
click at [466, 18] on img at bounding box center [470, 19] width 8 height 8
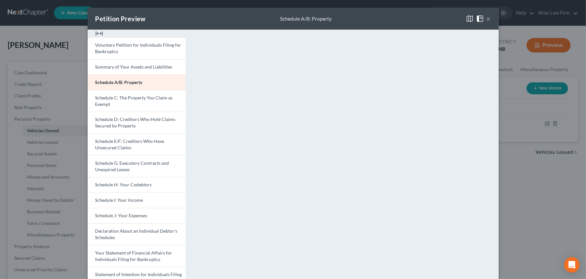
click at [487, 18] on button "×" at bounding box center [489, 19] width 4 height 8
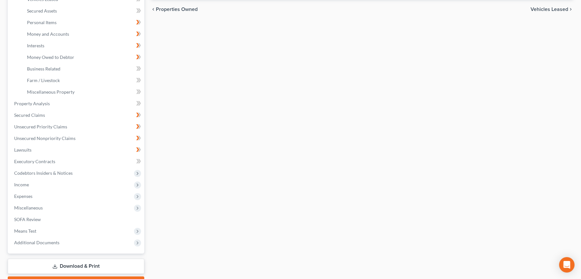
scroll to position [71, 0]
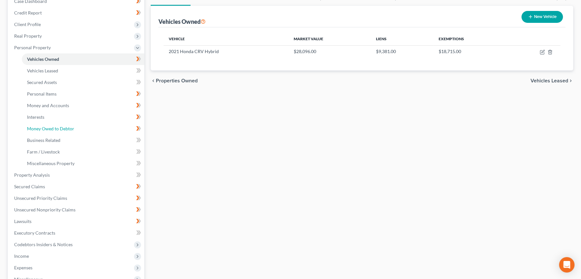
drag, startPoint x: 70, startPoint y: 127, endPoint x: 358, endPoint y: 131, distance: 288.5
click at [70, 127] on span "Money Owed to Debtor" at bounding box center [50, 128] width 47 height 5
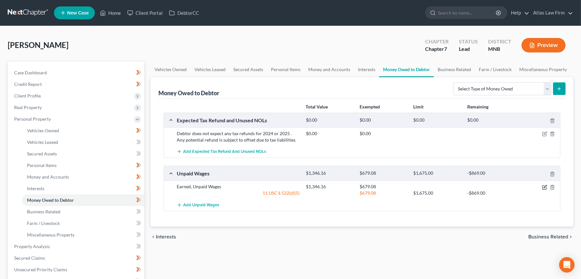
click at [545, 186] on icon "button" at bounding box center [545, 186] width 3 height 3
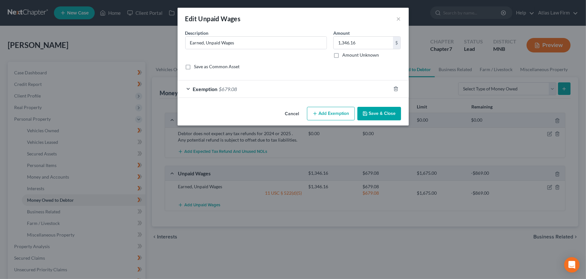
click at [297, 89] on div "Exemption $679.08" at bounding box center [284, 88] width 213 height 17
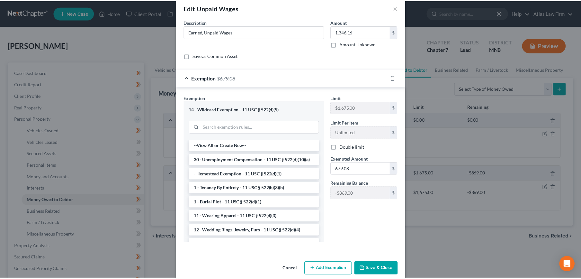
scroll to position [20, 0]
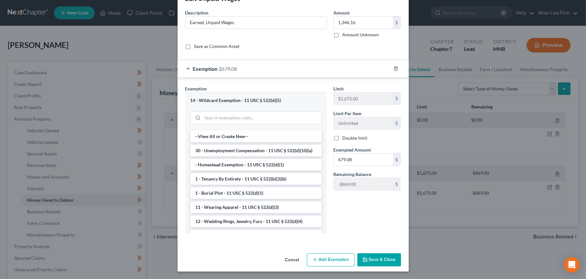
click at [365, 163] on input "679.08" at bounding box center [363, 159] width 59 height 12
click at [367, 255] on button "Save & Close" at bounding box center [380, 259] width 44 height 13
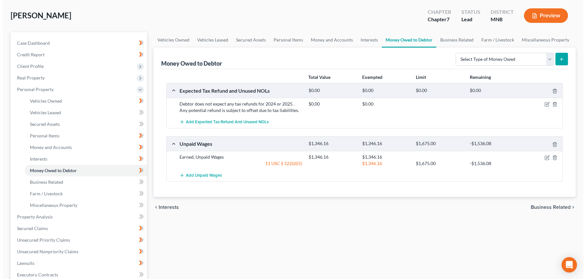
scroll to position [0, 0]
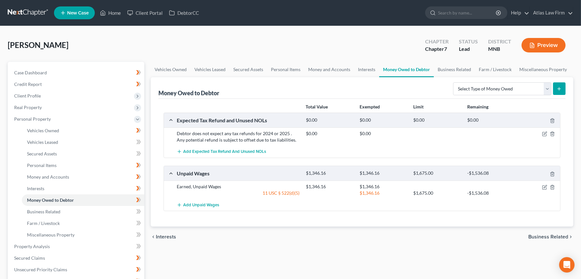
click at [539, 41] on button "Preview" at bounding box center [543, 45] width 44 height 14
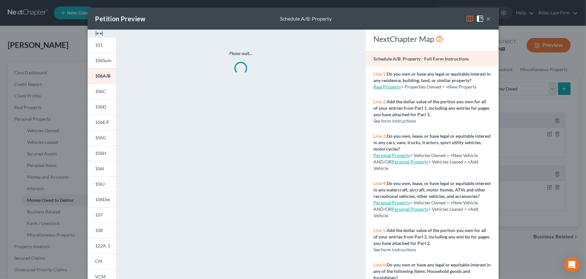
click at [470, 18] on img at bounding box center [470, 19] width 8 height 8
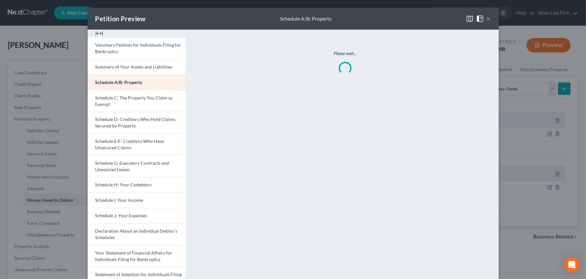
click at [156, 100] on link "Schedule C: The Property You Claim as Exempt" at bounding box center [137, 101] width 98 height 22
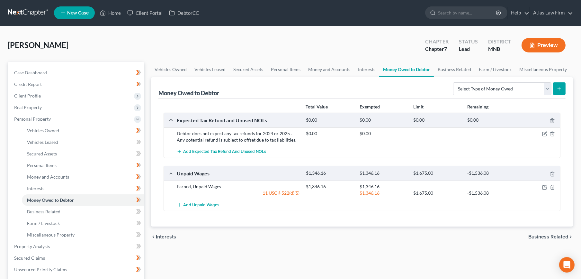
click at [536, 49] on button "Preview" at bounding box center [543, 45] width 44 height 14
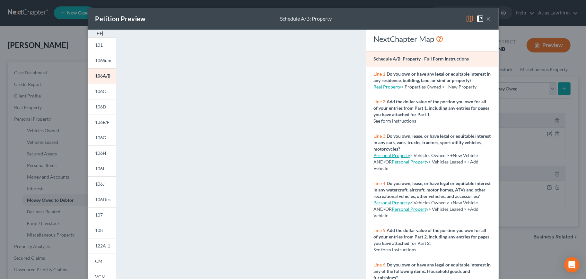
click at [466, 17] on img at bounding box center [470, 19] width 8 height 8
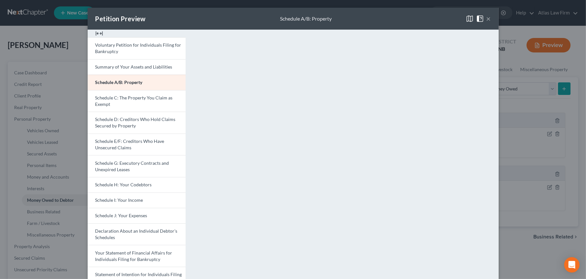
click at [135, 101] on link "Schedule C: The Property You Claim as Exempt" at bounding box center [137, 101] width 98 height 22
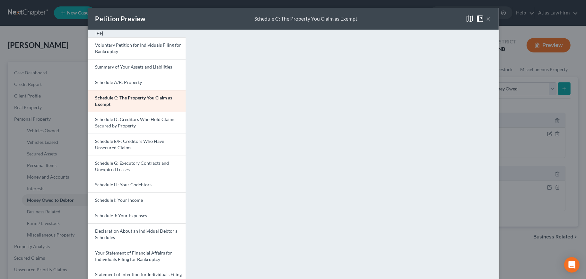
click at [135, 141] on span "Schedule E/F: Creditors Who Have Unsecured Claims" at bounding box center [129, 144] width 69 height 12
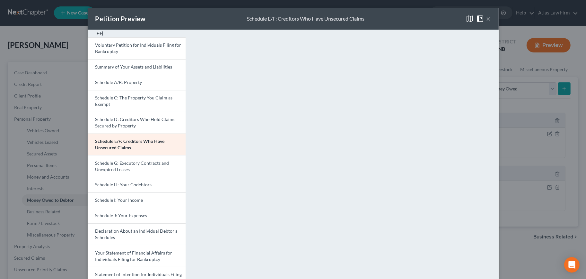
click at [148, 200] on link "Schedule I: Your Income" at bounding box center [137, 199] width 98 height 15
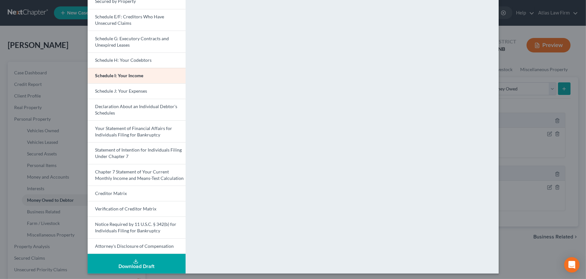
scroll to position [126, 0]
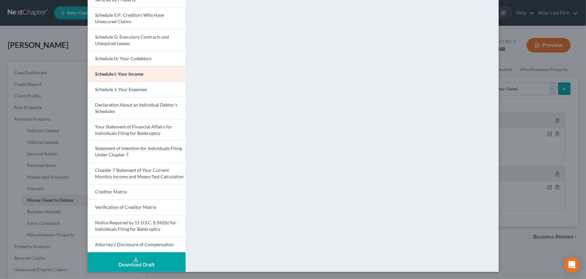
click at [155, 88] on link "Schedule J: Your Expenses" at bounding box center [137, 89] width 98 height 15
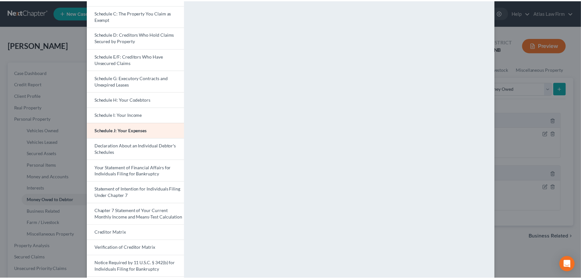
scroll to position [0, 0]
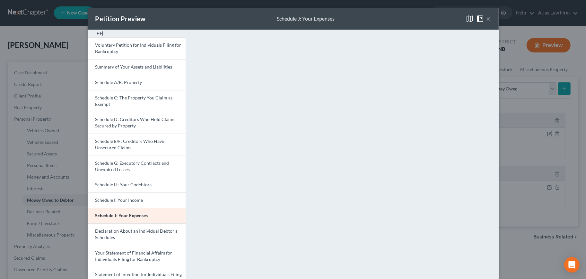
click at [487, 15] on button "×" at bounding box center [489, 19] width 4 height 8
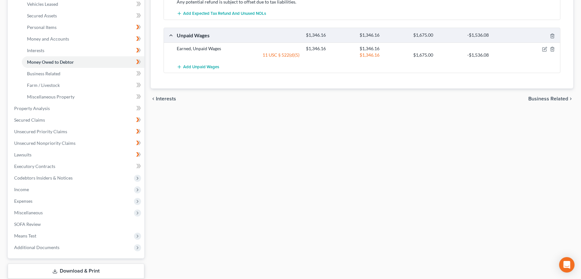
scroll to position [178, 0]
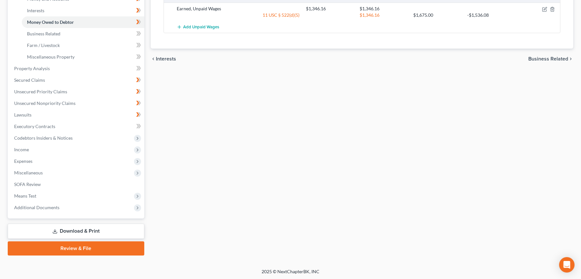
click at [53, 150] on span "Income" at bounding box center [76, 150] width 135 height 12
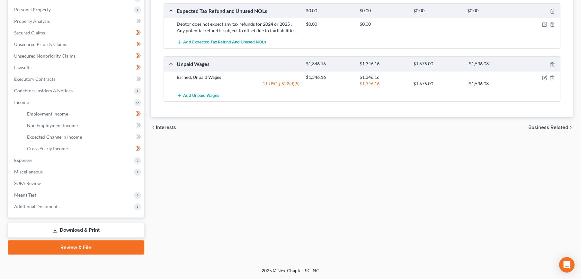
scroll to position [109, 0]
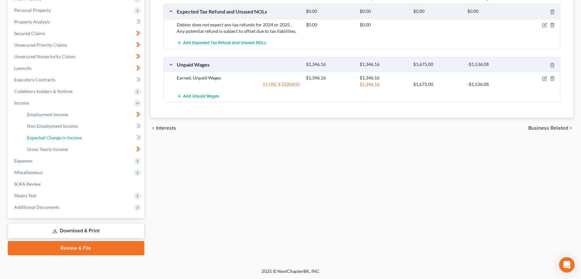
click at [59, 135] on span "Expected Change in Income" at bounding box center [54, 137] width 55 height 5
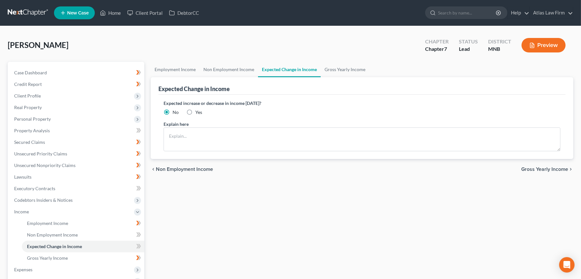
click at [195, 111] on label "Yes" at bounding box center [198, 112] width 7 height 6
click at [198, 111] on input "Yes" at bounding box center [200, 111] width 4 height 4
radio input "true"
click at [197, 143] on textarea at bounding box center [362, 139] width 397 height 24
click at [256, 144] on textarea at bounding box center [362, 139] width 397 height 24
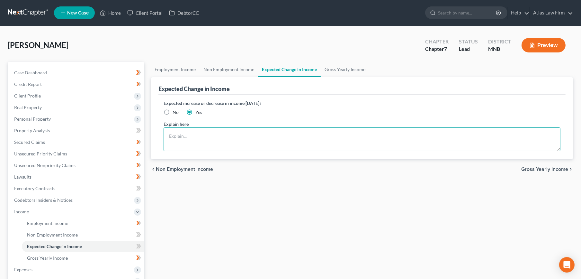
paste textarea "Debtor recently began and new job, med and retirement contribution estimated. […"
click at [247, 135] on textarea "Debtor recently began and new job, med and retirement contribution estimated. […" at bounding box center [362, 139] width 397 height 24
type textarea "Debtor recently began and new job, medical ins. and retirement contribution est…"
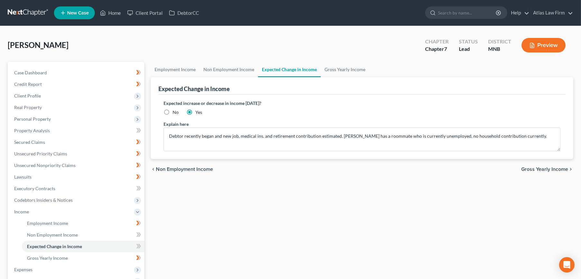
click at [531, 168] on span "Gross Yearly Income" at bounding box center [544, 168] width 47 height 5
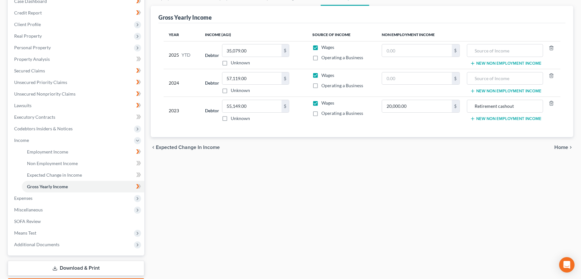
click at [205, 147] on span "Expected Change in Income" at bounding box center [188, 147] width 64 height 5
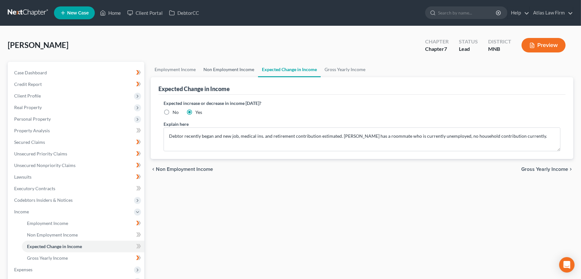
click at [227, 71] on link "Non Employment Income" at bounding box center [228, 69] width 58 height 15
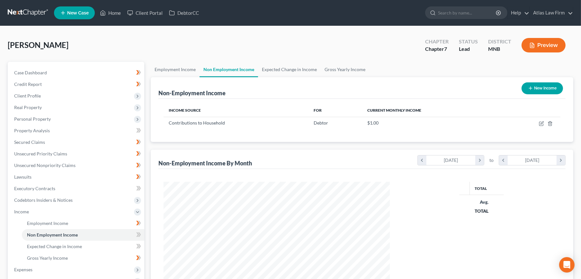
scroll to position [115, 239]
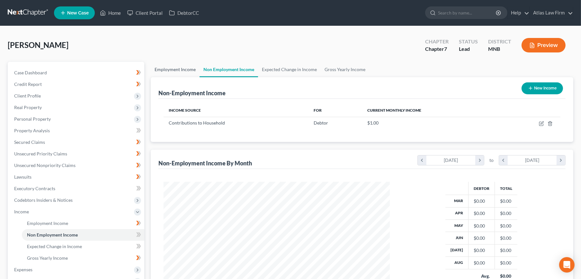
click at [172, 71] on link "Employment Income" at bounding box center [175, 69] width 49 height 15
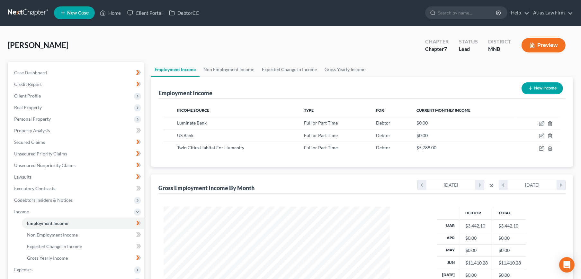
scroll to position [115, 239]
click at [214, 67] on link "Non Employment Income" at bounding box center [228, 69] width 58 height 15
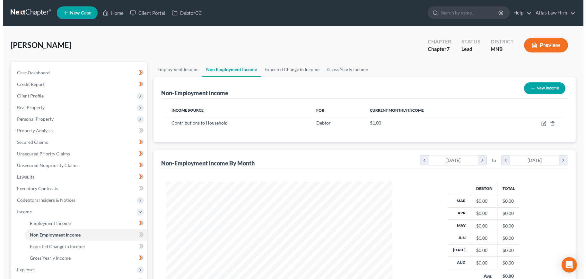
scroll to position [115, 239]
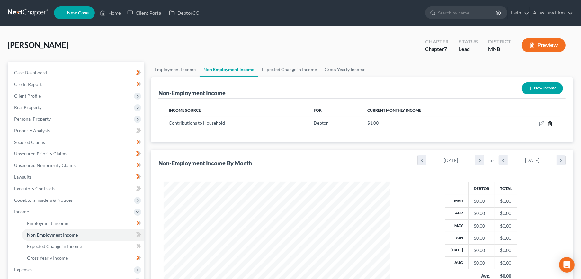
click at [549, 124] on icon "button" at bounding box center [549, 123] width 5 height 5
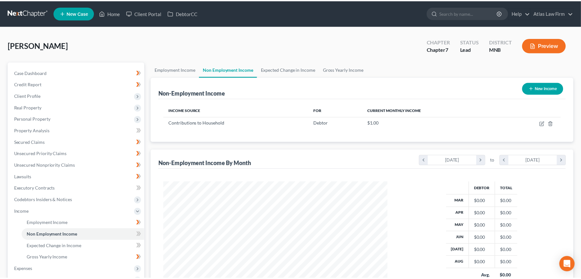
scroll to position [115, 241]
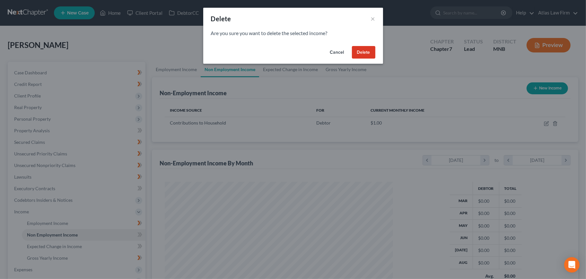
click at [357, 49] on button "Delete" at bounding box center [363, 52] width 23 height 13
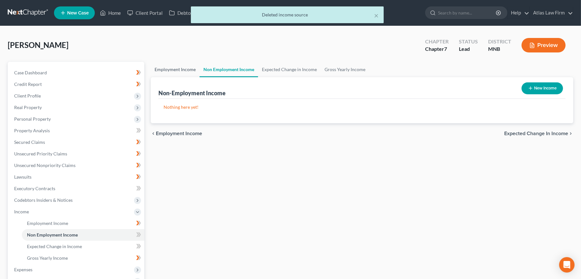
click at [181, 69] on link "Employment Income" at bounding box center [175, 69] width 49 height 15
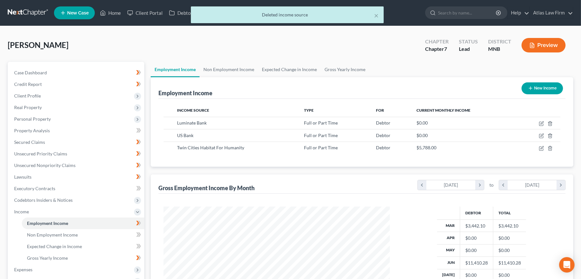
scroll to position [115, 239]
click at [242, 71] on link "Non Employment Income" at bounding box center [228, 69] width 58 height 15
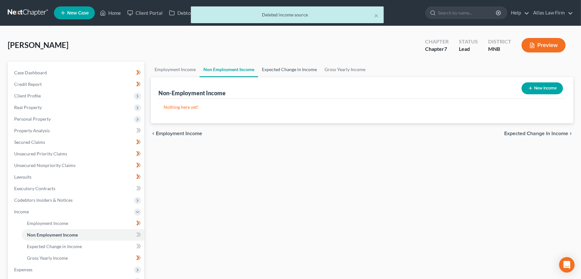
click at [293, 69] on link "Expected Change in Income" at bounding box center [289, 69] width 63 height 15
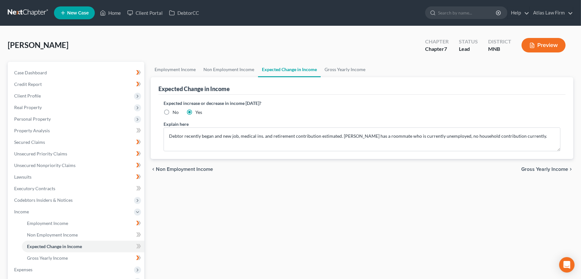
scroll to position [109, 0]
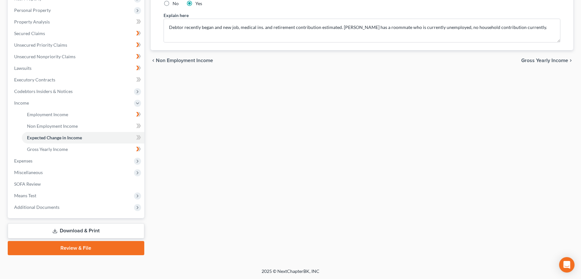
click at [557, 61] on span "Gross Yearly Income" at bounding box center [544, 60] width 47 height 5
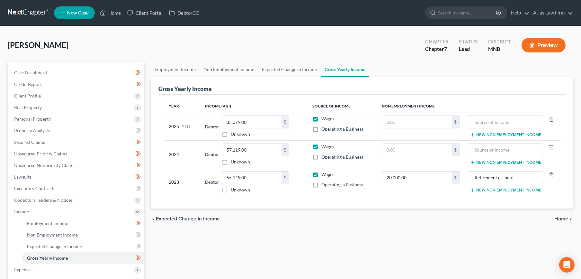
click at [536, 42] on button "Preview" at bounding box center [543, 45] width 44 height 14
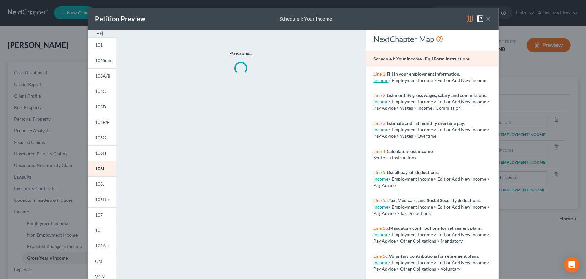
click at [466, 18] on img at bounding box center [470, 19] width 8 height 8
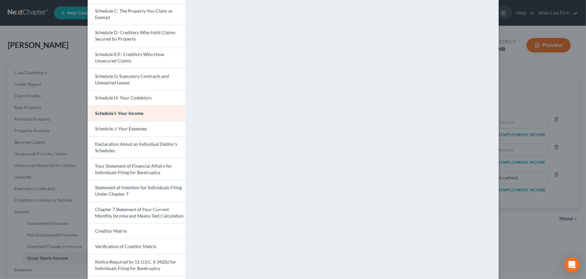
scroll to position [126, 0]
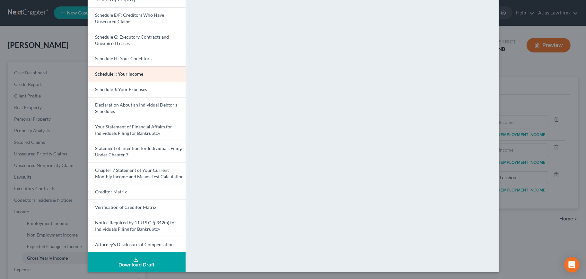
click at [141, 90] on span "Schedule J: Your Expenses" at bounding box center [121, 88] width 52 height 5
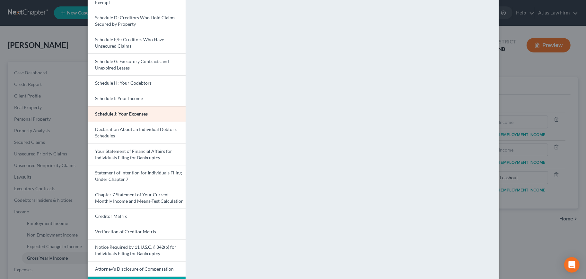
scroll to position [107, 0]
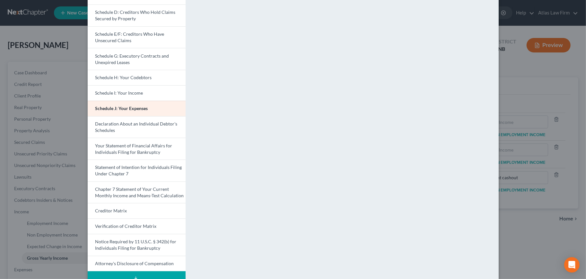
click at [148, 173] on link "Statement of Intention for Individuals Filing Under Chapter 7" at bounding box center [137, 170] width 98 height 22
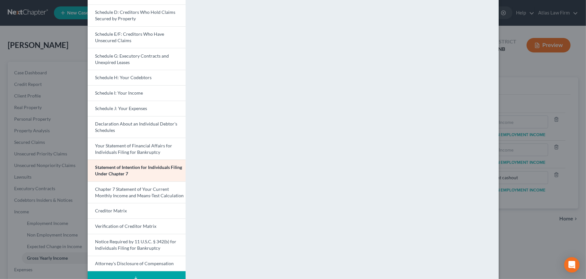
click at [118, 196] on span "Chapter 7 Statement of Your Current Monthly Income and Means-Test Calculation" at bounding box center [139, 192] width 89 height 12
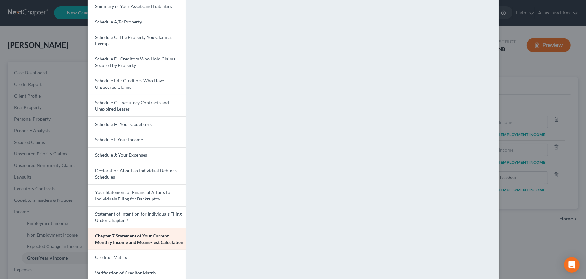
scroll to position [126, 0]
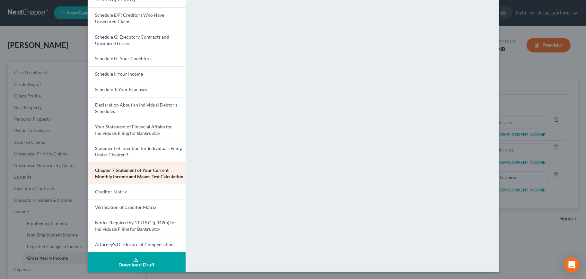
click at [115, 242] on span "Attorney's Disclosure of Compensation" at bounding box center [134, 243] width 79 height 5
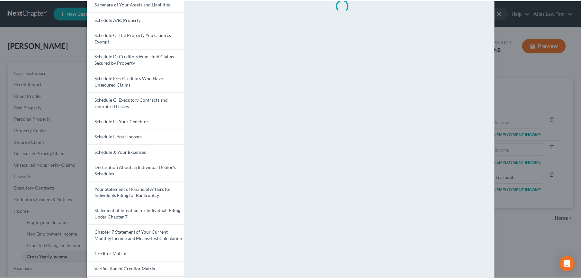
scroll to position [0, 0]
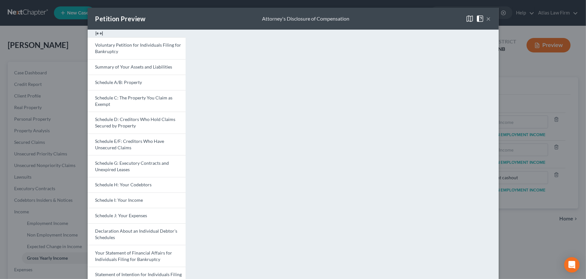
drag, startPoint x: 486, startPoint y: 19, endPoint x: 481, endPoint y: 23, distance: 7.1
click at [487, 19] on button "×" at bounding box center [489, 19] width 4 height 8
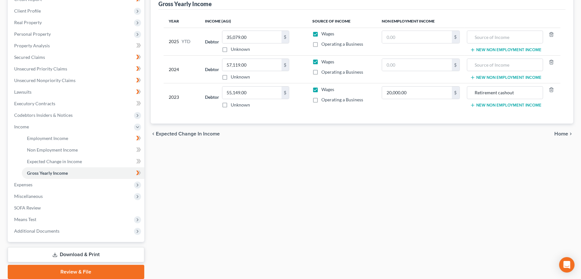
scroll to position [109, 0]
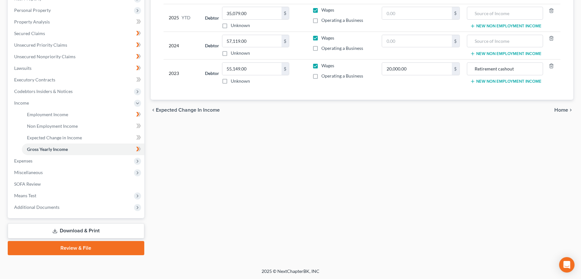
click at [75, 251] on link "Review & File" at bounding box center [76, 248] width 137 height 14
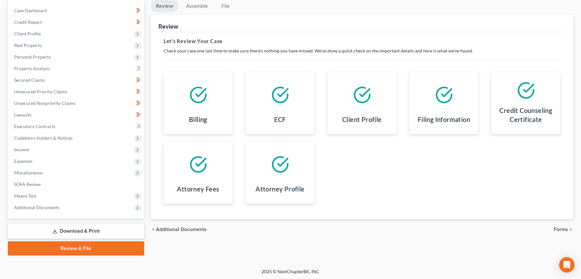
click at [91, 236] on link "Download & Print" at bounding box center [76, 230] width 137 height 15
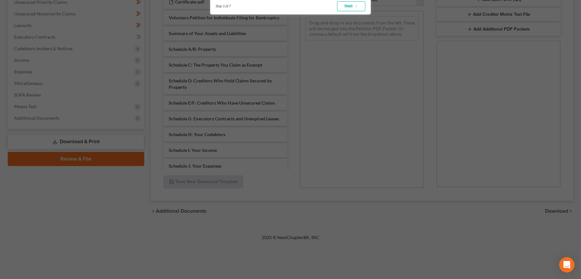
scroll to position [250, 0]
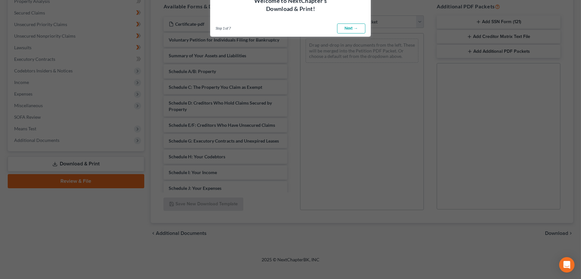
scroll to position [36, 0]
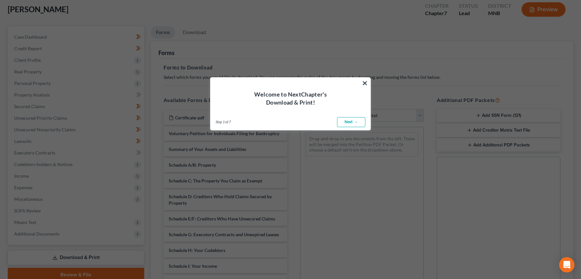
drag, startPoint x: 367, startPoint y: 82, endPoint x: 230, endPoint y: 144, distance: 149.9
click at [366, 82] on button "×" at bounding box center [365, 83] width 6 height 10
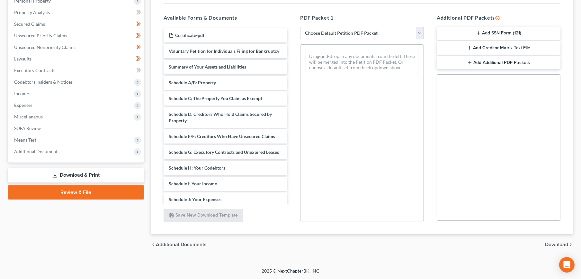
click at [63, 194] on link "Review & File" at bounding box center [76, 192] width 137 height 14
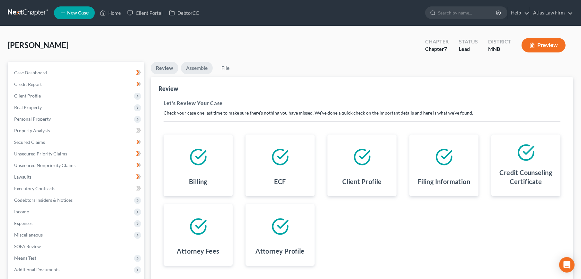
click at [195, 65] on link "Assemble" at bounding box center [197, 68] width 32 height 13
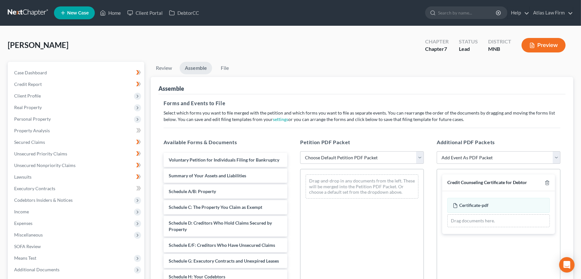
scroll to position [124, 0]
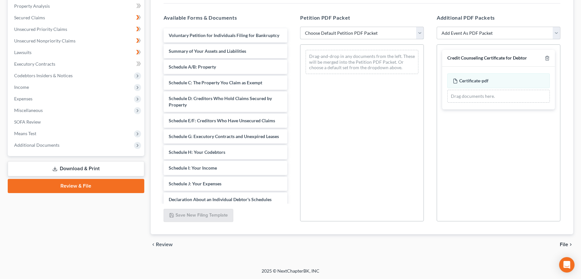
click at [339, 35] on select "Choose Default Petition PDF Packet Emergency Filing (Voluntary Petition and Cre…" at bounding box center [362, 33] width 124 height 13
select select "2"
click at [300, 27] on select "Choose Default Petition PDF Packet Emergency Filing (Voluntary Petition and Cre…" at bounding box center [362, 33] width 124 height 13
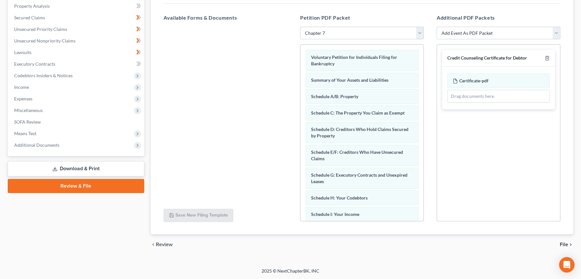
click at [25, 142] on span "Additional Documents" at bounding box center [36, 144] width 45 height 5
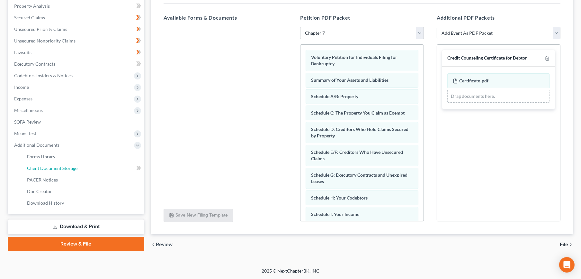
click at [31, 167] on span "Client Document Storage" at bounding box center [52, 167] width 50 height 5
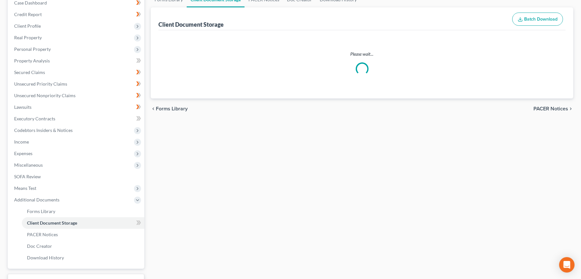
select select "1"
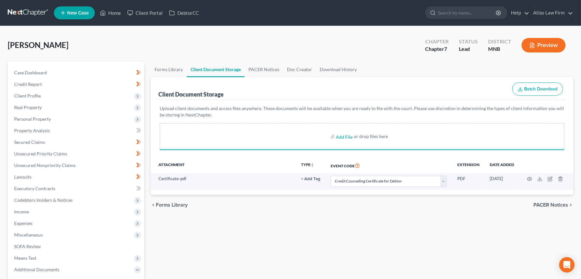
select select "1"
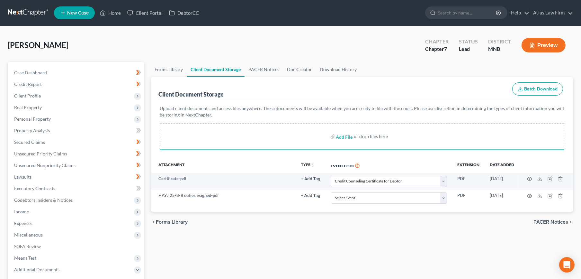
select select "1"
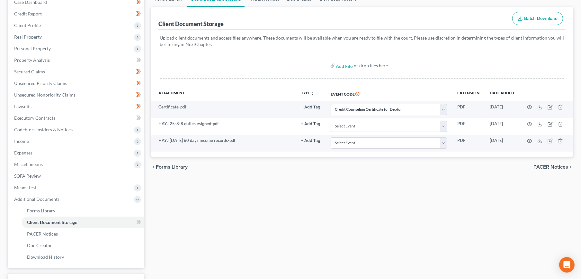
scroll to position [71, 0]
click at [447, 126] on select "Select Event Chapter 13 Plan Credit Counseling Certificate for Debtor Credit Co…" at bounding box center [389, 125] width 116 height 11
select select "6"
click at [331, 120] on select "Select Event Chapter 13 Plan Credit Counseling Certificate for Debtor Credit Co…" at bounding box center [389, 125] width 116 height 11
click at [400, 142] on select "Select Event Chapter 13 Plan Credit Counseling Certificate for Debtor Credit Co…" at bounding box center [389, 141] width 116 height 11
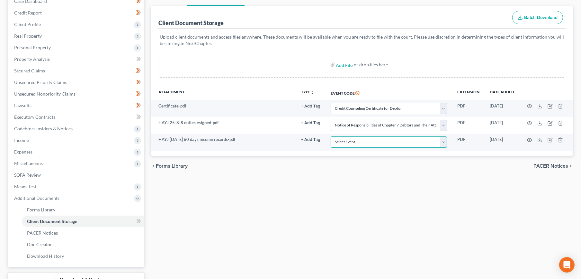
select select "4"
click at [331, 136] on select "Select Event Chapter 13 Plan Credit Counseling Certificate for Debtor Credit Co…" at bounding box center [389, 141] width 116 height 11
click at [531, 138] on icon "button" at bounding box center [529, 139] width 5 height 5
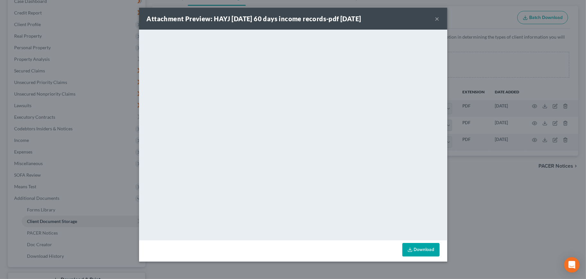
click at [438, 20] on button "×" at bounding box center [437, 19] width 4 height 8
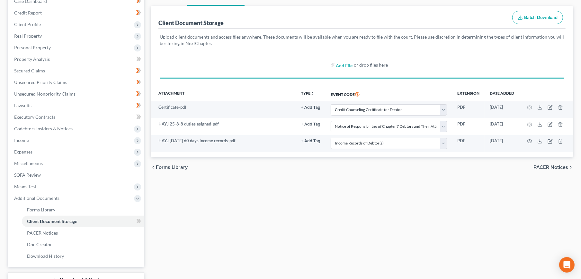
select select "1"
select select "6"
select select "4"
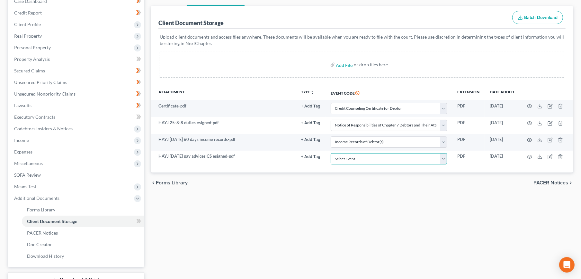
click at [362, 161] on select "Select Event Chapter 13 Plan Credit Counseling Certificate for Debtor Credit Co…" at bounding box center [389, 158] width 116 height 11
select select "7"
click at [331, 153] on select "Select Event Chapter 13 Plan Credit Counseling Certificate for Debtor Credit Co…" at bounding box center [389, 158] width 116 height 11
click at [558, 180] on span "PACER Notices" at bounding box center [550, 182] width 35 height 5
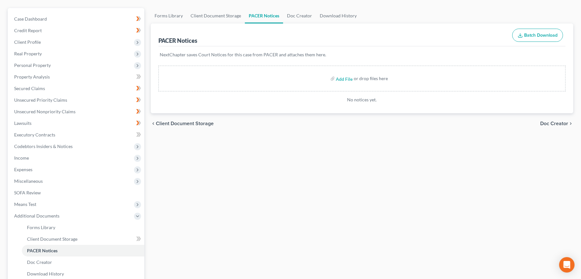
scroll to position [120, 0]
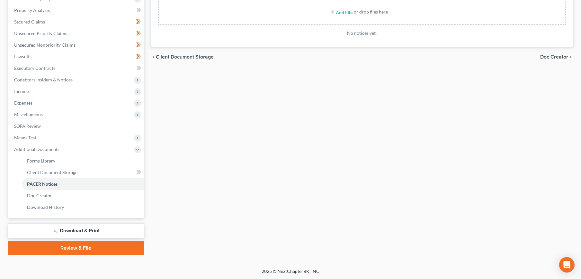
click at [83, 249] on link "Review & File" at bounding box center [76, 248] width 137 height 14
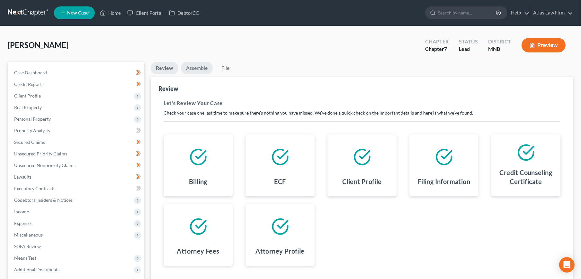
click at [194, 65] on link "Assemble" at bounding box center [197, 68] width 32 height 13
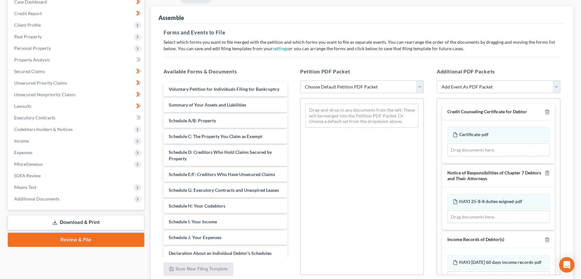
scroll to position [124, 0]
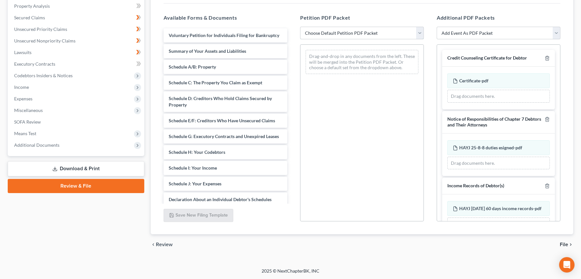
click at [344, 27] on select "Choose Default Petition PDF Packet Emergency Filing (Voluntary Petition and Cre…" at bounding box center [362, 33] width 124 height 13
select select "2"
click at [300, 27] on select "Choose Default Petition PDF Packet Emergency Filing (Voluntary Petition and Cre…" at bounding box center [362, 33] width 124 height 13
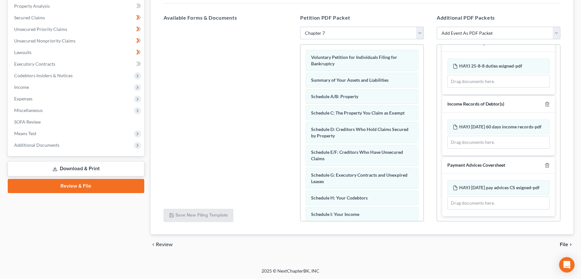
scroll to position [94, 0]
click at [564, 243] on span "File" at bounding box center [564, 244] width 8 height 5
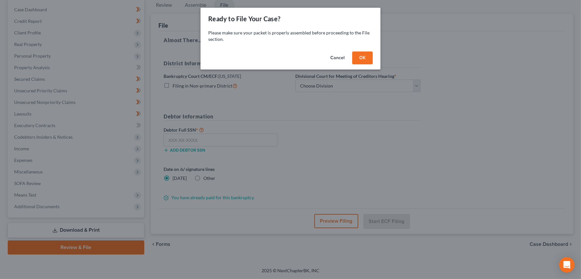
scroll to position [62, 0]
click at [356, 54] on button "OK" at bounding box center [365, 57] width 21 height 13
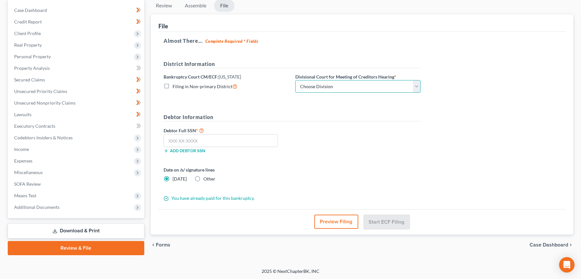
click at [351, 84] on select "Choose Division Duluth Duluth/ St. Paul* Fergus Falls Minneapolis Minneapolis/F…" at bounding box center [357, 86] width 125 height 13
click at [295, 80] on select "Choose Division Duluth Duluth/ St. Paul* Fergus Falls Minneapolis Minneapolis/F…" at bounding box center [357, 86] width 125 height 13
click at [327, 84] on select "Choose Division Duluth Duluth/ St. Paul* Fergus Falls Minneapolis Minneapolis/F…" at bounding box center [357, 86] width 125 height 13
select select "3"
click at [295, 80] on select "Choose Division Duluth Duluth/ St. Paul* Fergus Falls Minneapolis Minneapolis/F…" at bounding box center [357, 86] width 125 height 13
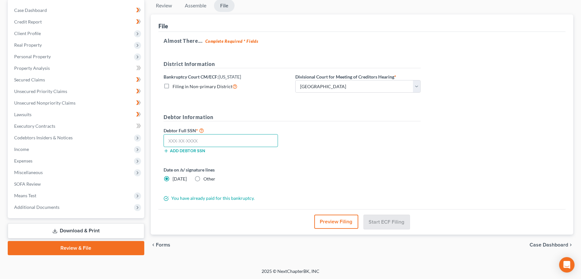
click at [223, 143] on input "text" at bounding box center [221, 140] width 114 height 13
paste input "407-33-1300"
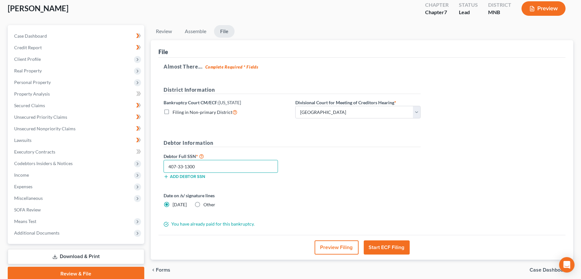
scroll to position [62, 0]
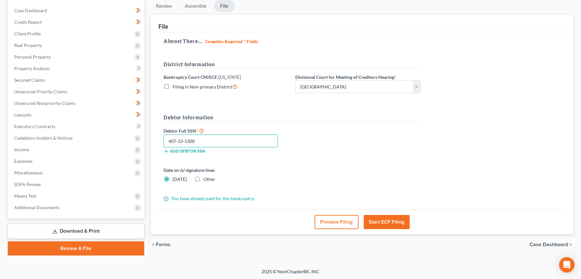
type input "407-33-1300"
click at [373, 220] on button "Start ECF Filing" at bounding box center [387, 222] width 46 height 14
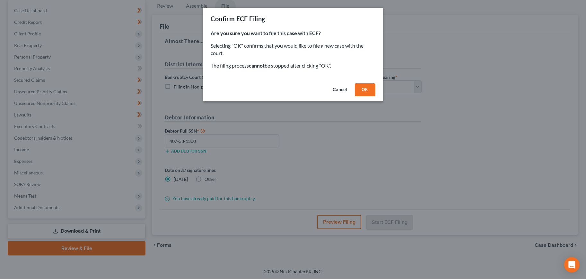
click at [364, 92] on button "OK" at bounding box center [365, 89] width 21 height 13
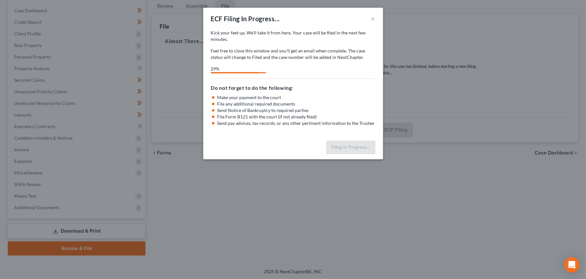
select select "4"
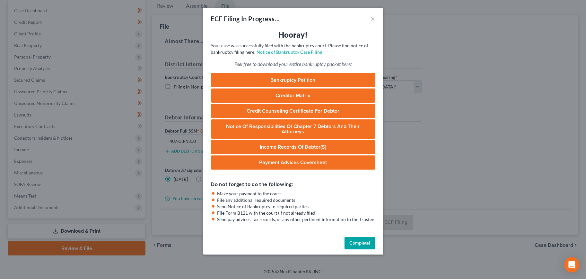
drag, startPoint x: 284, startPoint y: 77, endPoint x: 280, endPoint y: 76, distance: 3.9
click at [284, 77] on link "Bankruptcy Petition" at bounding box center [293, 80] width 164 height 14
click at [318, 98] on link "Creditor Matrix" at bounding box center [293, 95] width 164 height 14
click at [361, 237] on button "Complete!" at bounding box center [360, 242] width 31 height 13
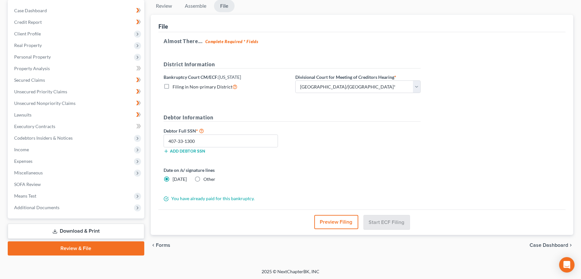
scroll to position [0, 0]
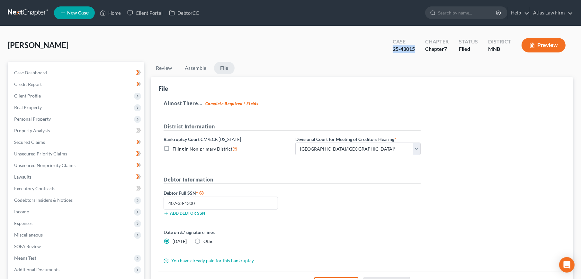
drag, startPoint x: 417, startPoint y: 51, endPoint x: 389, endPoint y: 57, distance: 28.5
click at [389, 57] on div "Hay, Joshua Upgraded Case 25-43015 Chapter Chapter 7 Status Filed District MNB …" at bounding box center [290, 48] width 565 height 28
copy div "25-43015"
